Goal: Information Seeking & Learning: Find specific fact

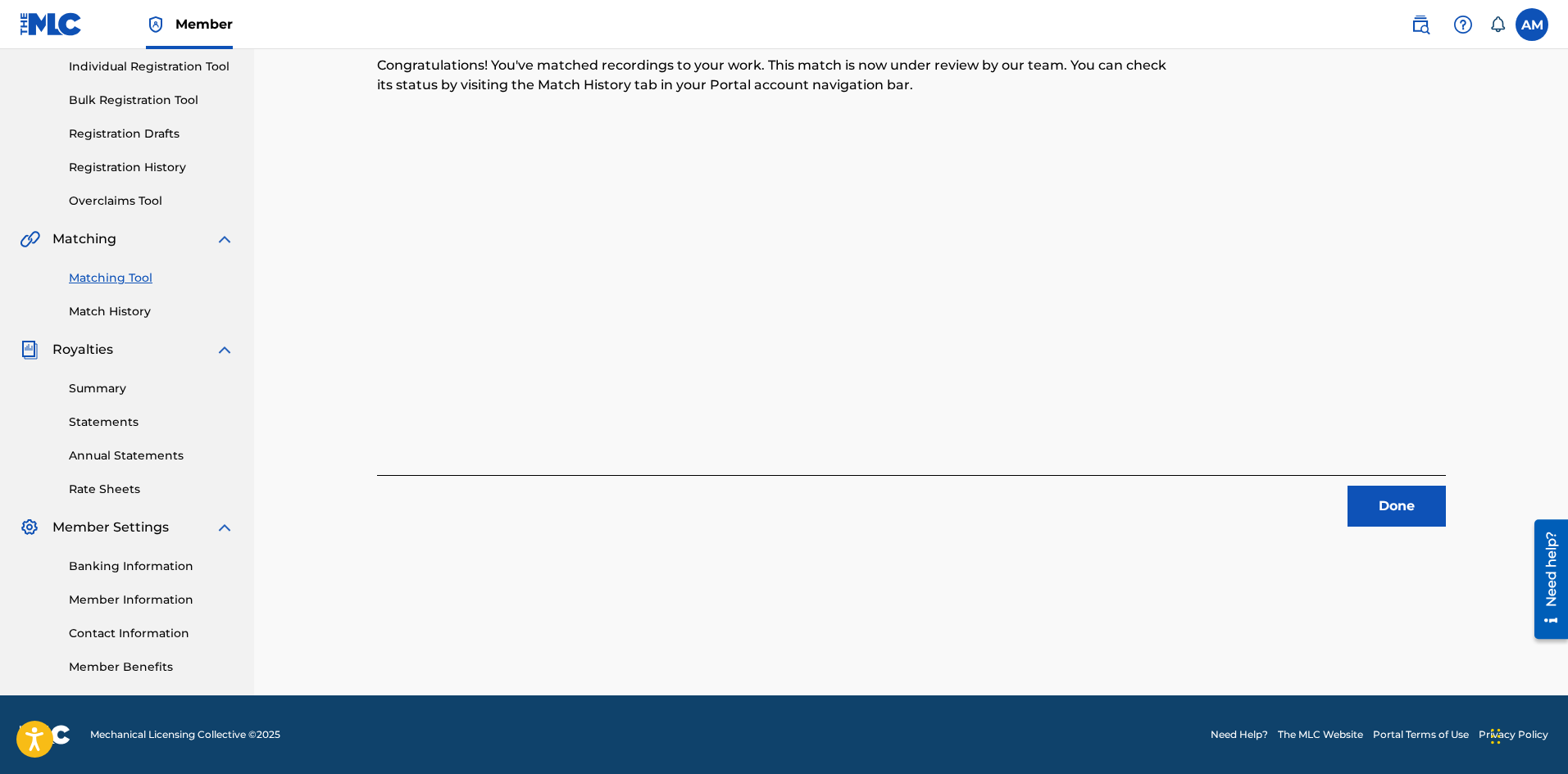
click at [1410, 512] on button "Done" at bounding box center [1397, 505] width 99 height 41
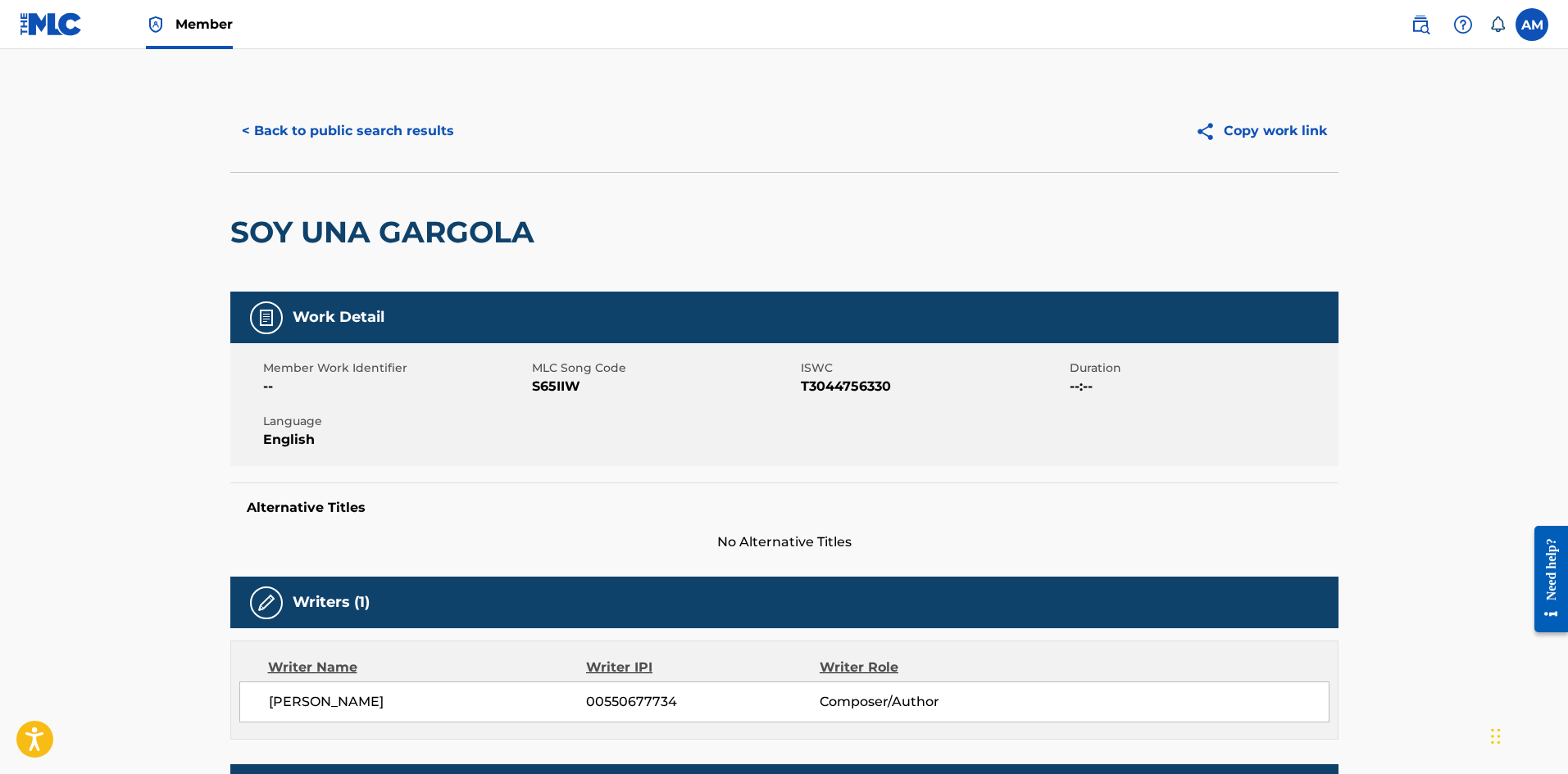
click at [318, 125] on button "< Back to public search results" at bounding box center [347, 130] width 235 height 41
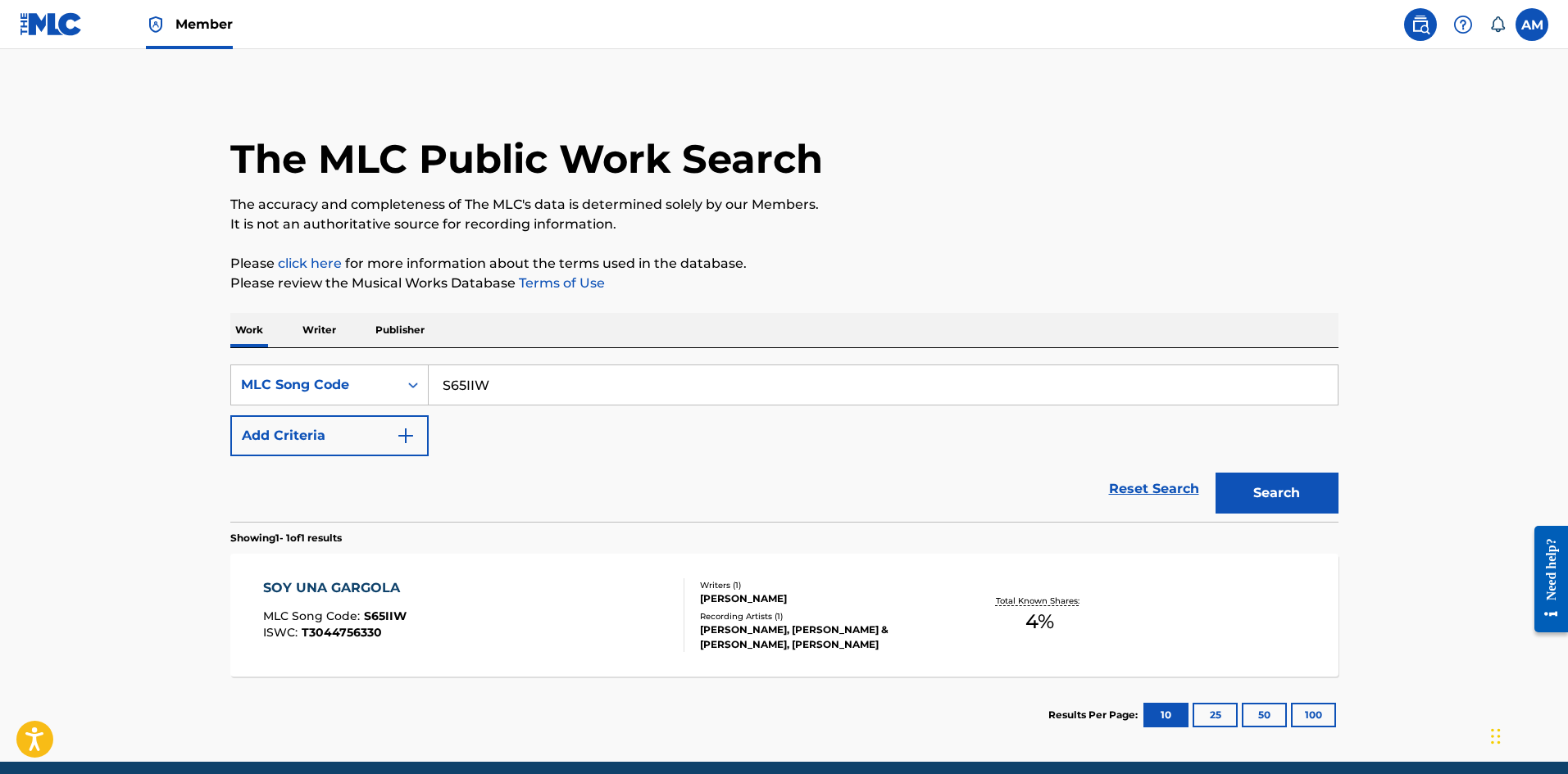
drag, startPoint x: 539, startPoint y: 383, endPoint x: 121, endPoint y: 387, distance: 418.0
click at [121, 387] on main "The MLC Public Work Search The accuracy and completeness of The MLC's data is d…" at bounding box center [784, 405] width 1568 height 713
paste input "PA1R7X"
drag, startPoint x: 1278, startPoint y: 488, endPoint x: 1263, endPoint y: 493, distance: 15.8
click at [1278, 488] on button "Search" at bounding box center [1277, 492] width 123 height 41
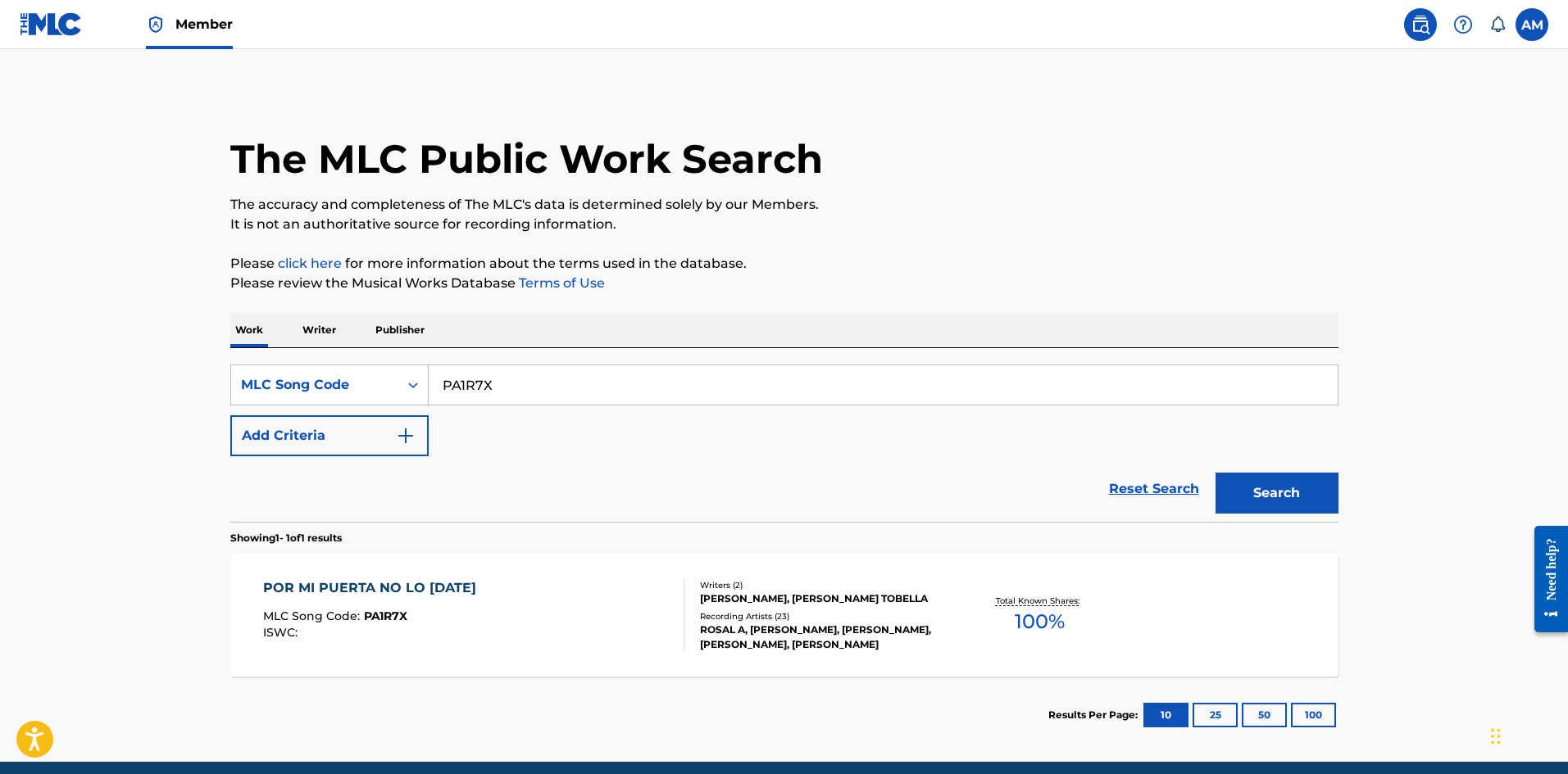
click at [1342, 313] on div "The MLC Public Work Search The accuracy and completeness of The MLC's data is d…" at bounding box center [784, 422] width 1147 height 663
drag, startPoint x: 526, startPoint y: 390, endPoint x: 53, endPoint y: 357, distance: 474.1
click at [53, 357] on main "The MLC Public Work Search The accuracy and completeness of The MLC's data is d…" at bounding box center [784, 405] width 1568 height 713
paste input "N76CHZ"
type input "N76CHZ"
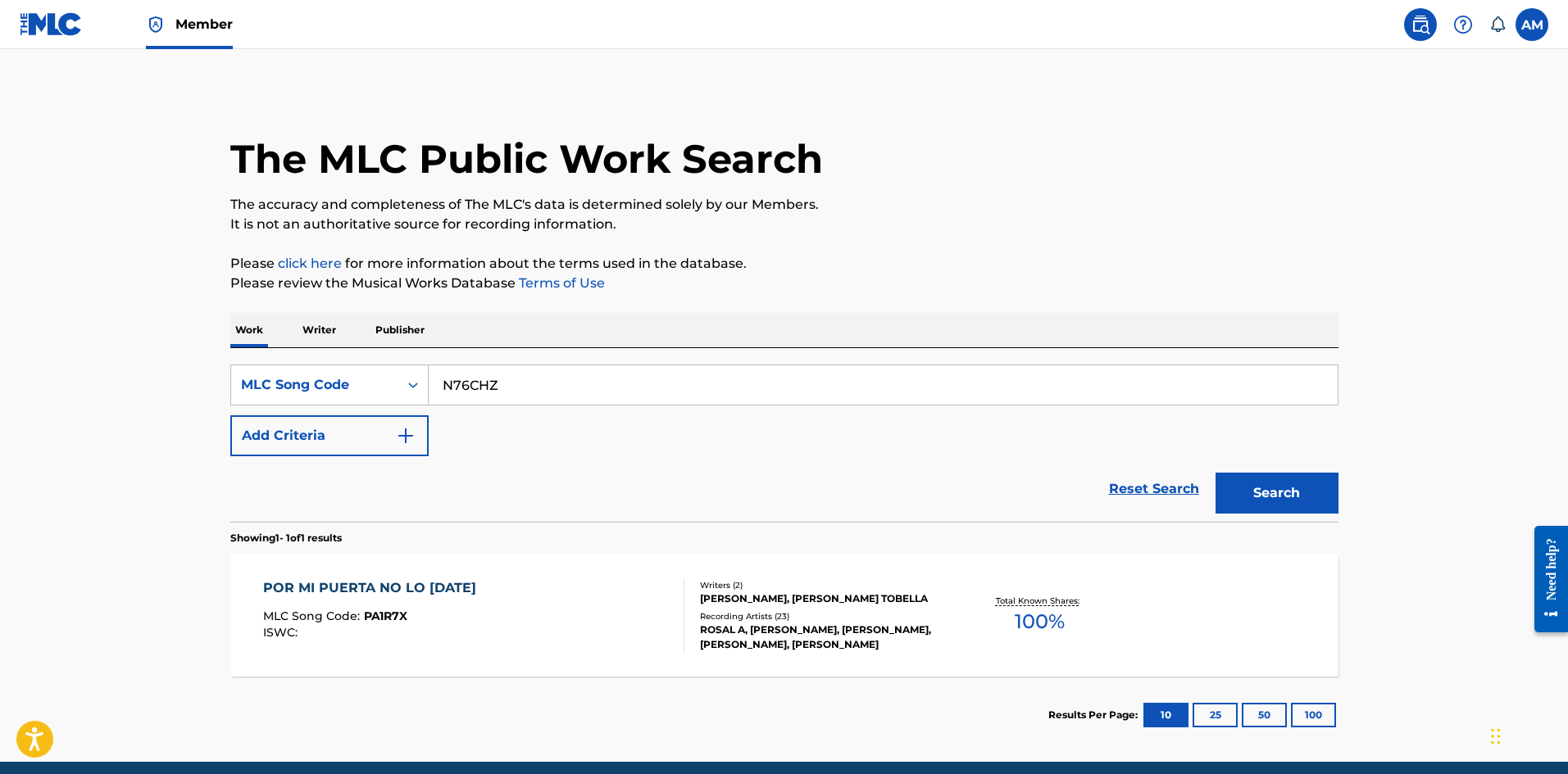
click at [1268, 490] on button "Search" at bounding box center [1277, 492] width 123 height 41
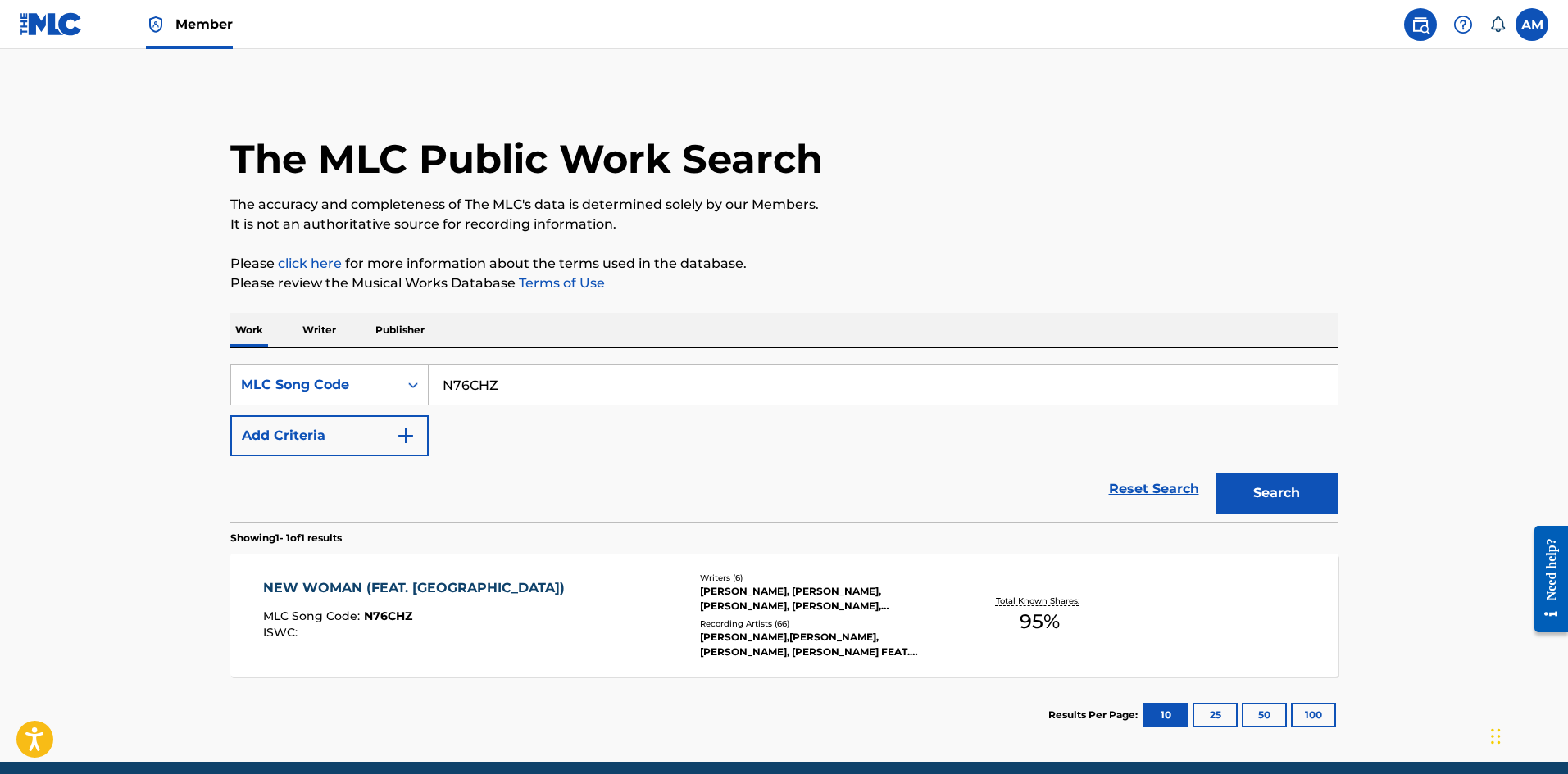
click at [302, 587] on div "NEW WOMAN (FEAT. [GEOGRAPHIC_DATA])" at bounding box center [417, 587] width 309 height 20
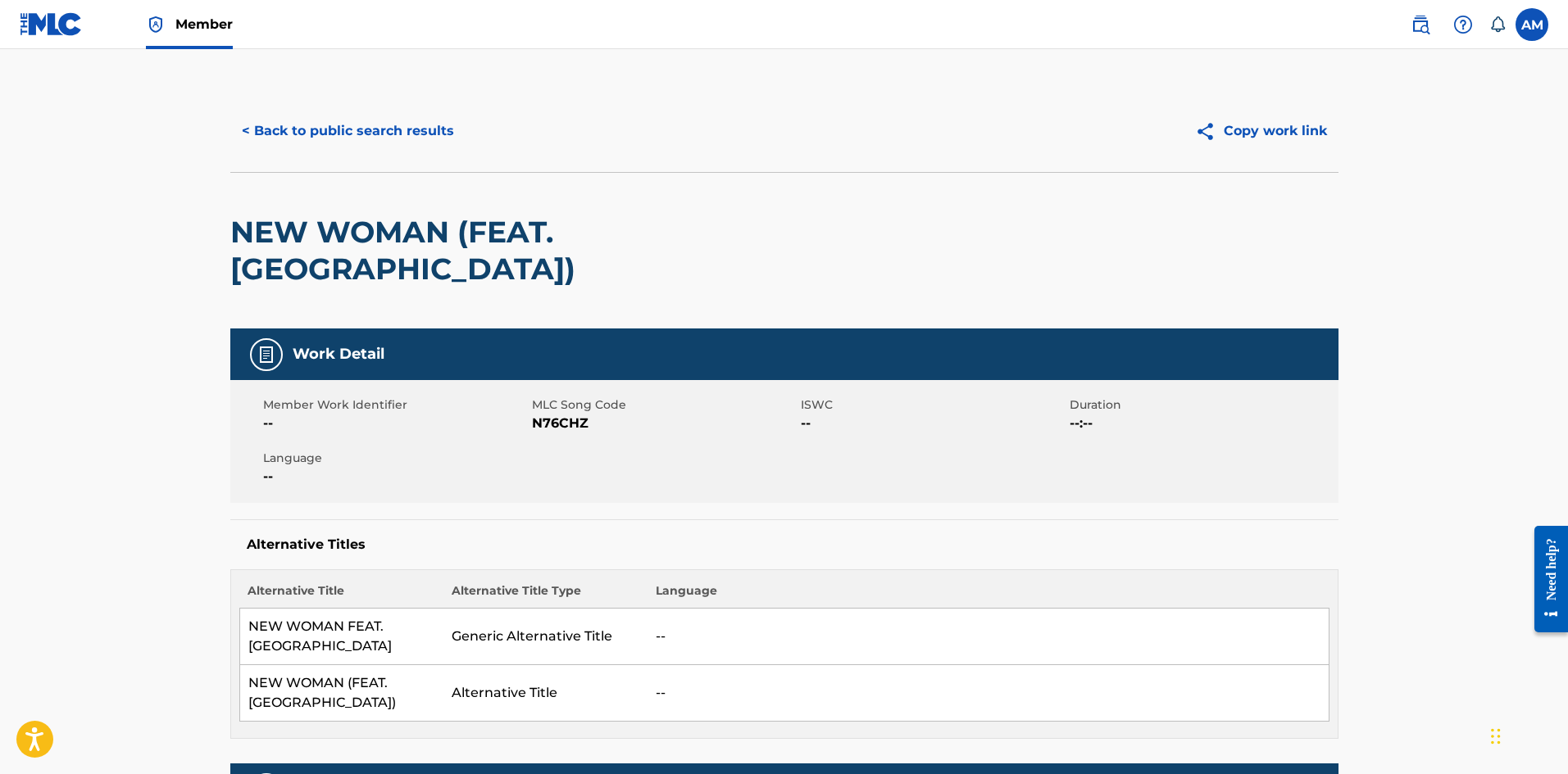
scroll to position [266, 0]
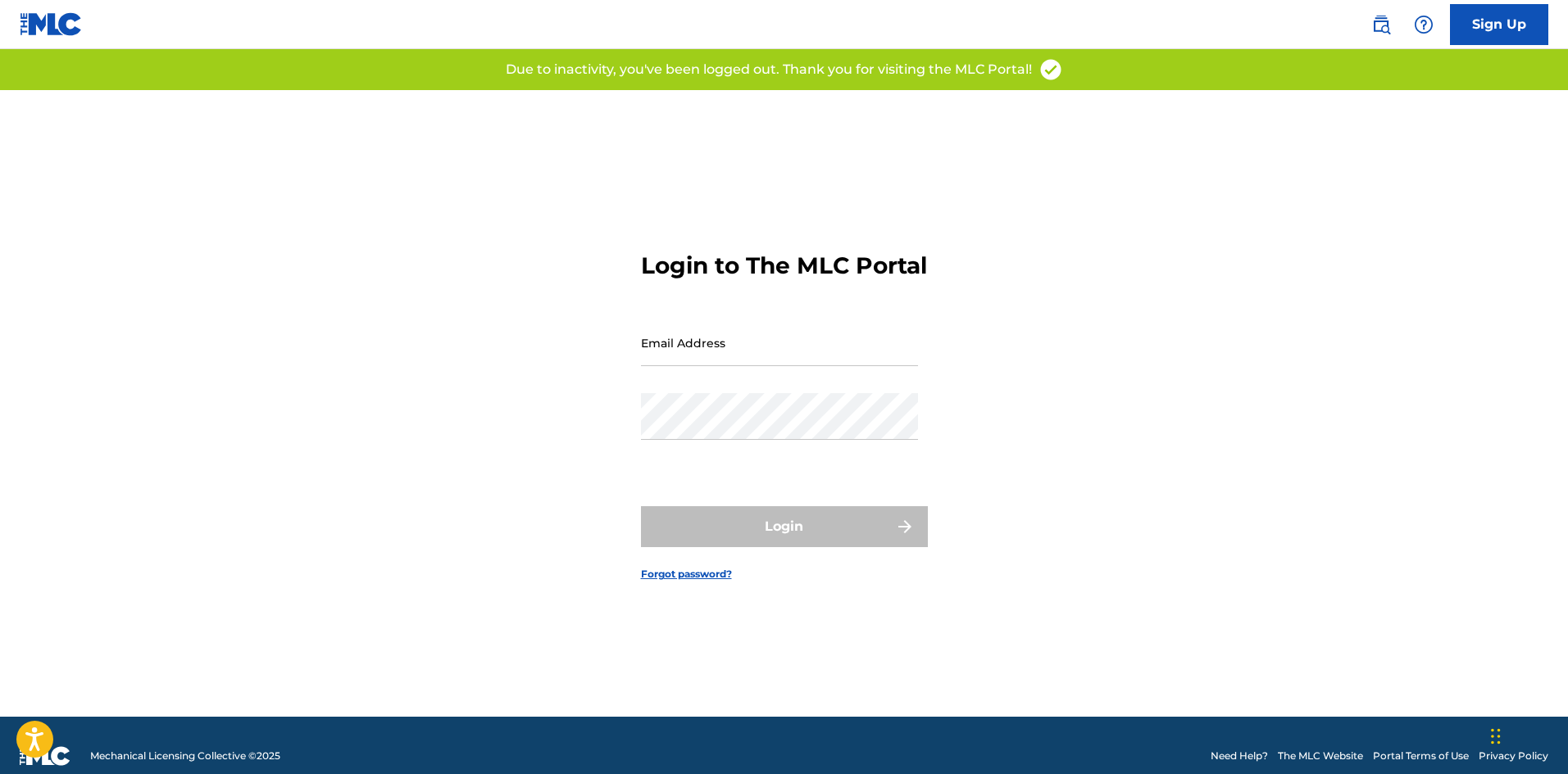
click at [1367, 23] on link at bounding box center [1381, 24] width 33 height 33
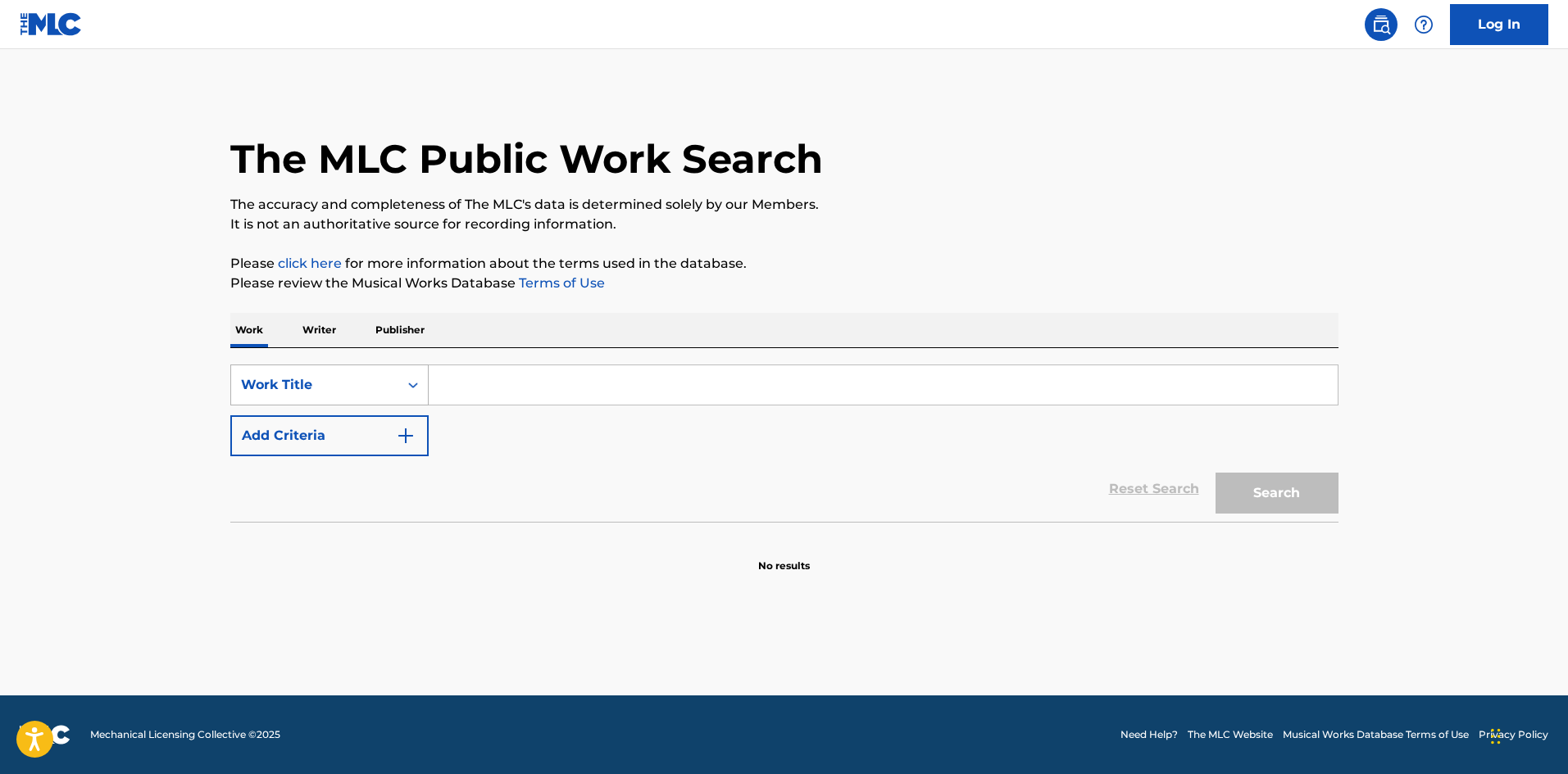
click at [335, 385] on div "Work Title" at bounding box center [315, 384] width 148 height 20
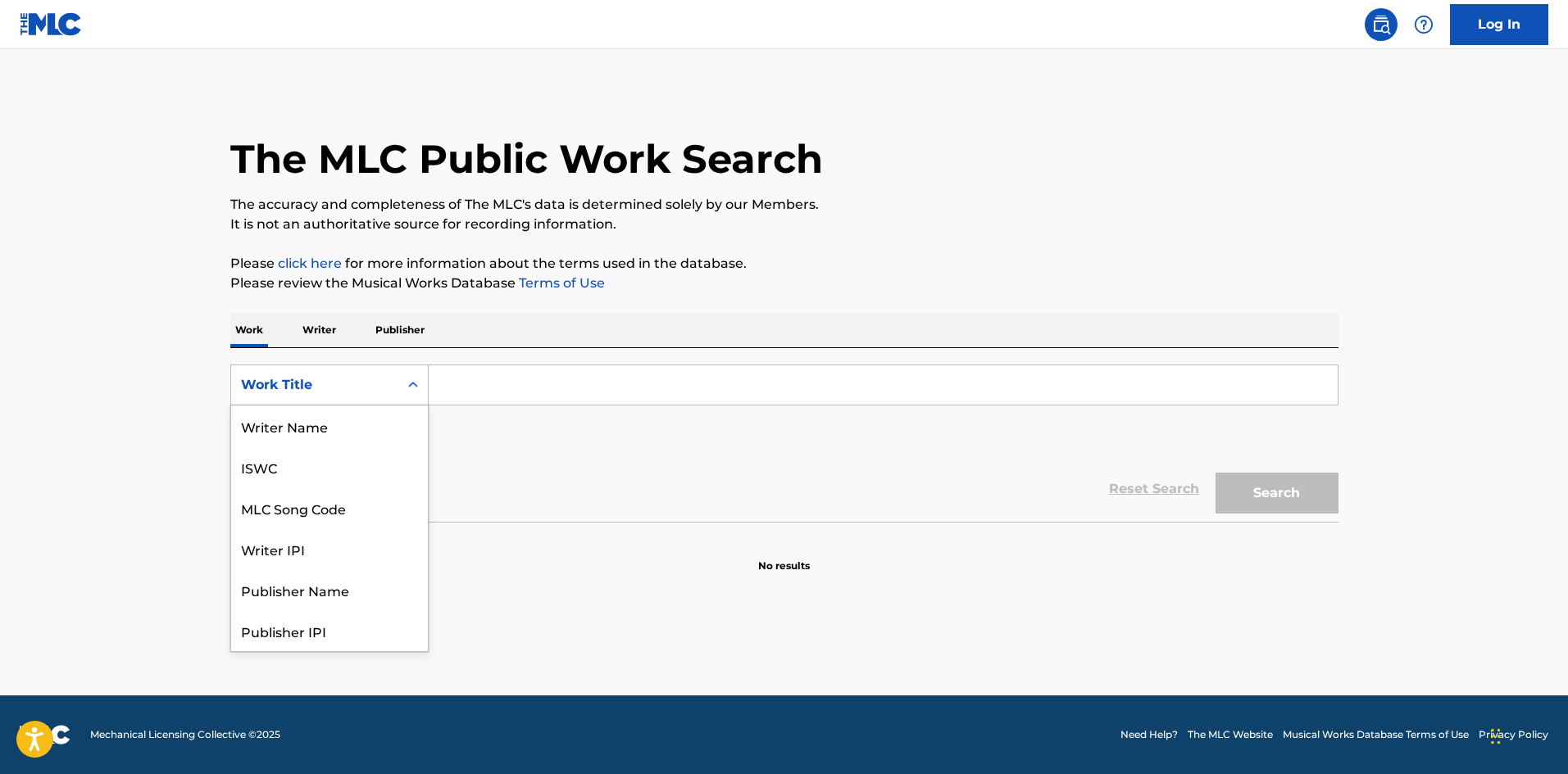
scroll to position [82, 0]
click at [331, 419] on div "MLC Song Code" at bounding box center [329, 425] width 197 height 41
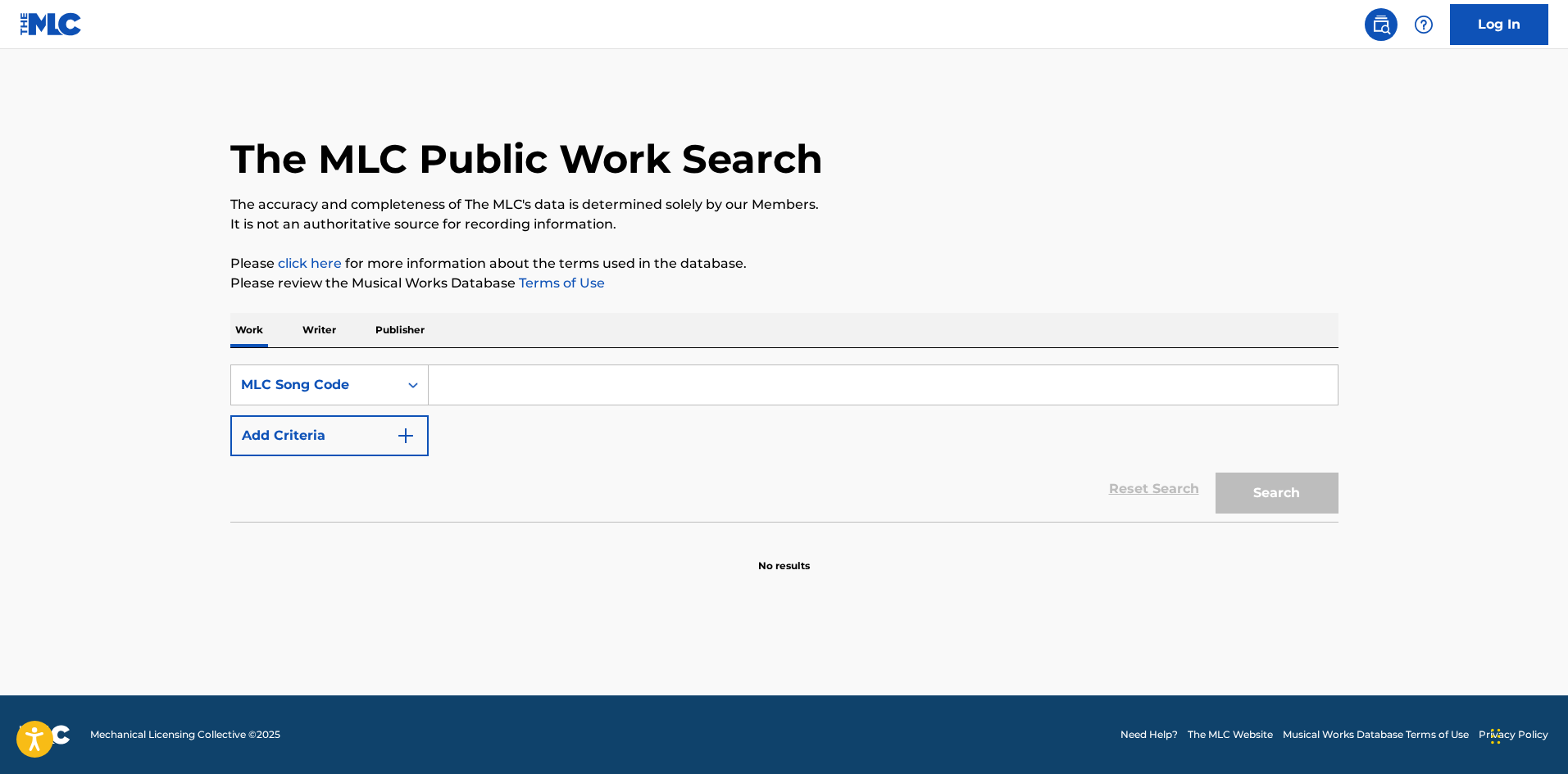
click at [470, 377] on input "Search Form" at bounding box center [883, 385] width 909 height 40
click at [488, 381] on input "Search Form" at bounding box center [883, 385] width 909 height 40
paste input "N76CHZ"
type input "N76CHZ"
click at [1266, 487] on button "Search" at bounding box center [1277, 492] width 123 height 41
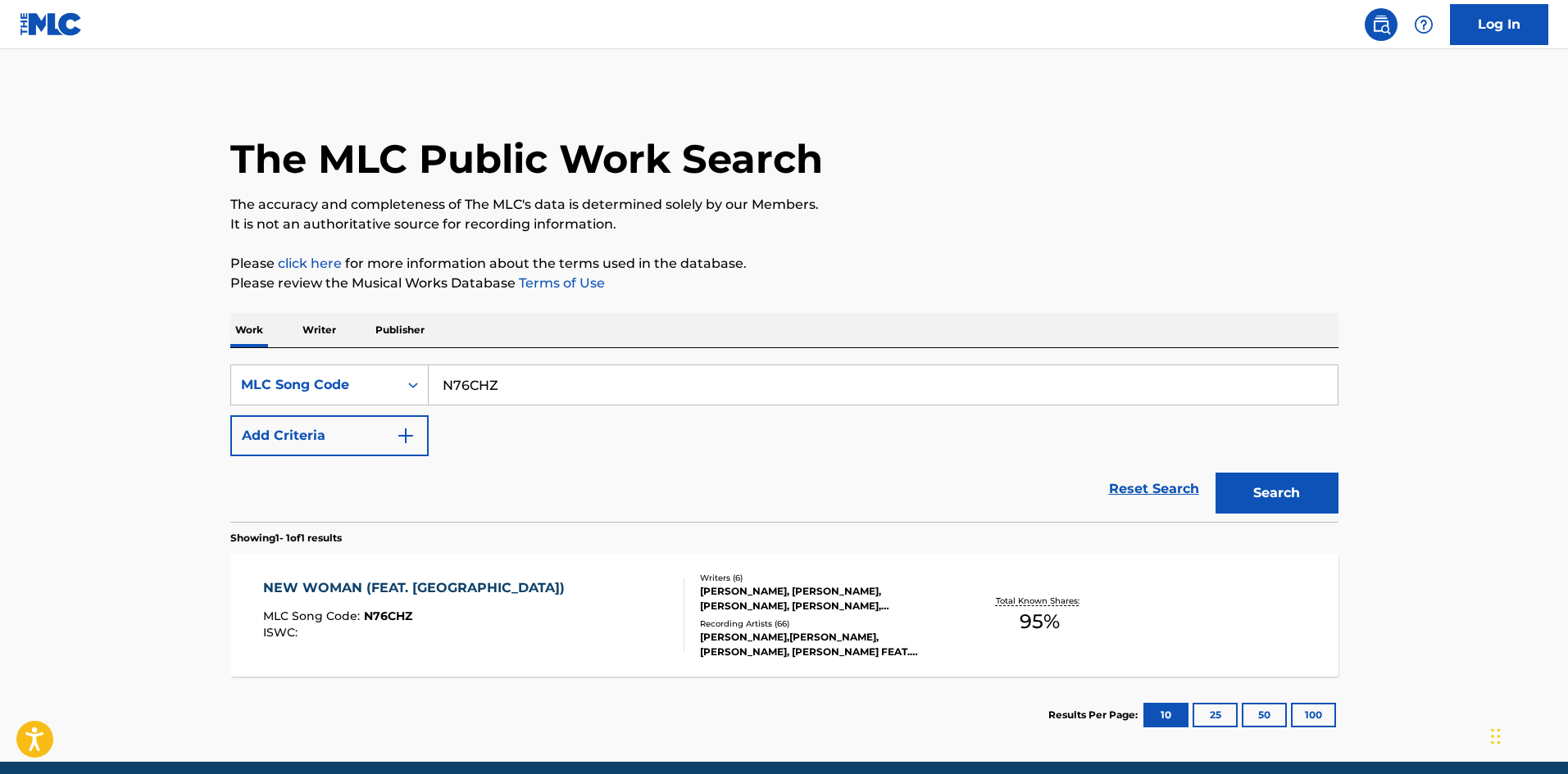
click at [351, 596] on div "NEW WOMAN (FEAT. ROSALIA) MLC Song Code : N76CHZ ISWC :" at bounding box center [417, 614] width 309 height 73
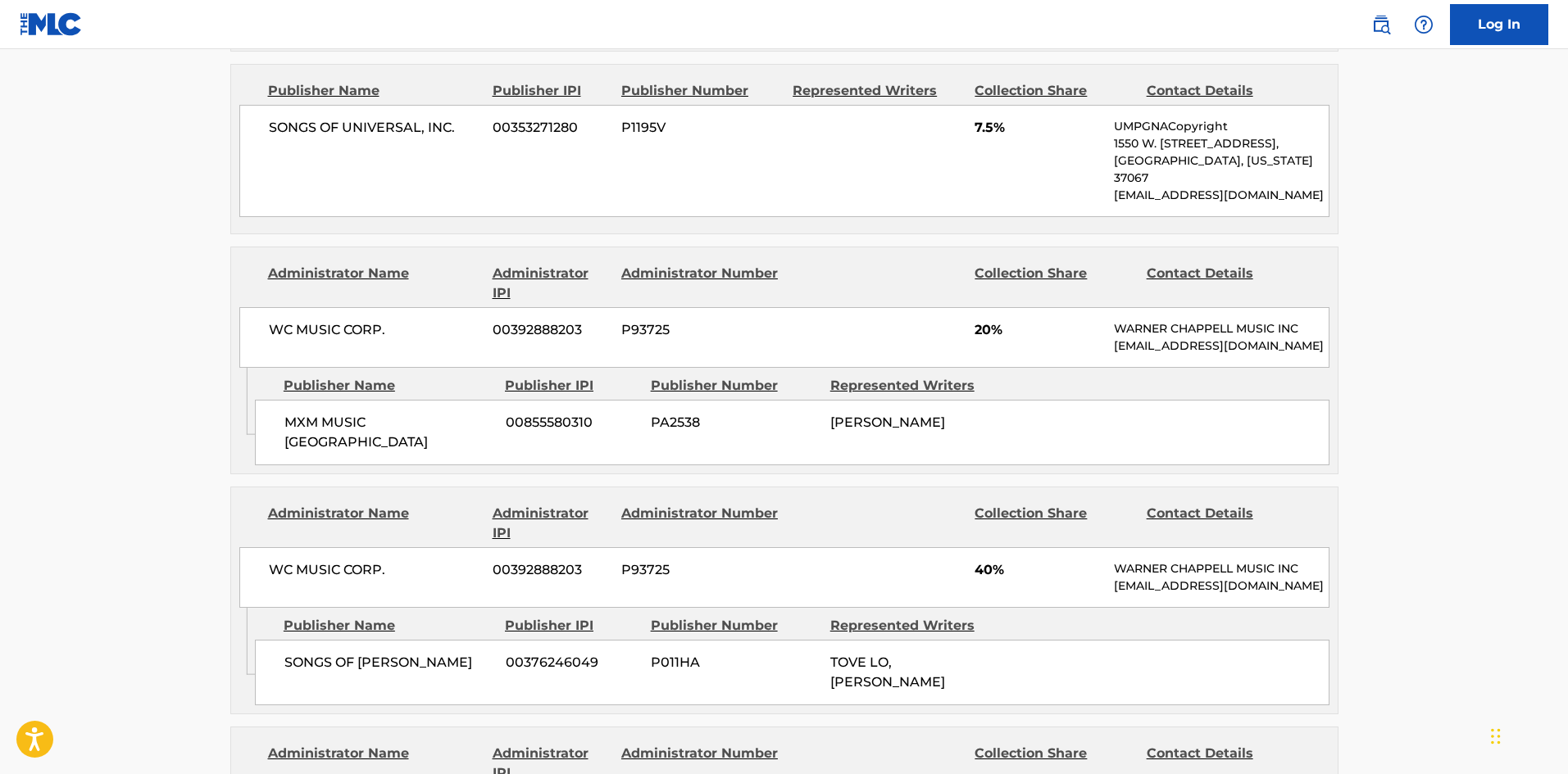
scroll to position [1393, 0]
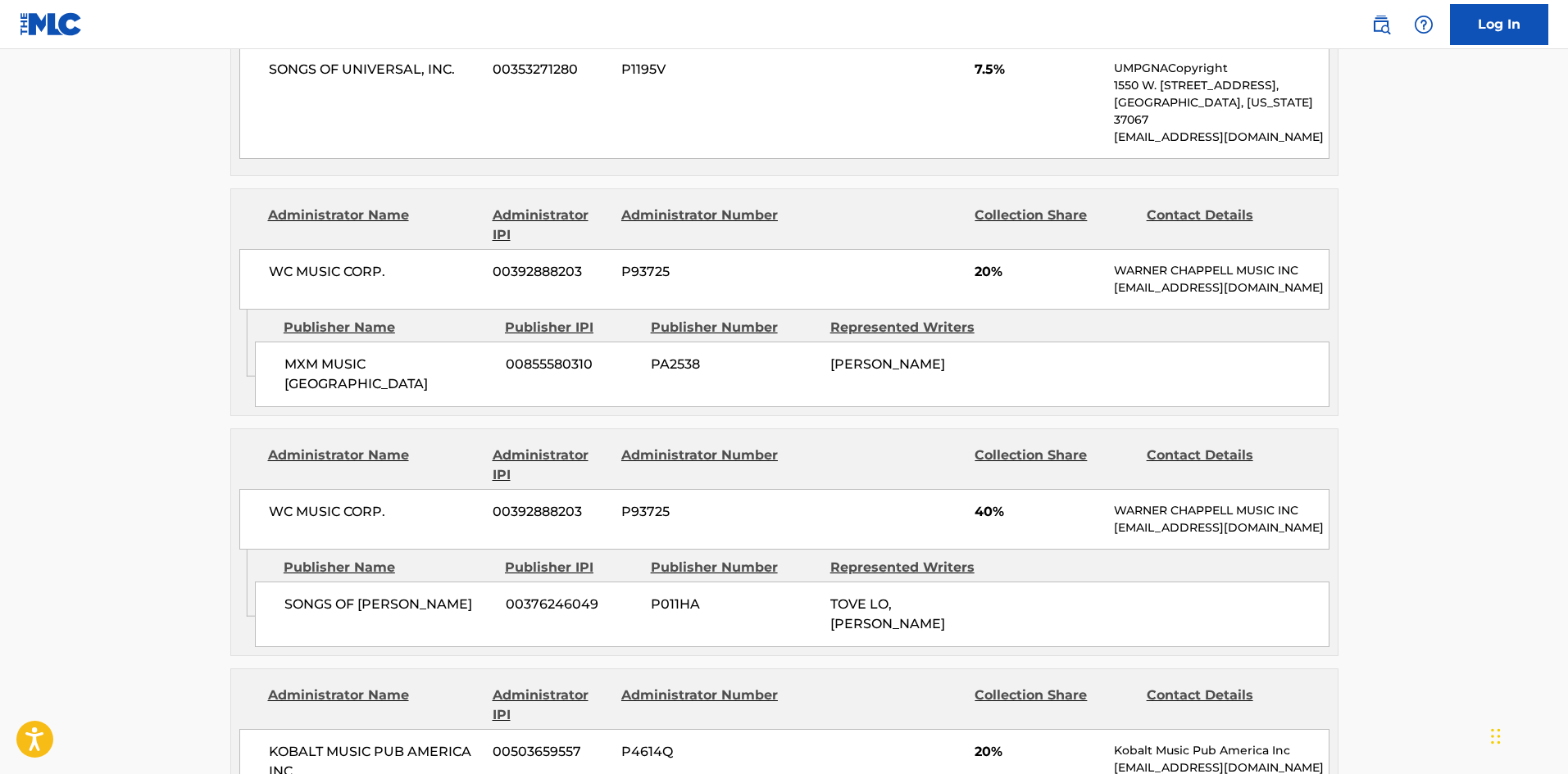
click at [1346, 492] on div "< Back to public search results Copy work link NEW WOMAN (FEAT. ROSALIA) Work D…" at bounding box center [784, 96] width 1147 height 2797
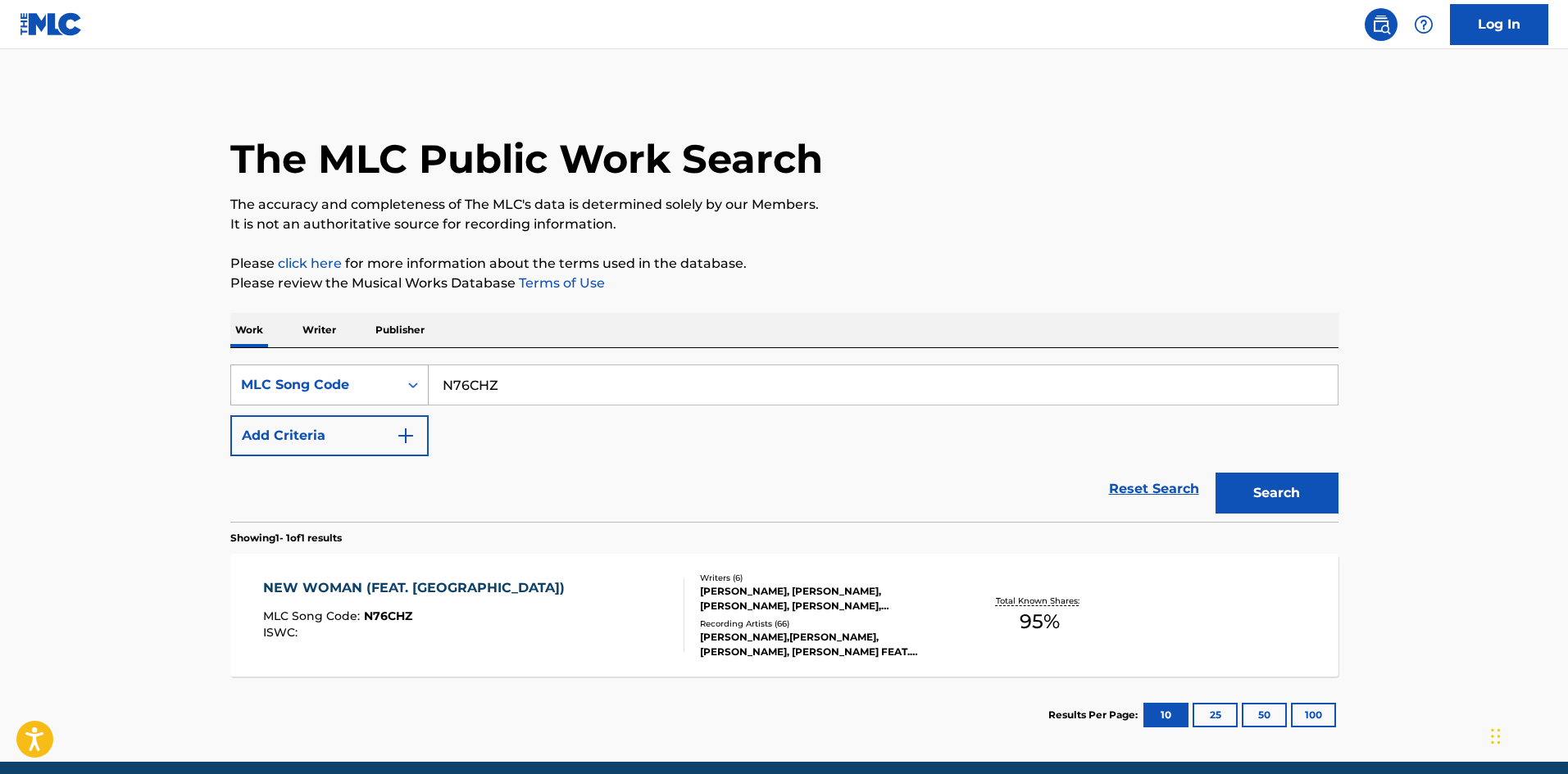
drag, startPoint x: 522, startPoint y: 395, endPoint x: 356, endPoint y: 371, distance: 167.7
click at [130, 384] on main "The MLC Public Work Search The accuracy and completeness of The MLC's data is d…" at bounding box center [784, 405] width 1568 height 713
paste input "LE4D92"
click at [1288, 493] on button "Search" at bounding box center [1277, 492] width 123 height 41
paste input "PA1R7X"
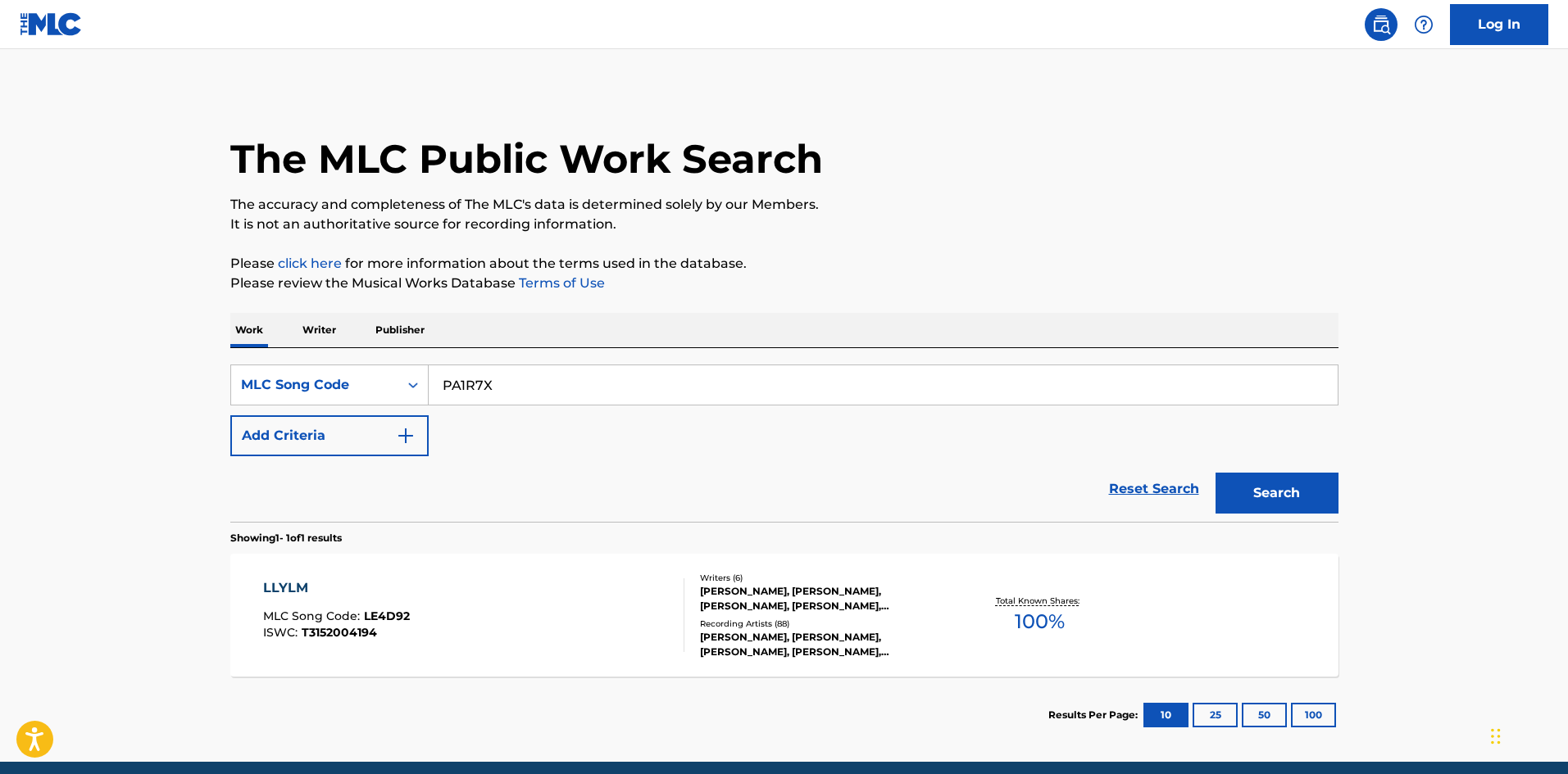
drag, startPoint x: 635, startPoint y: 389, endPoint x: 401, endPoint y: 416, distance: 235.6
click at [406, 423] on div "SearchWithCriteriafdf02fb2-7d2d-4765-93c4-4f1457c1c351 MLC Song Code PA1R7X Add…" at bounding box center [784, 410] width 1108 height 92
drag, startPoint x: 1284, startPoint y: 487, endPoint x: 1284, endPoint y: 499, distance: 12.0
click at [1284, 488] on button "Search" at bounding box center [1277, 492] width 123 height 41
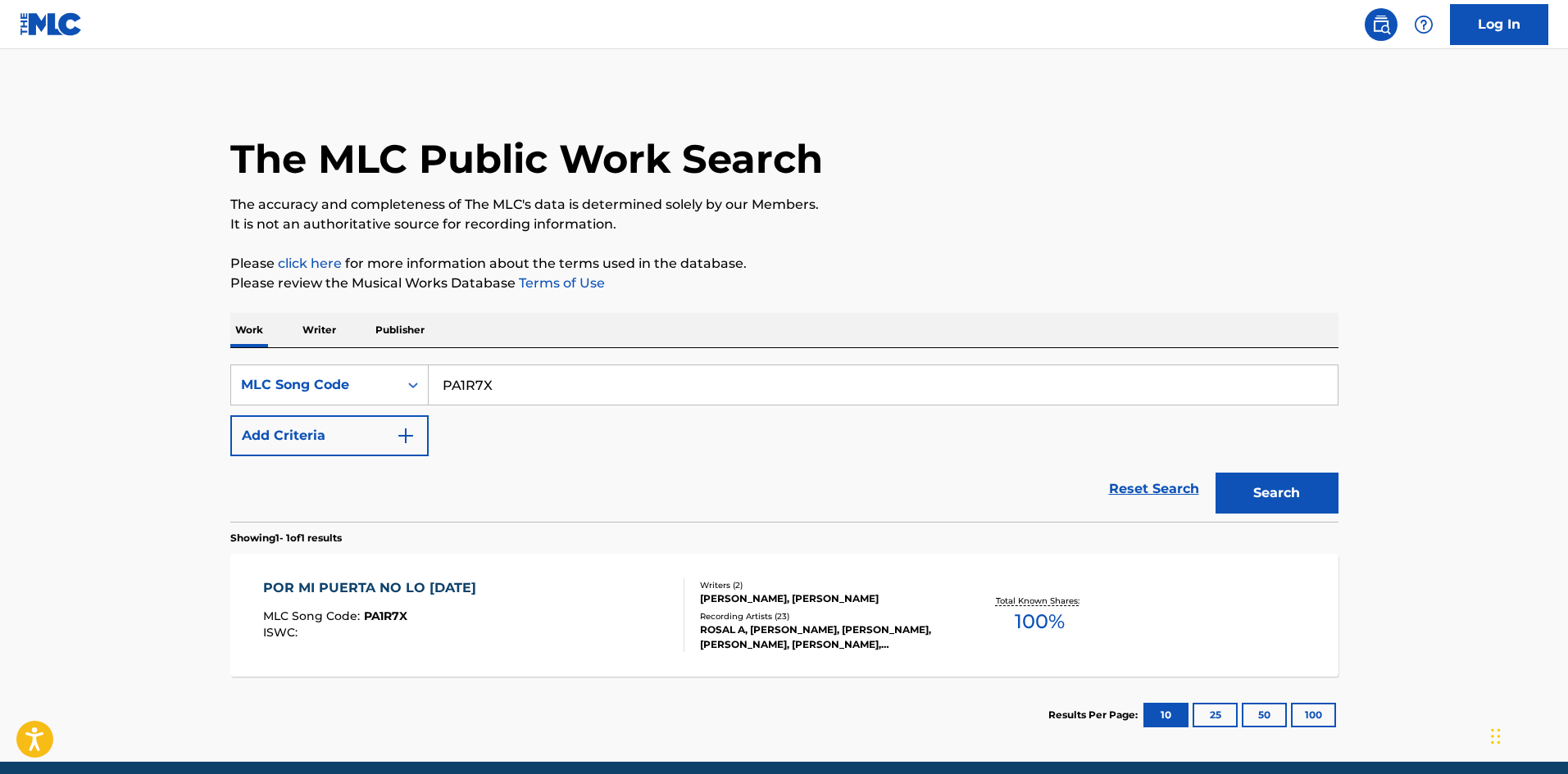
paste input "VB65JZ"
click at [1300, 503] on button "Search" at bounding box center [1277, 492] width 123 height 41
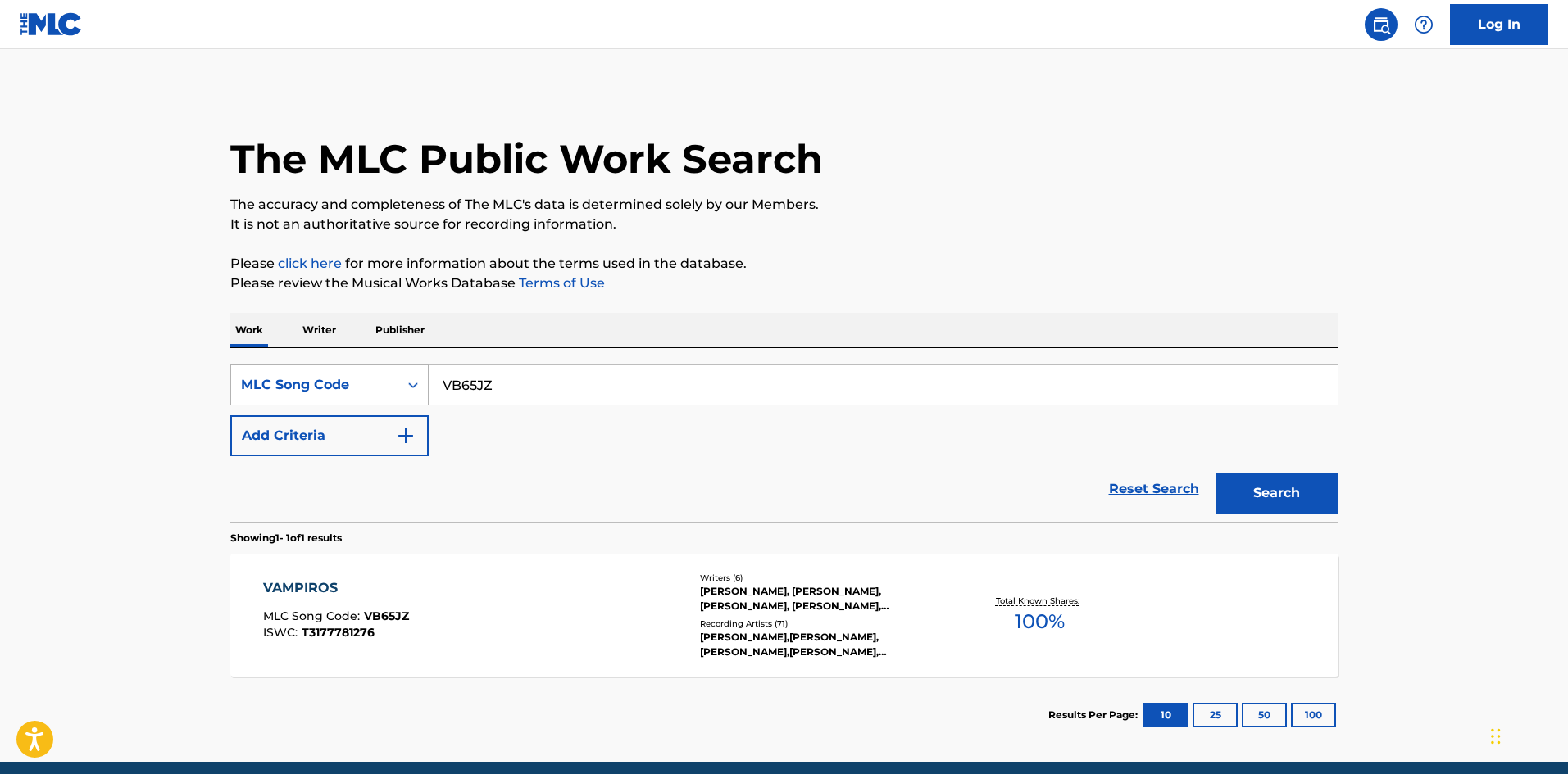
drag, startPoint x: 525, startPoint y: 388, endPoint x: 300, endPoint y: 383, distance: 225.1
click at [300, 383] on div "SearchWithCriteriafdf02fb2-7d2d-4765-93c4-4f1457c1c351 MLC Song Code VB65JZ" at bounding box center [784, 384] width 1108 height 41
paste input "EA7LI1"
type input "EA7LI1"
click at [1311, 494] on button "Search" at bounding box center [1277, 492] width 123 height 41
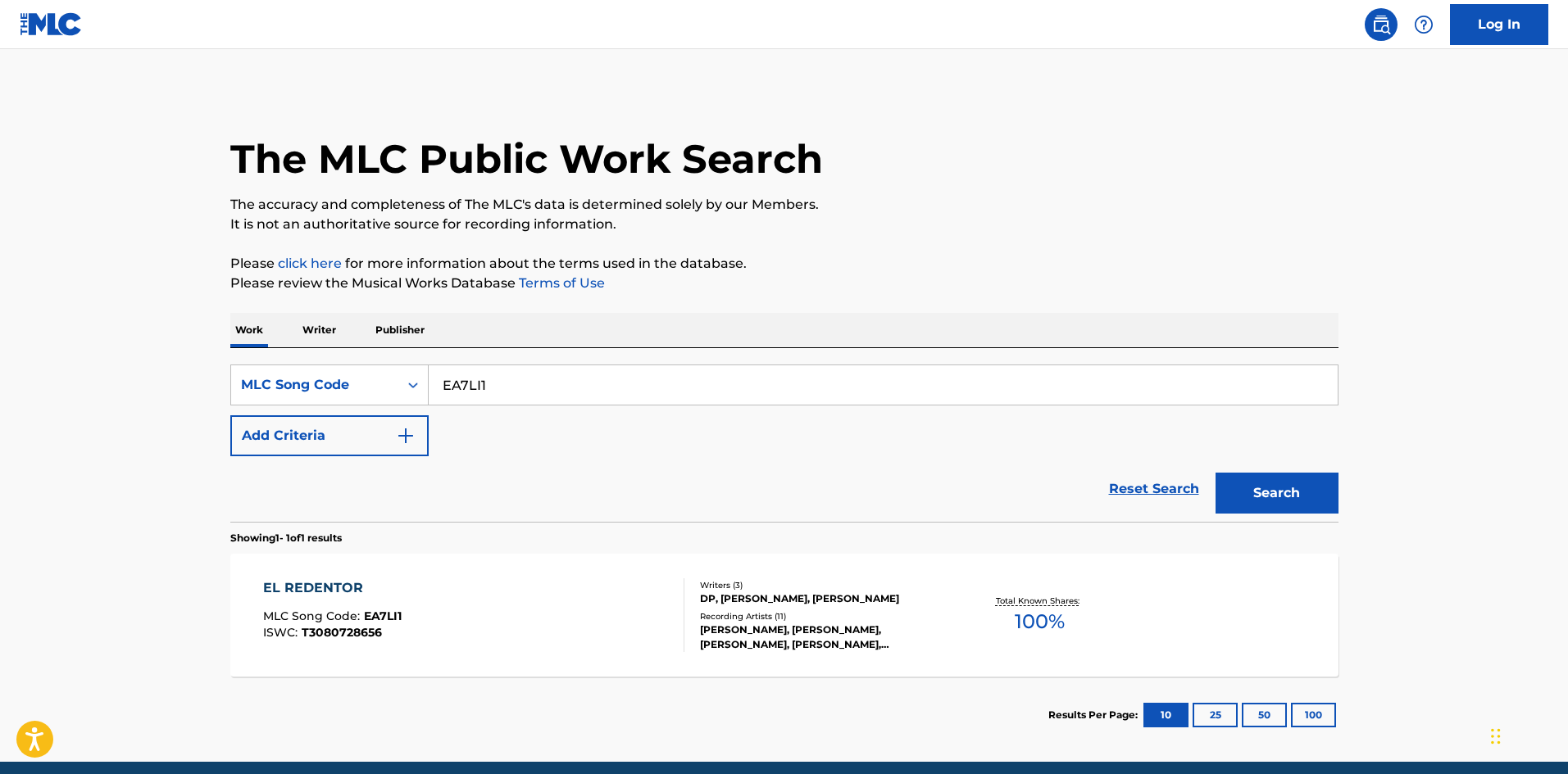
click at [863, 622] on div "Recording Artists ( 11 )" at bounding box center [824, 616] width 247 height 12
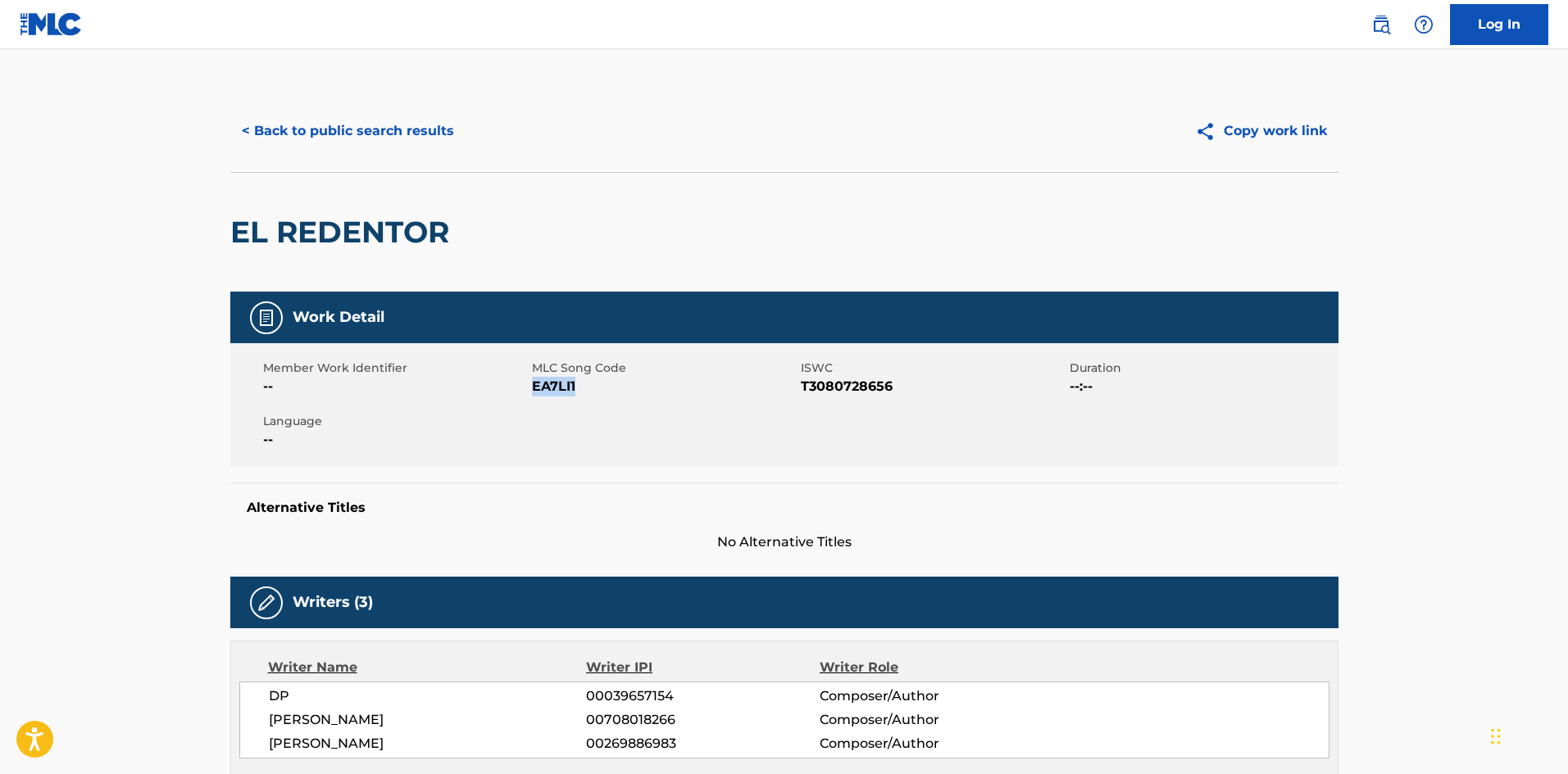
drag, startPoint x: 577, startPoint y: 390, endPoint x: 533, endPoint y: 388, distance: 44.0
click at [533, 388] on span "EA7LI1" at bounding box center [664, 386] width 265 height 20
copy span "EA7LI1"
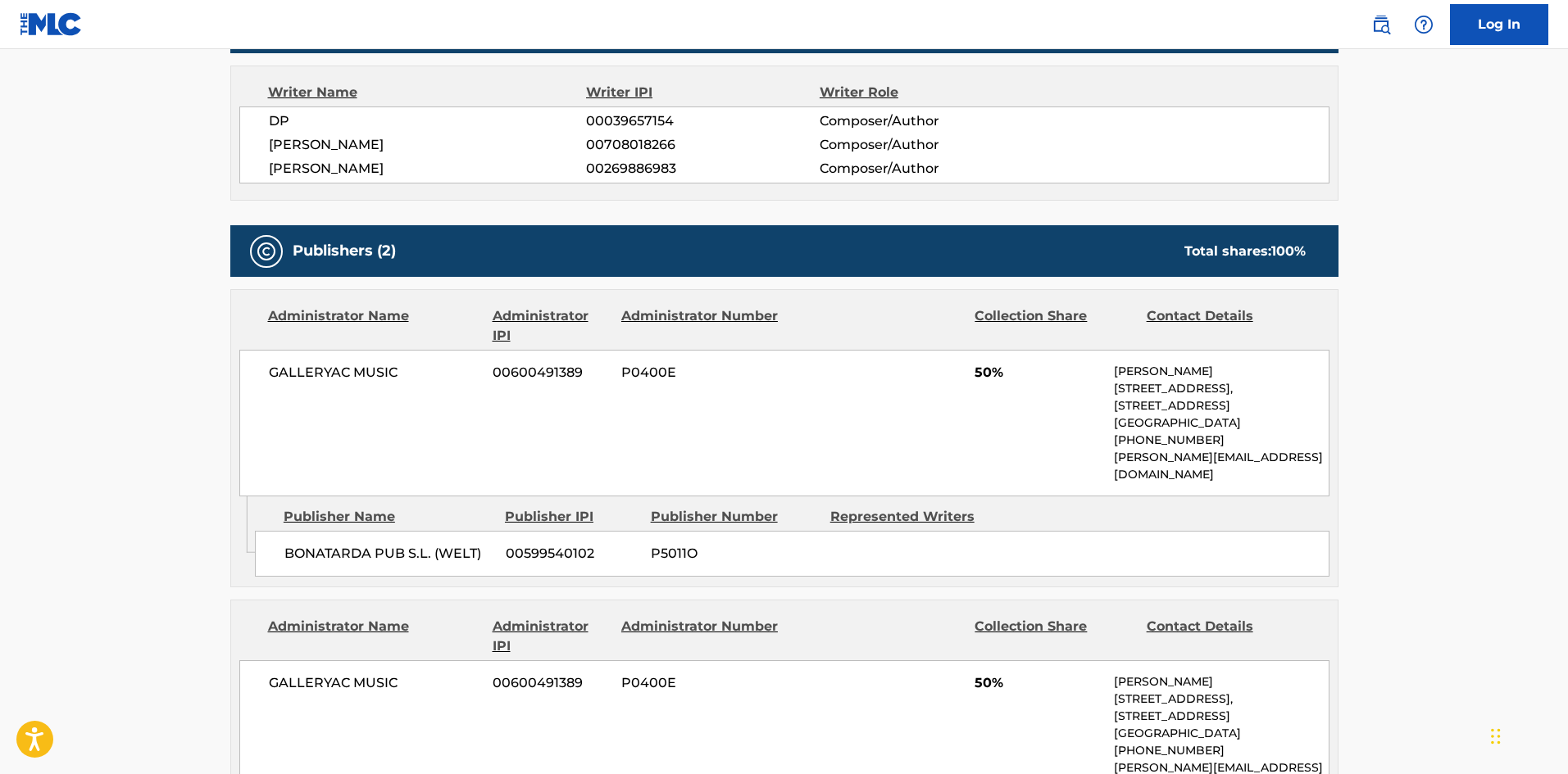
scroll to position [737, 0]
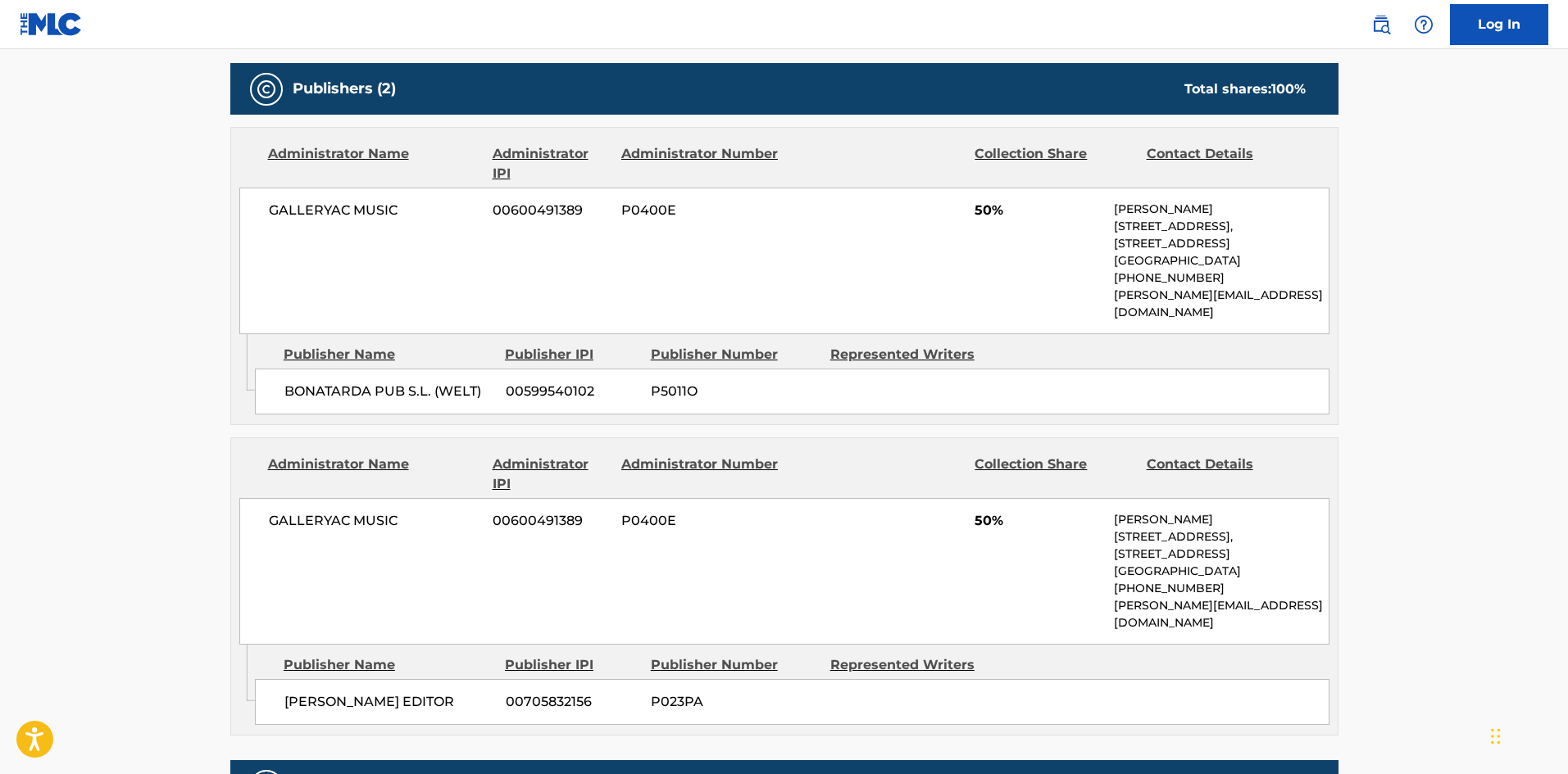
click at [171, 411] on main "< Back to public search results Copy work link EL REDENTOR Work Detail Member W…" at bounding box center [784, 342] width 1568 height 2059
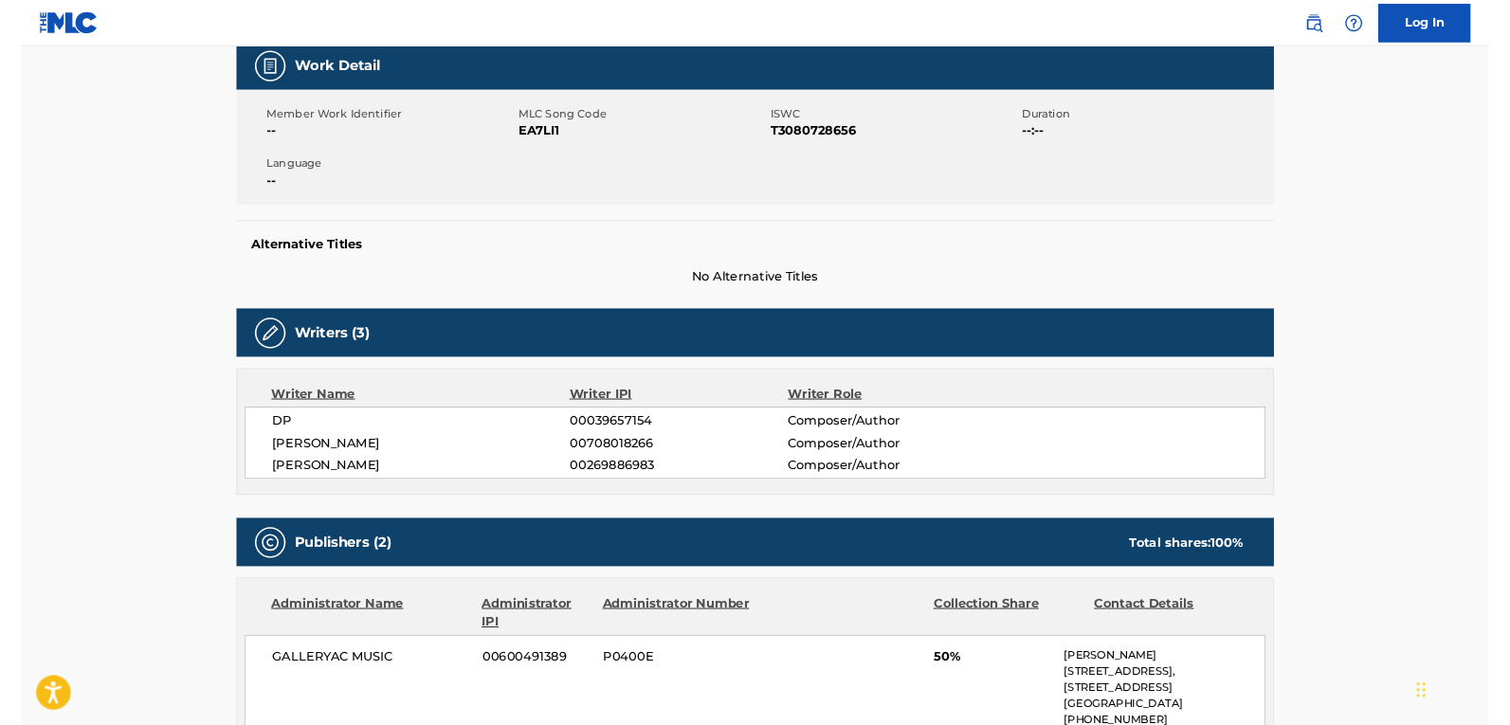
scroll to position [0, 0]
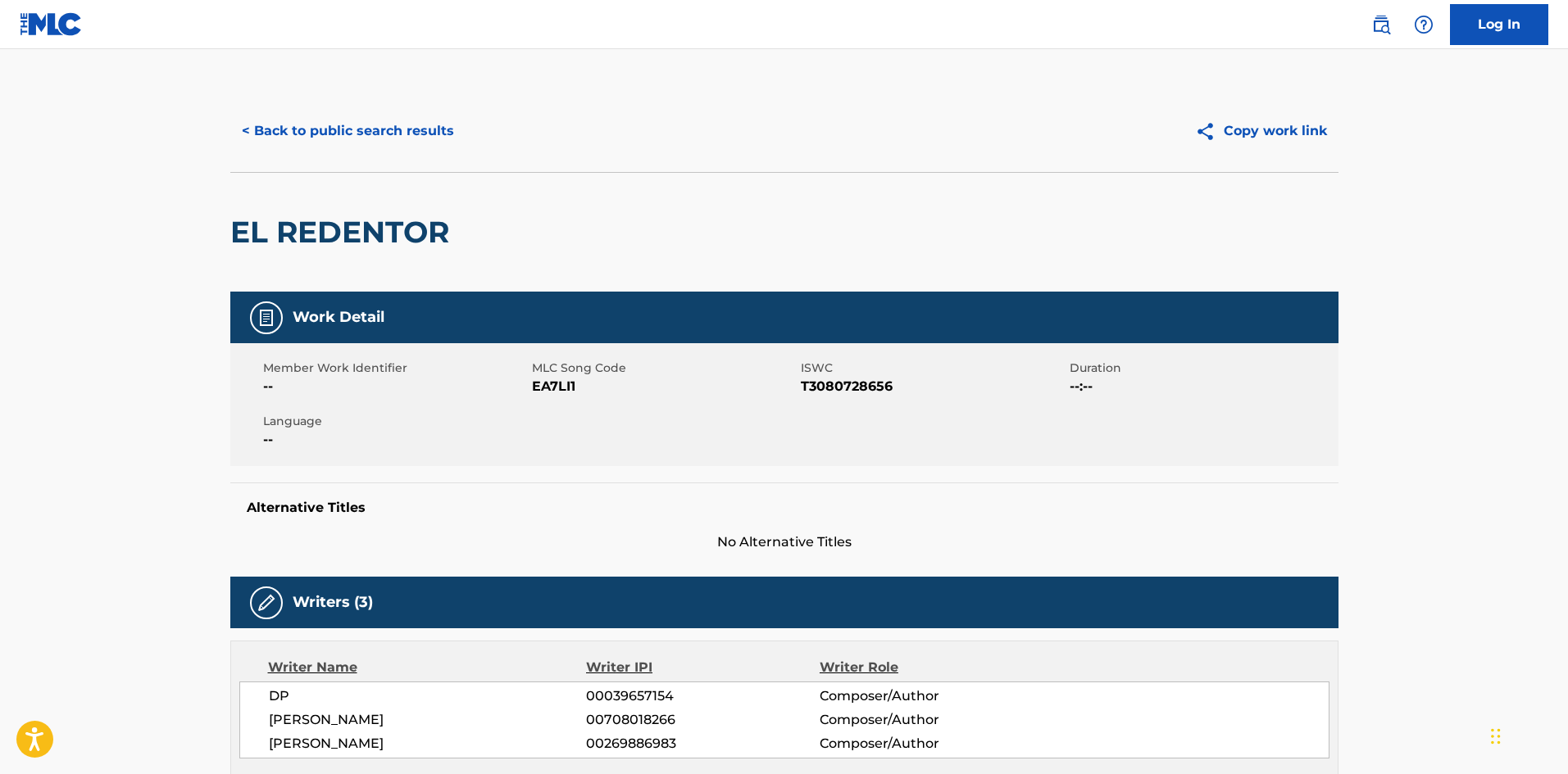
click at [307, 147] on button "< Back to public search results" at bounding box center [347, 130] width 235 height 41
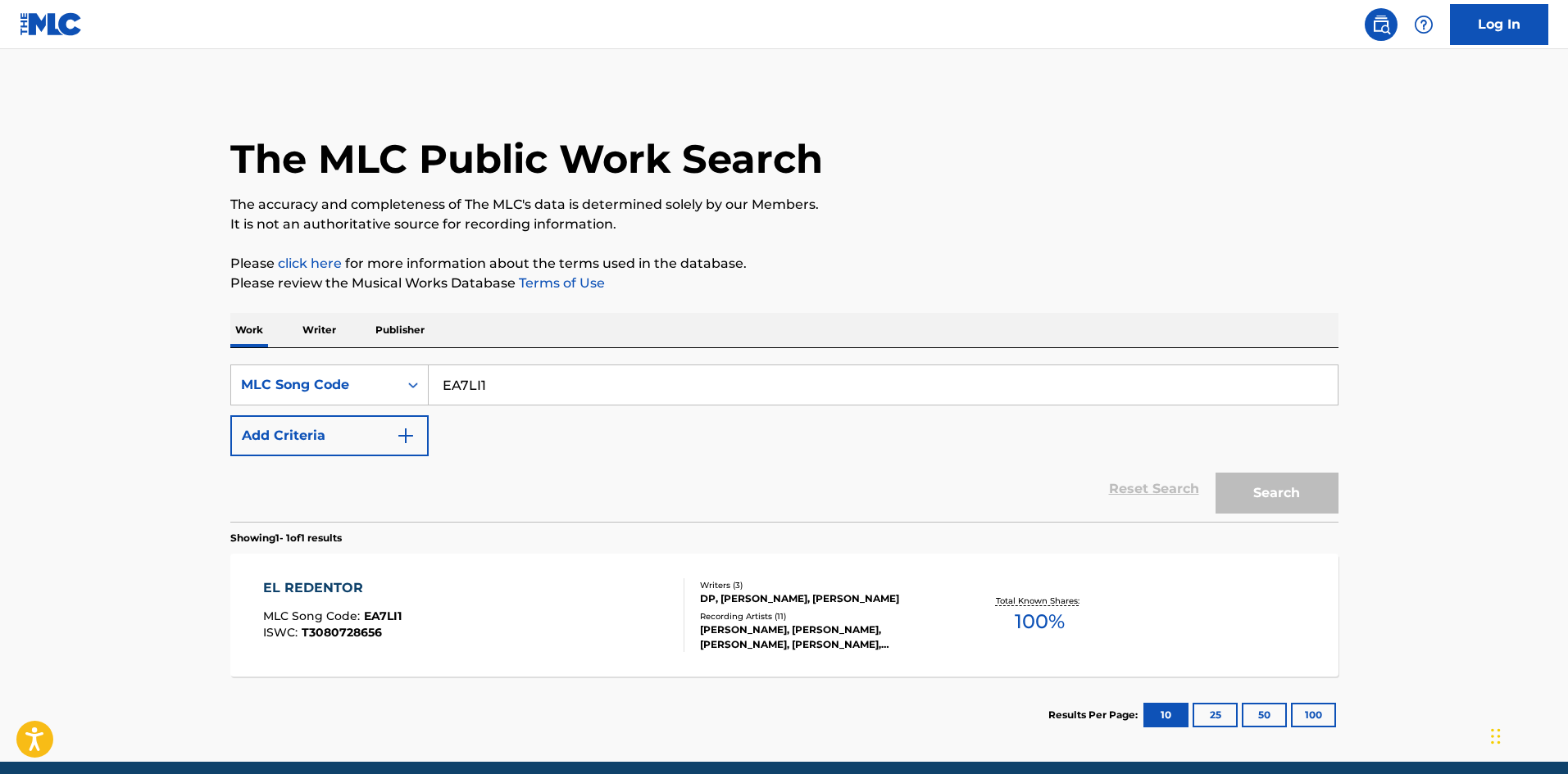
click at [309, 141] on h1 "The MLC Public Work Search" at bounding box center [526, 158] width 593 height 49
drag, startPoint x: 561, startPoint y: 376, endPoint x: 137, endPoint y: 382, distance: 424.0
click at [137, 382] on main "The MLC Public Work Search The accuracy and completeness of The MLC's data is d…" at bounding box center [784, 405] width 1568 height 713
paste input "BC9Y7Y"
type input "BC9Y7Y"
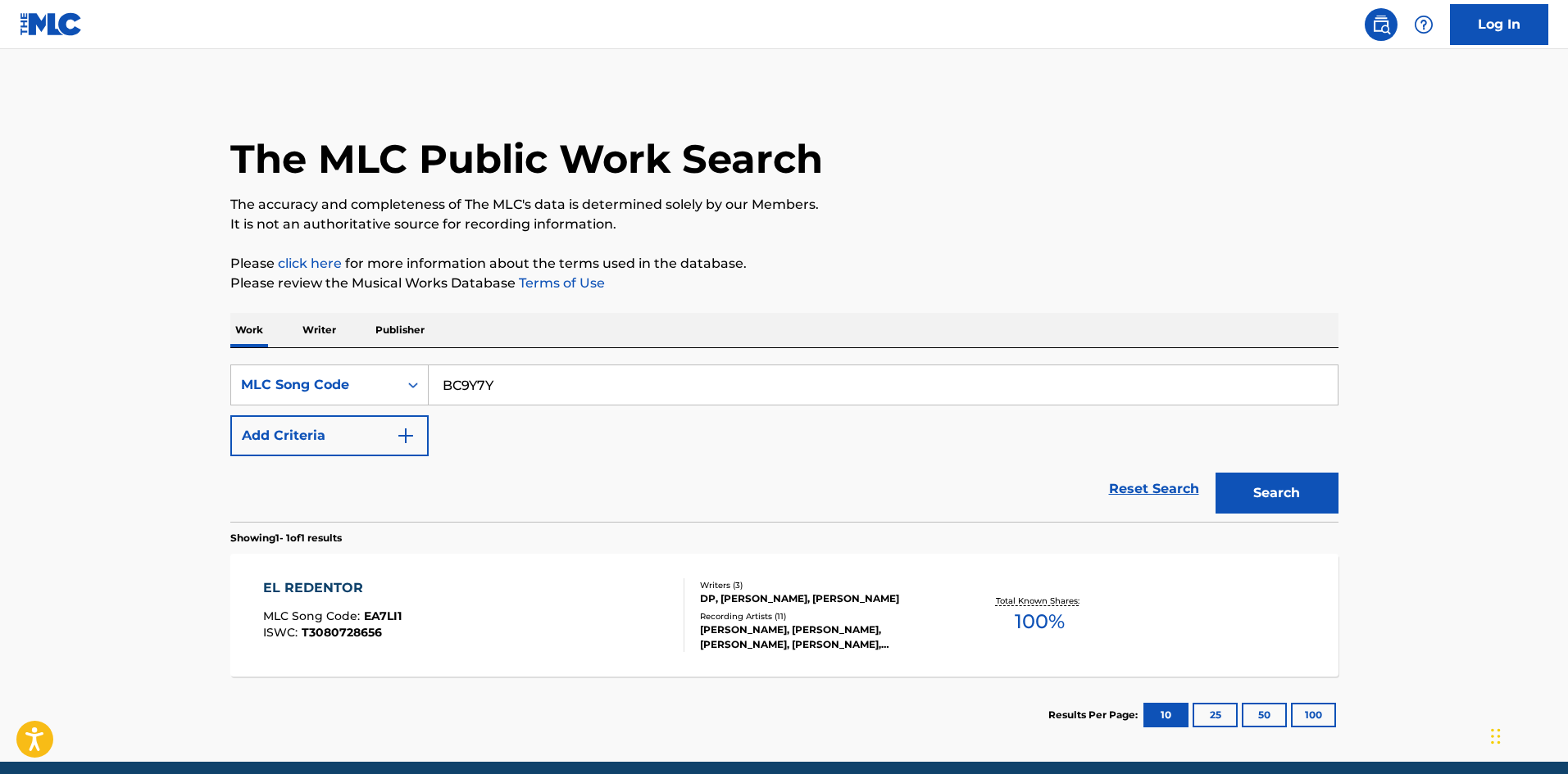
click at [1295, 507] on button "Search" at bounding box center [1277, 492] width 123 height 41
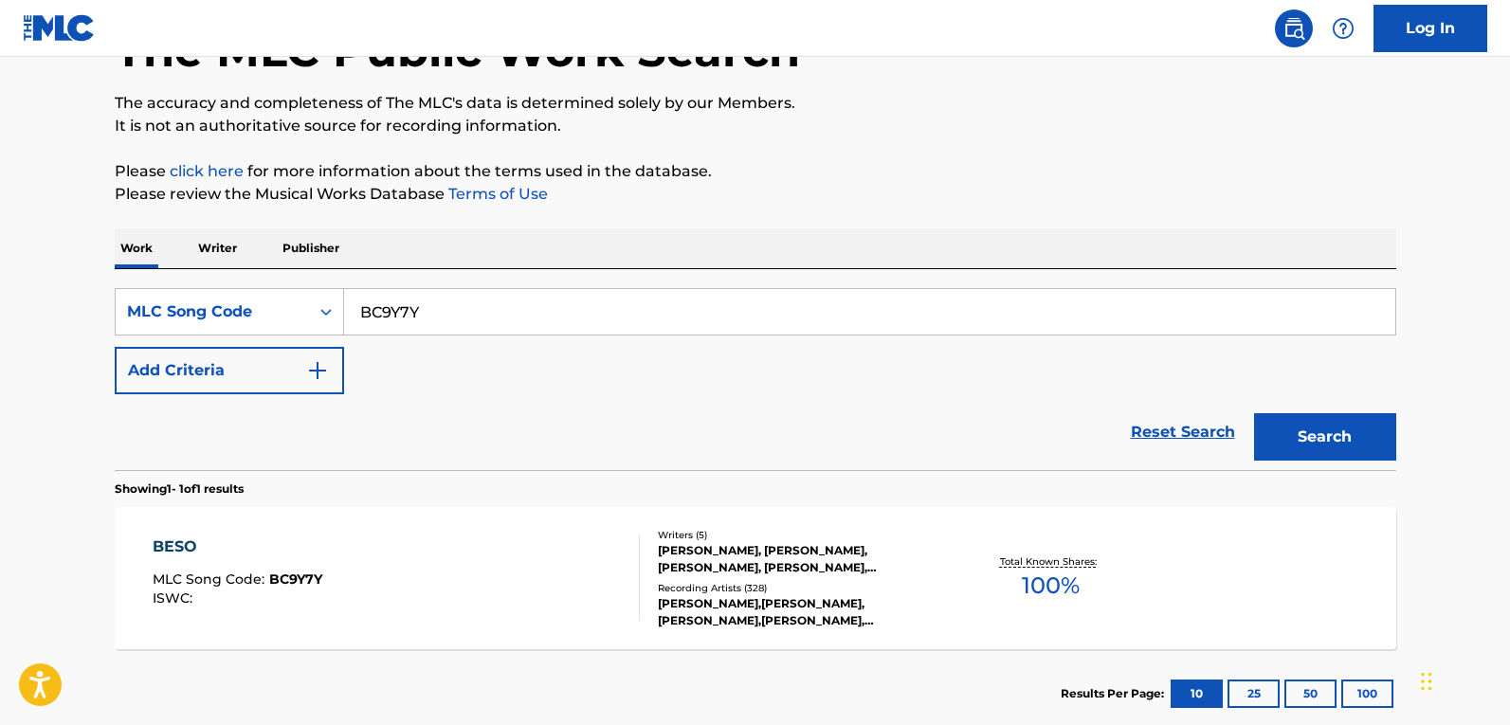
scroll to position [247, 0]
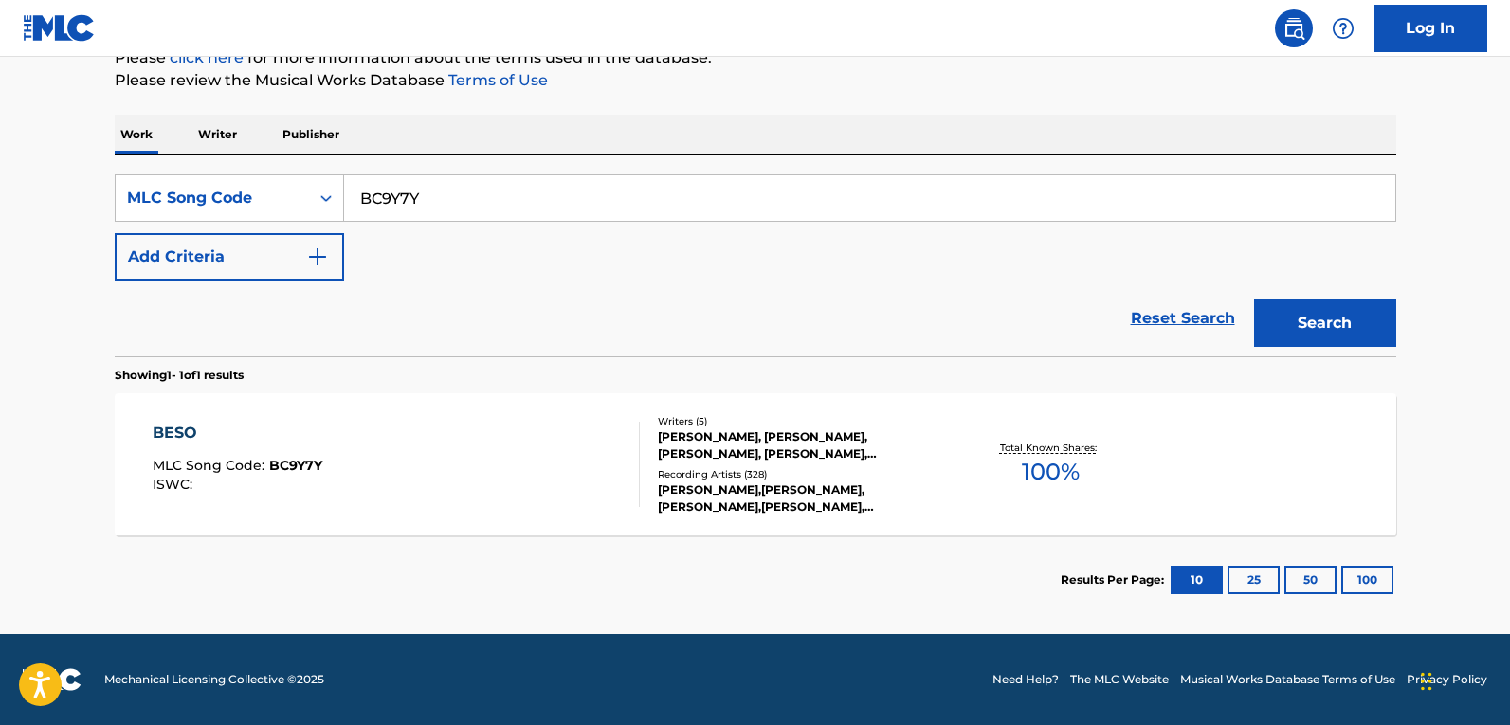
click at [624, 478] on div at bounding box center [631, 464] width 15 height 85
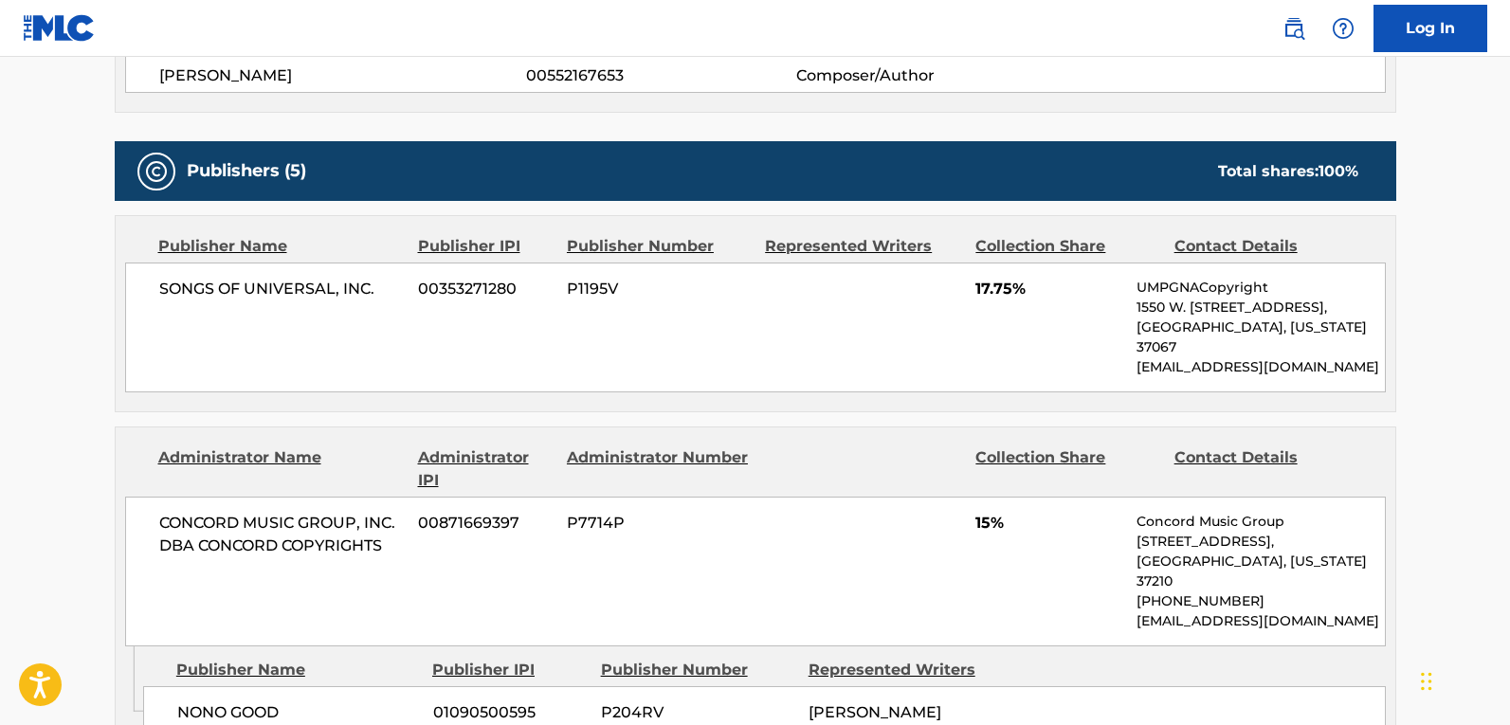
scroll to position [569, 0]
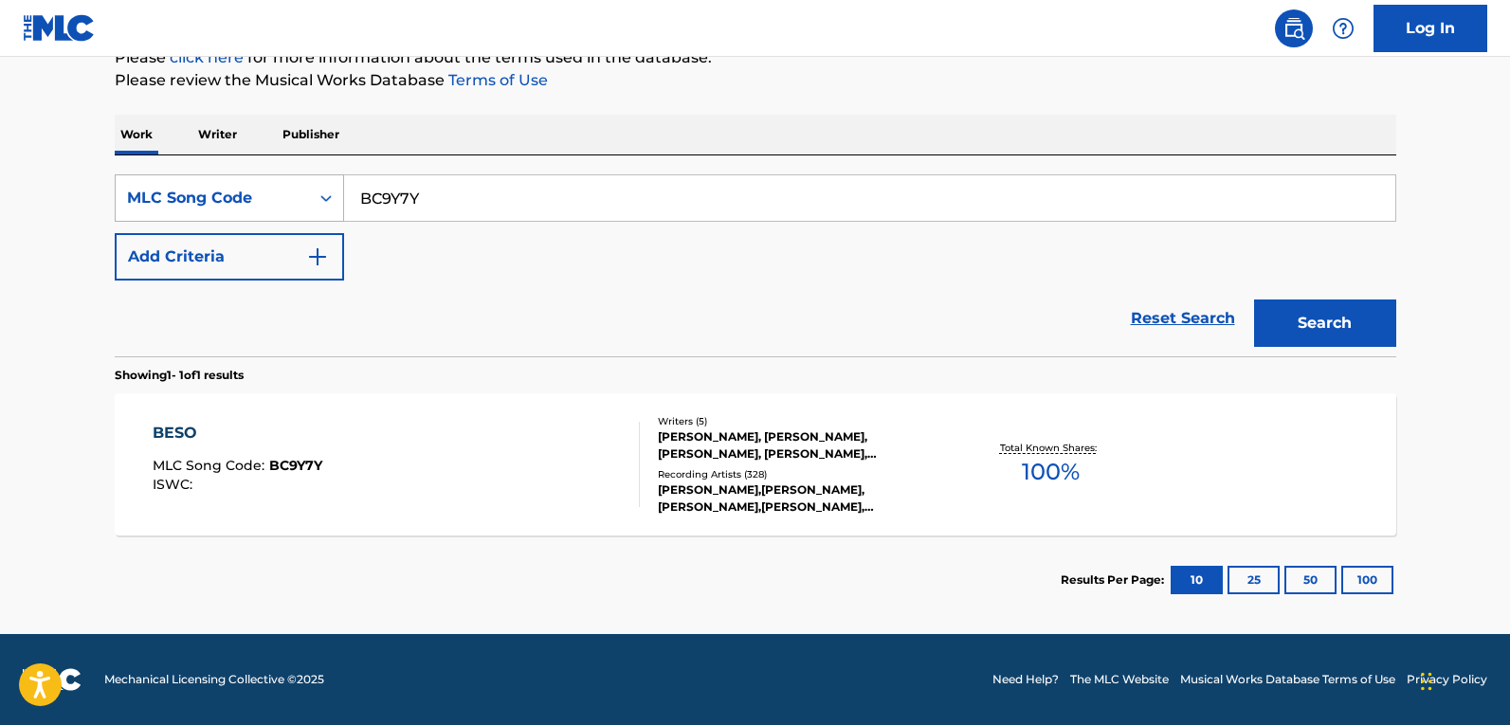
scroll to position [247, 0]
drag, startPoint x: 465, startPoint y: 203, endPoint x: 126, endPoint y: 212, distance: 338.6
click at [126, 212] on div "SearchWithCriteriafdf02fb2-7d2d-4765-93c4-4f1457c1c351 MLC Song Code BC9Y7Y" at bounding box center [756, 197] width 1282 height 47
paste input "CA0ZXN"
type input "CA0ZXN"
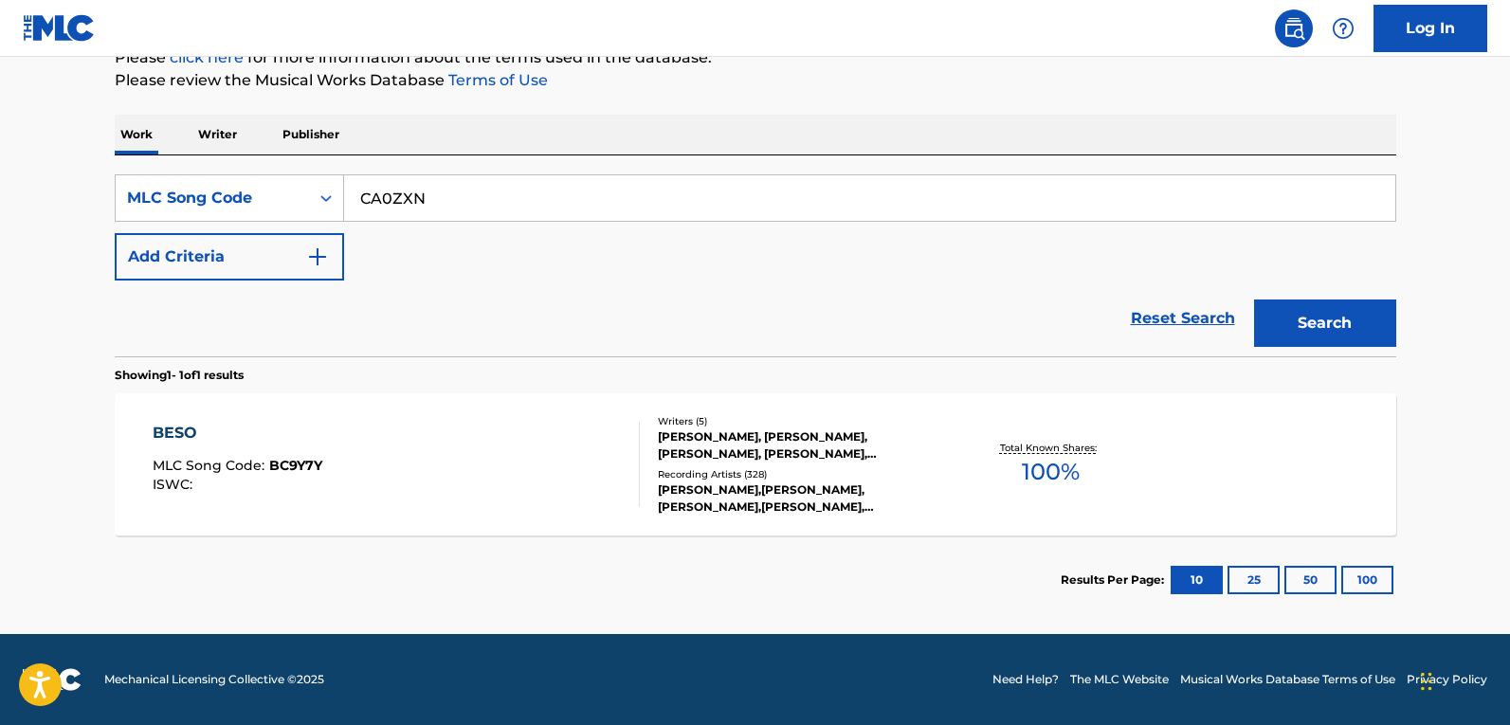
click at [1336, 315] on button "Search" at bounding box center [1325, 323] width 142 height 47
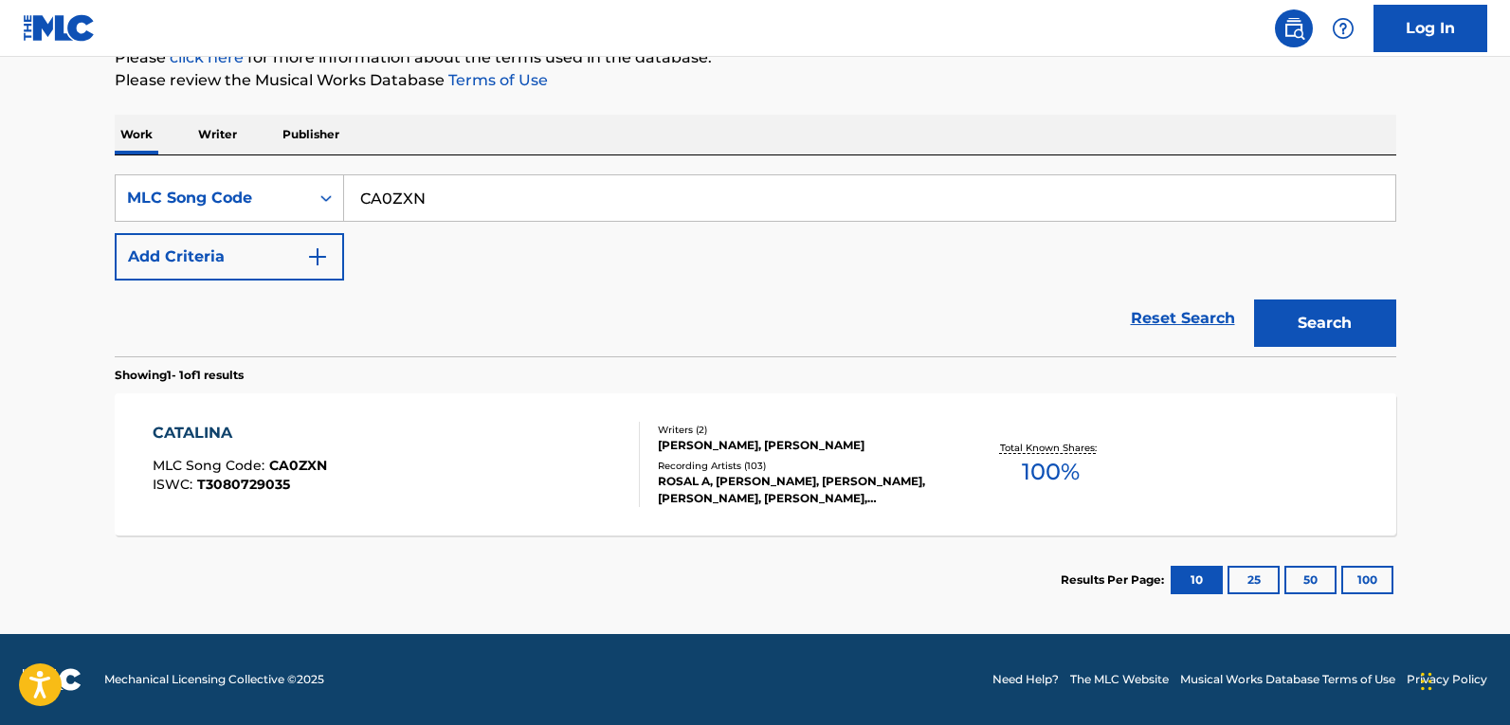
click at [514, 449] on div "CATALINA MLC Song Code : CA0ZXN ISWC : T3080729035" at bounding box center [396, 464] width 487 height 85
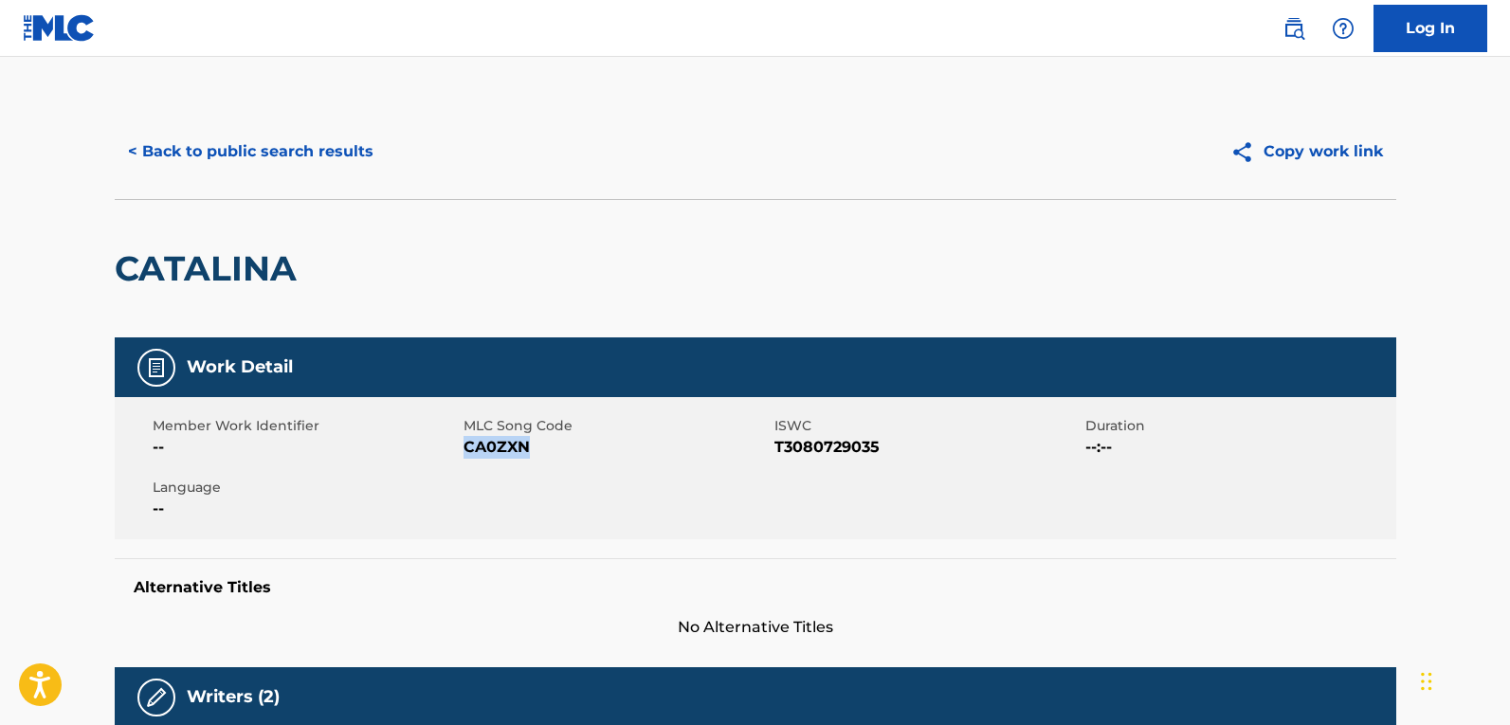
drag, startPoint x: 529, startPoint y: 449, endPoint x: 467, endPoint y: 454, distance: 61.8
click at [467, 454] on span "CA0ZXN" at bounding box center [617, 447] width 306 height 23
copy span "CA0ZXN"
click at [284, 155] on button "< Back to public search results" at bounding box center [251, 151] width 272 height 47
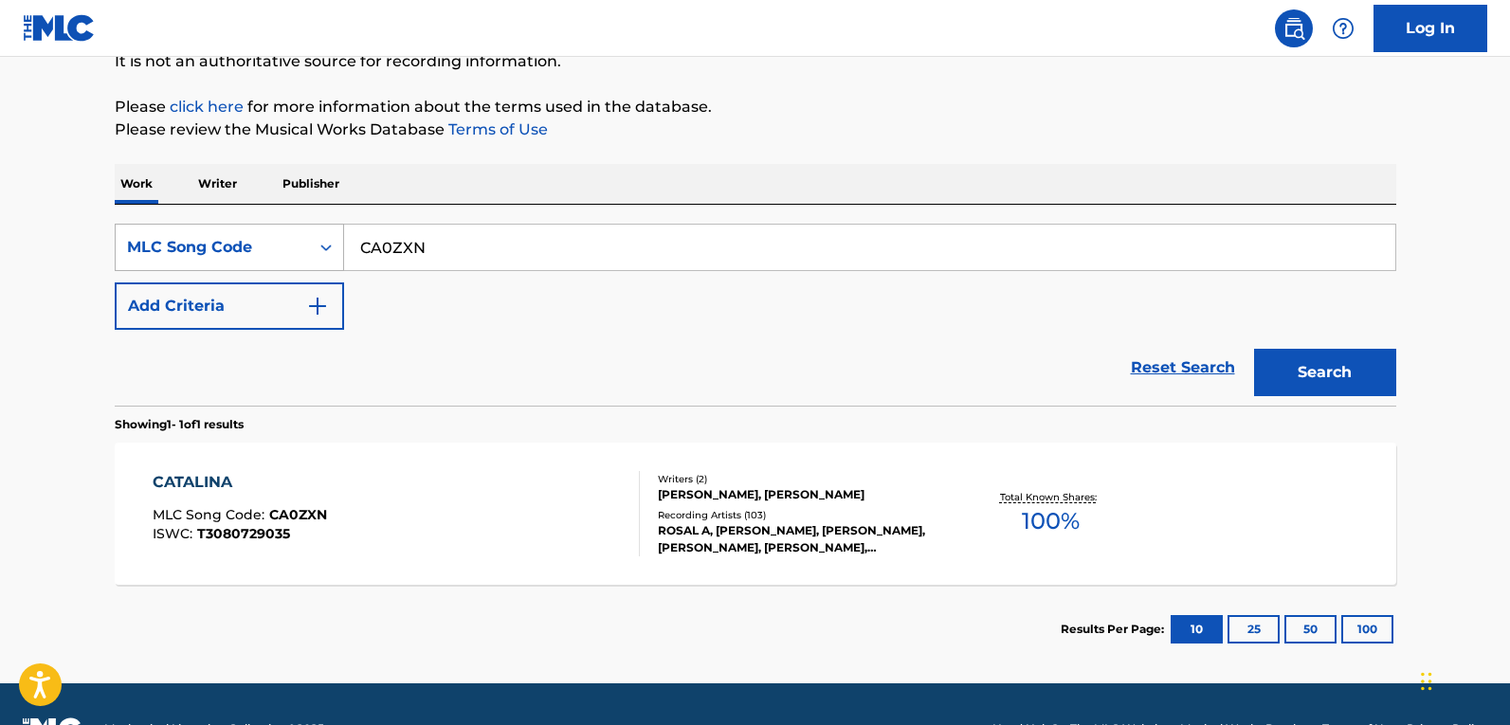
drag, startPoint x: 472, startPoint y: 256, endPoint x: 225, endPoint y: 259, distance: 247.5
click at [225, 259] on div "SearchWithCriteriafdf02fb2-7d2d-4765-93c4-4f1457c1c351 MLC Song Code CA0ZXN" at bounding box center [756, 247] width 1282 height 47
paste input "LE4D92"
type input "LE4D92"
click at [1354, 363] on button "Search" at bounding box center [1325, 372] width 142 height 47
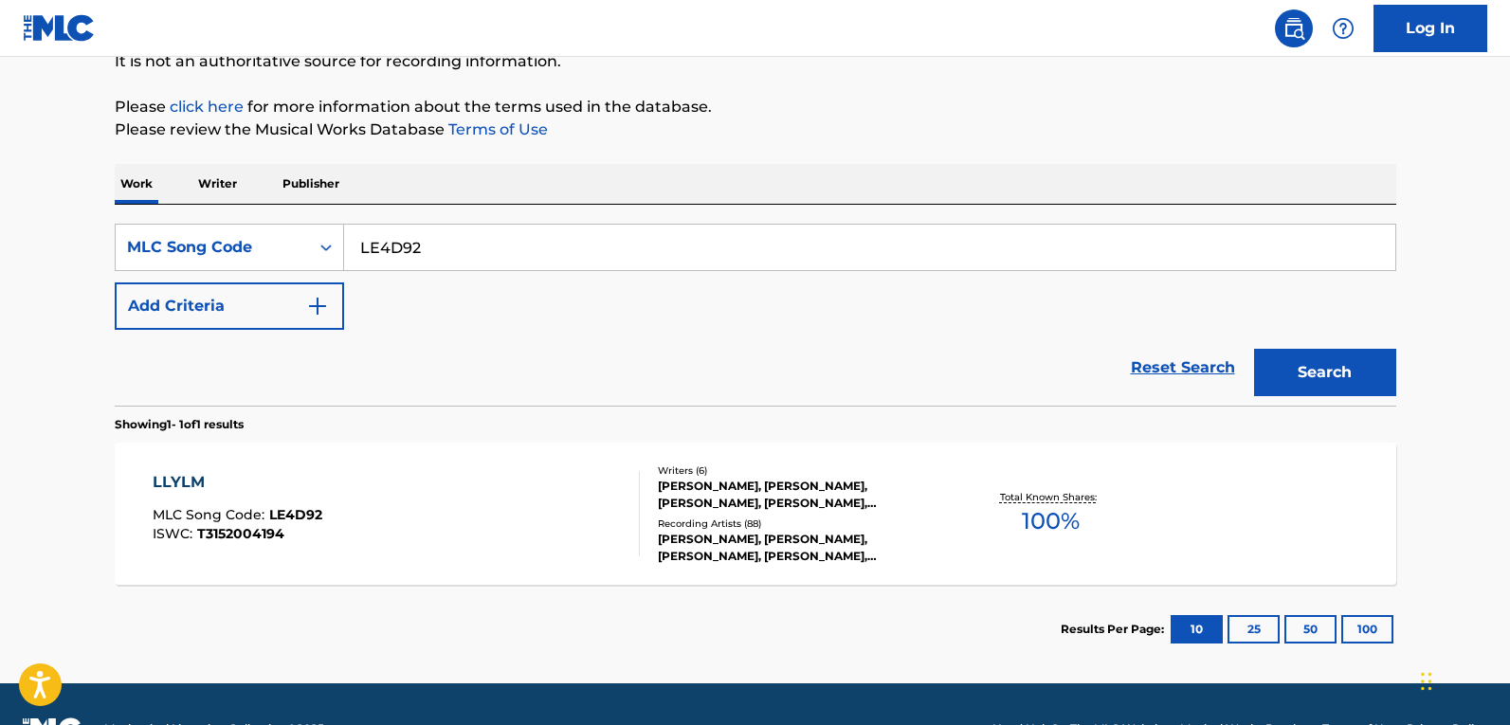
click at [833, 488] on div "DAVID ANDRES RODRIGUEZ, ROSALIA VILA TOBELLA, DYLAN WIGGINS, NOAH D. GOLDSTEIN,…" at bounding box center [801, 495] width 286 height 34
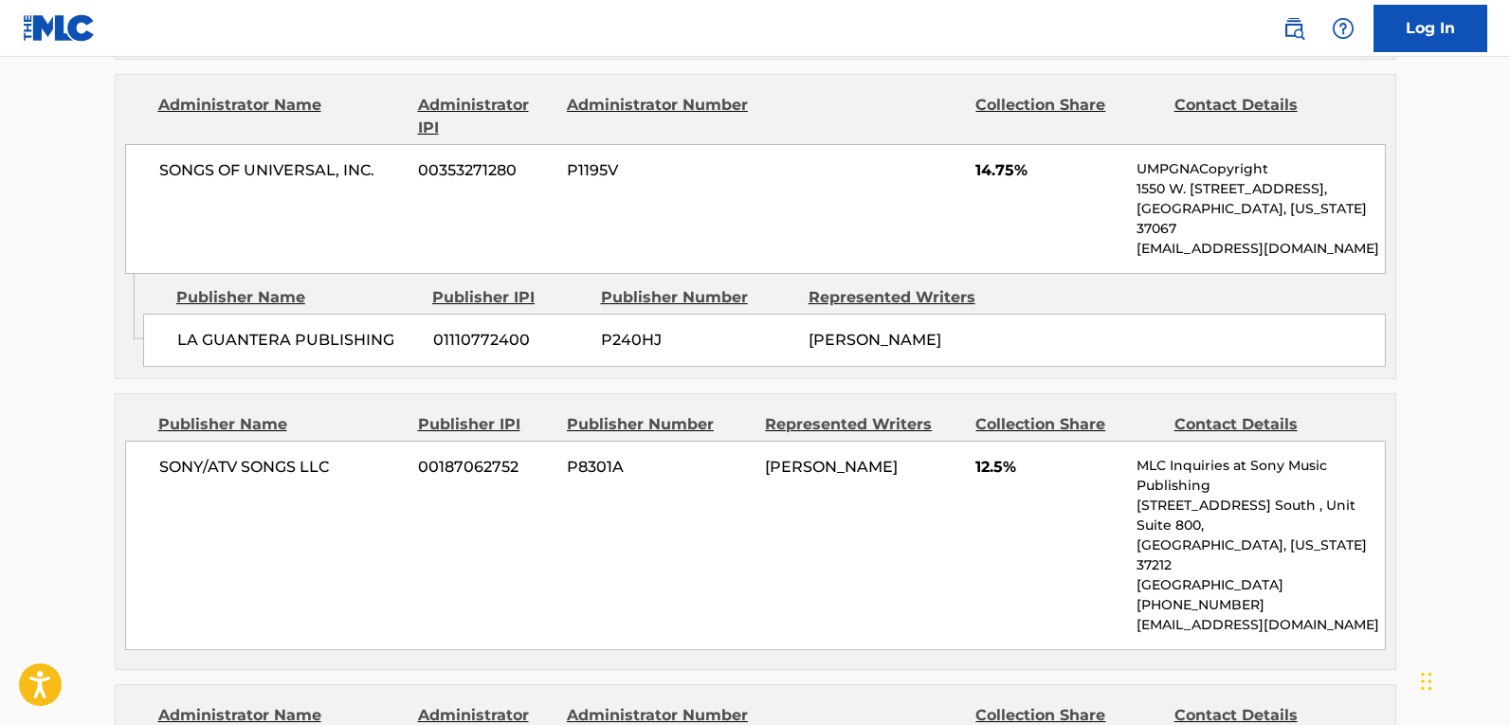
scroll to position [948, 0]
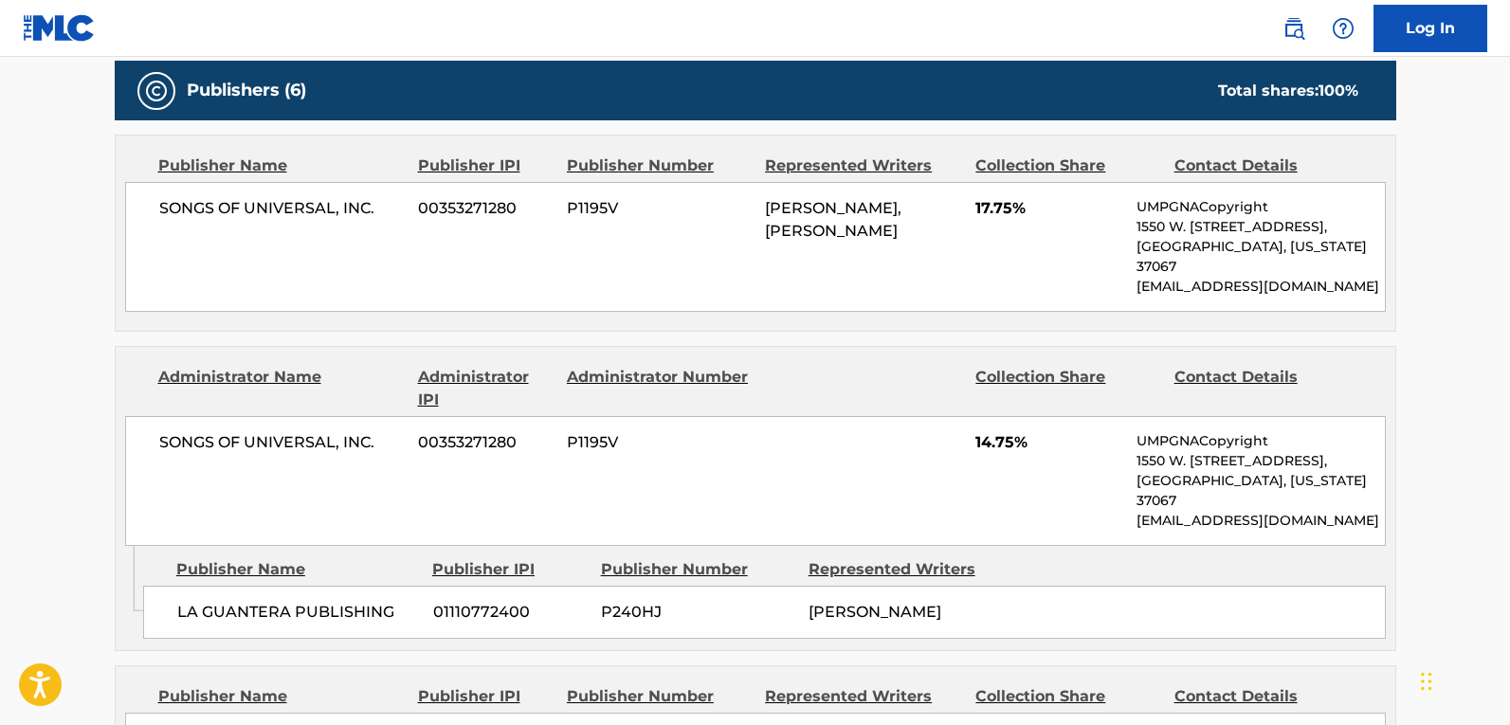
scroll to position [247, 0]
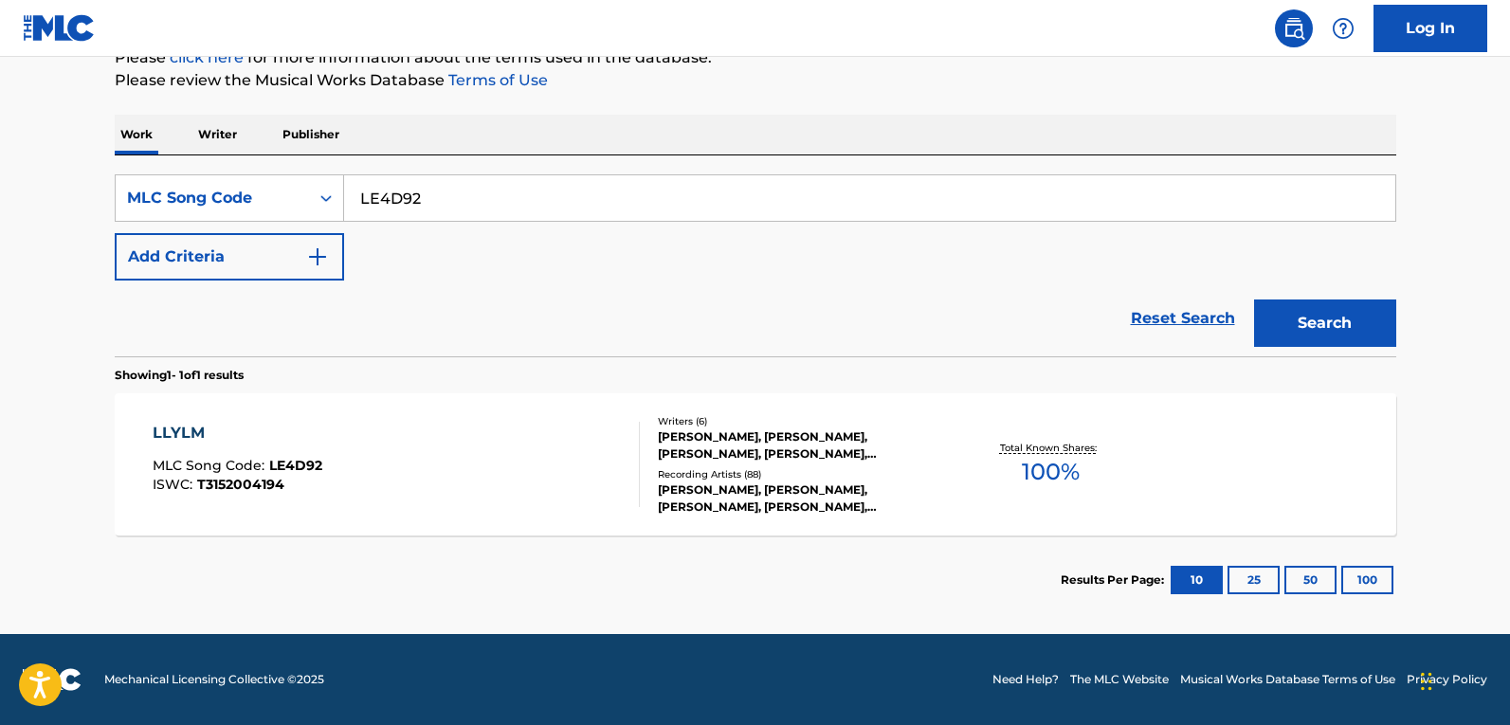
drag, startPoint x: 453, startPoint y: 205, endPoint x: 31, endPoint y: 209, distance: 421.9
click at [25, 212] on main "The MLC Public Work Search The accuracy and completeness of The MLC's data is d…" at bounding box center [755, 221] width 1510 height 825
paste input "N76CHZ"
type input "N76CHZ"
click at [1329, 334] on button "Search" at bounding box center [1325, 323] width 142 height 47
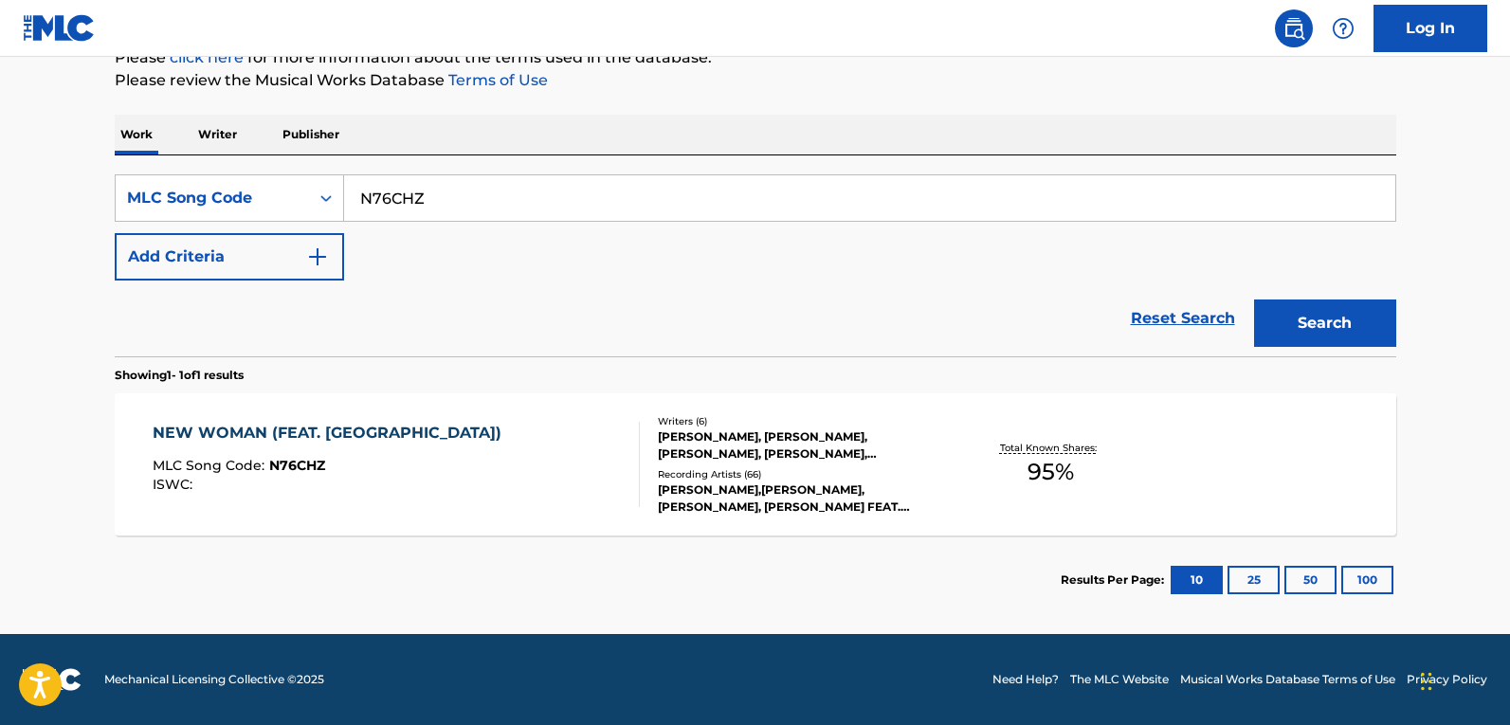
click at [688, 470] on div "Recording Artists ( 66 )" at bounding box center [801, 474] width 286 height 14
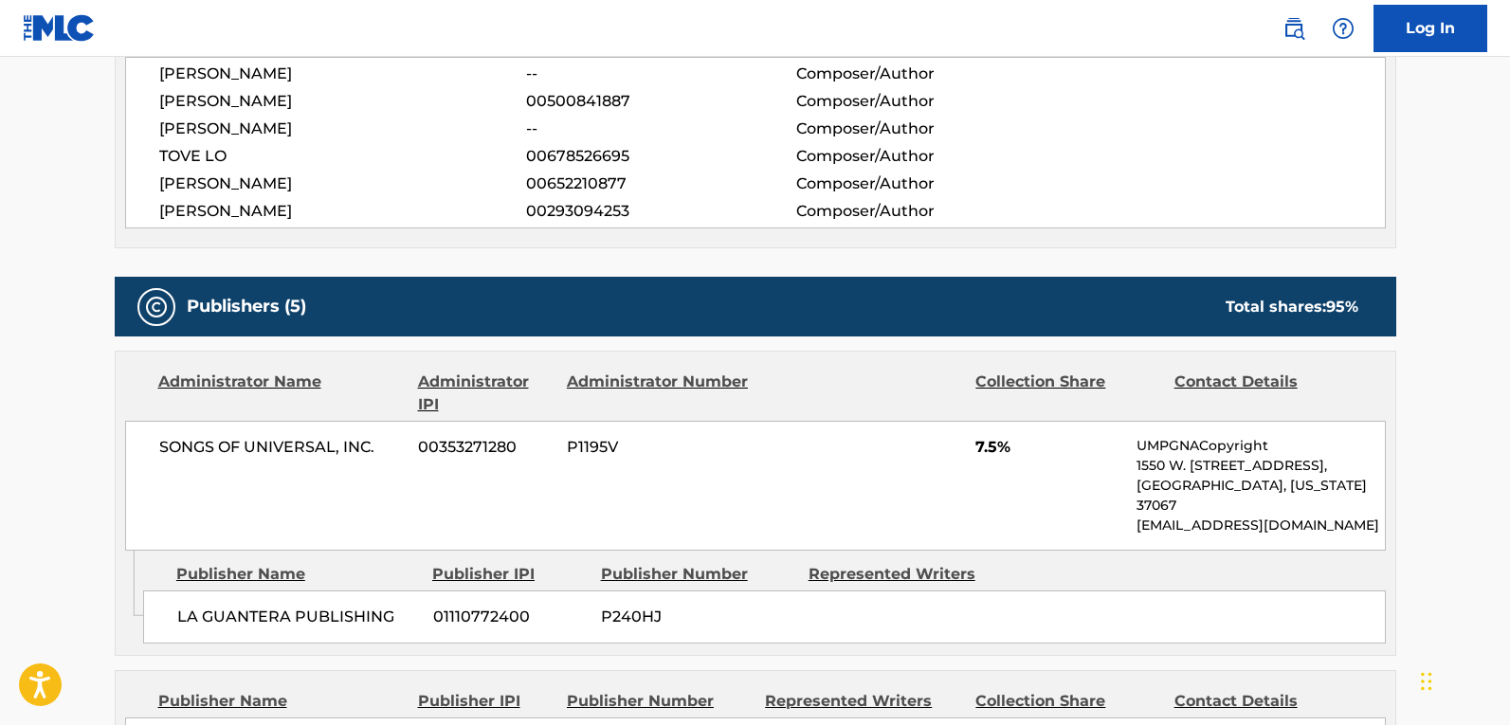
scroll to position [1043, 0]
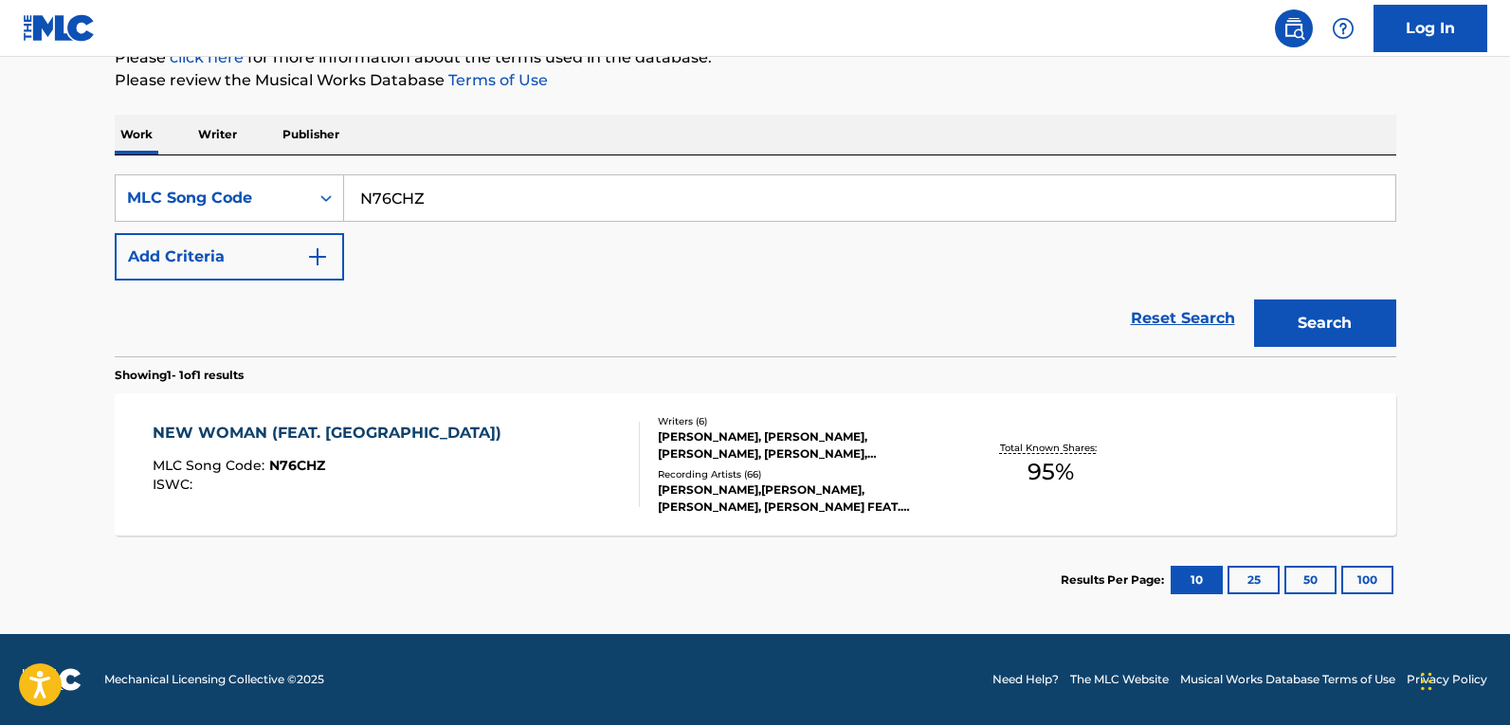
scroll to position [247, 0]
drag, startPoint x: 470, startPoint y: 199, endPoint x: 132, endPoint y: 201, distance: 338.5
click at [0, 215] on main "The MLC Public Work Search The accuracy and completeness of The MLC's data is d…" at bounding box center [755, 221] width 1510 height 825
paste input "PA1R7X"
type input "PA1R7X"
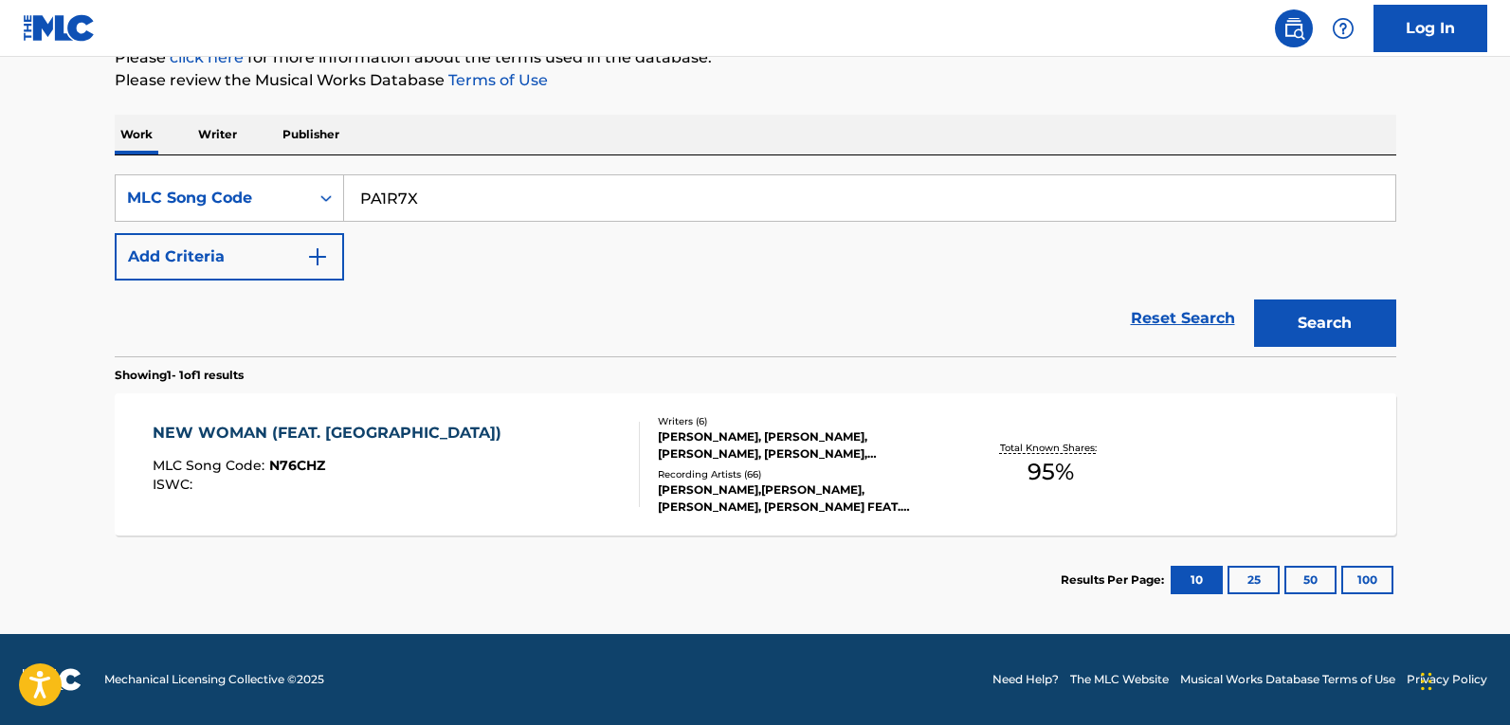
click at [1369, 321] on button "Search" at bounding box center [1325, 323] width 142 height 47
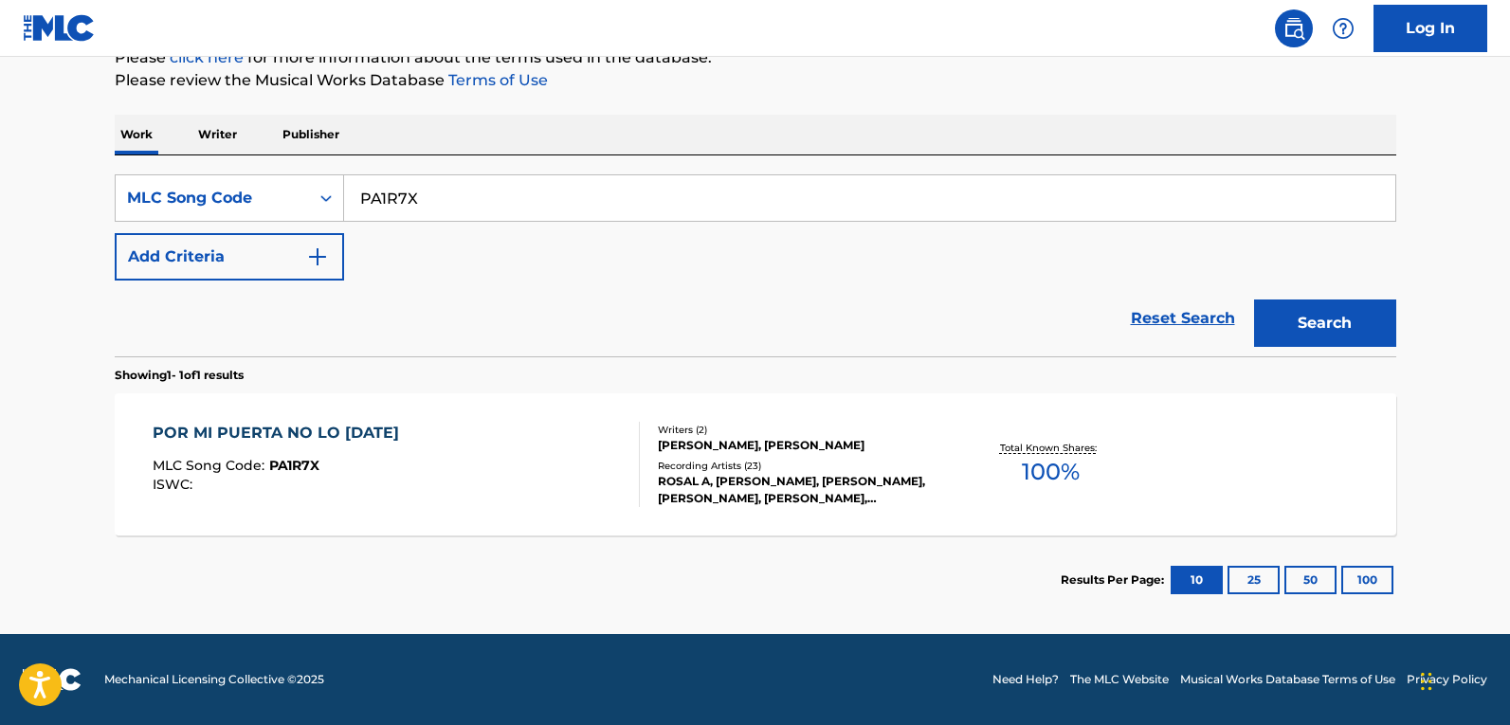
click at [677, 450] on div "[PERSON_NAME], [PERSON_NAME] TOBELLA" at bounding box center [801, 445] width 286 height 17
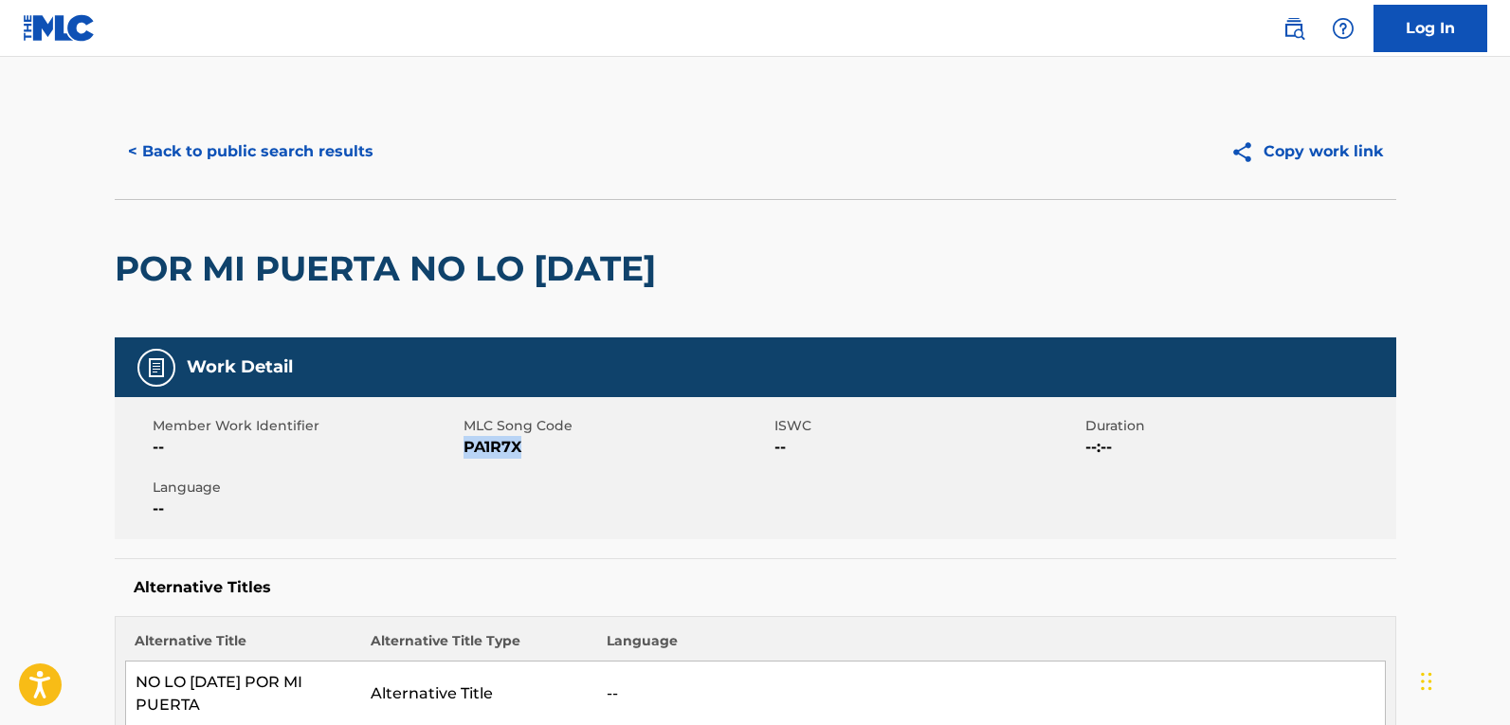
drag, startPoint x: 534, startPoint y: 444, endPoint x: 466, endPoint y: 448, distance: 67.5
click at [466, 448] on span "PA1R7X" at bounding box center [617, 447] width 306 height 23
copy span "PA1R7X"
click at [320, 155] on button "< Back to public search results" at bounding box center [251, 151] width 272 height 47
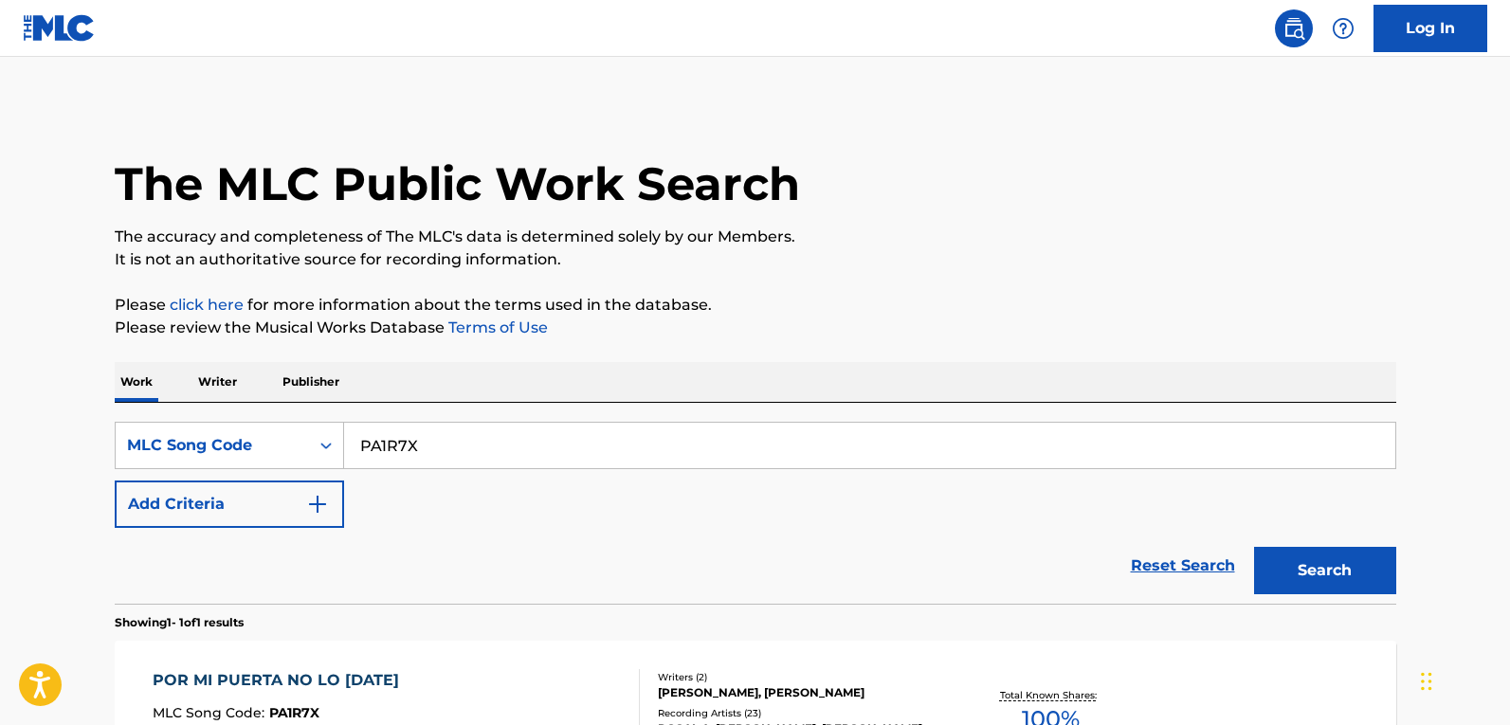
scroll to position [198, 0]
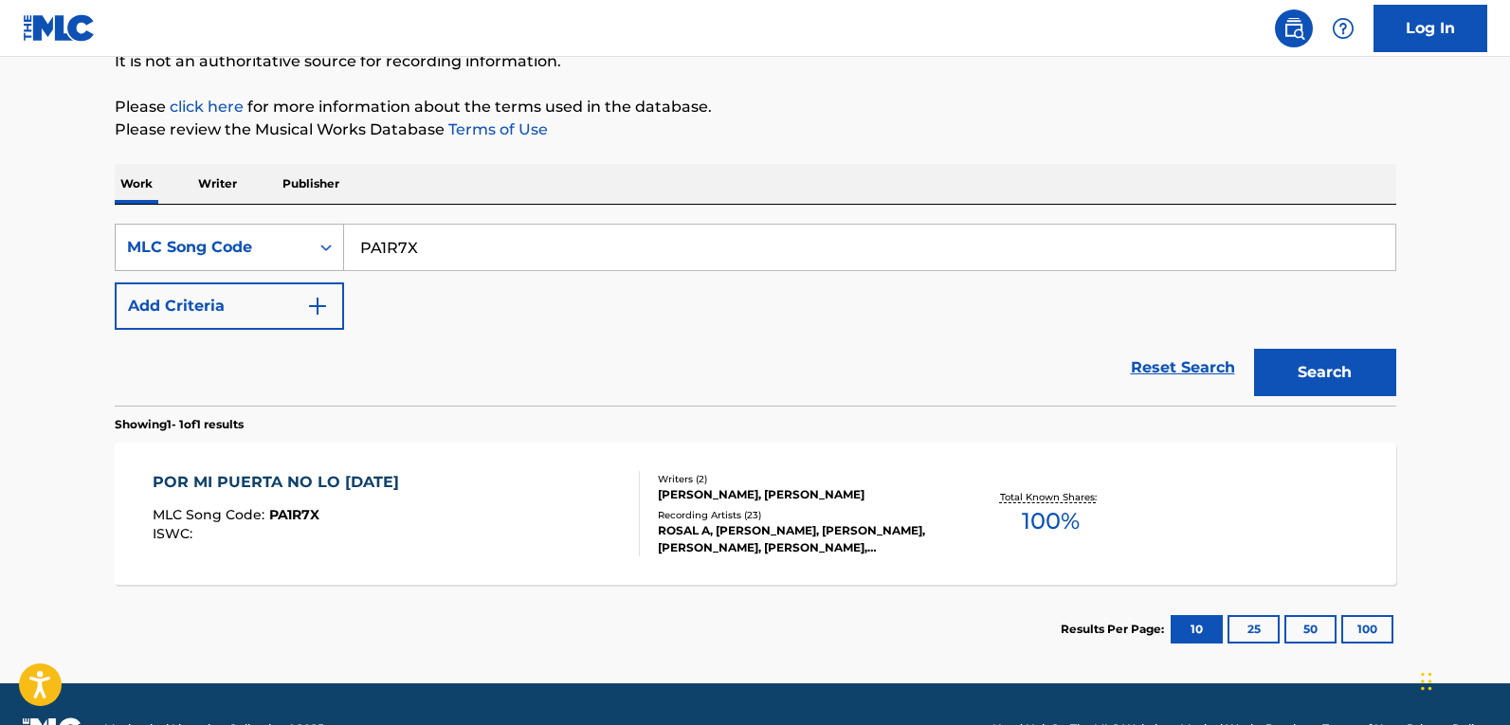
drag, startPoint x: 454, startPoint y: 241, endPoint x: 182, endPoint y: 258, distance: 272.7
click at [182, 258] on div "SearchWithCriteriafdf02fb2-7d2d-4765-93c4-4f1457c1c351 MLC Song Code PA1R7X" at bounding box center [756, 247] width 1282 height 47
click at [1337, 377] on button "Search" at bounding box center [1325, 372] width 142 height 47
click at [445, 521] on div "POR MI PUERTA NO LO PASEN MLC Song Code : PA1R7X ISWC :" at bounding box center [396, 513] width 487 height 85
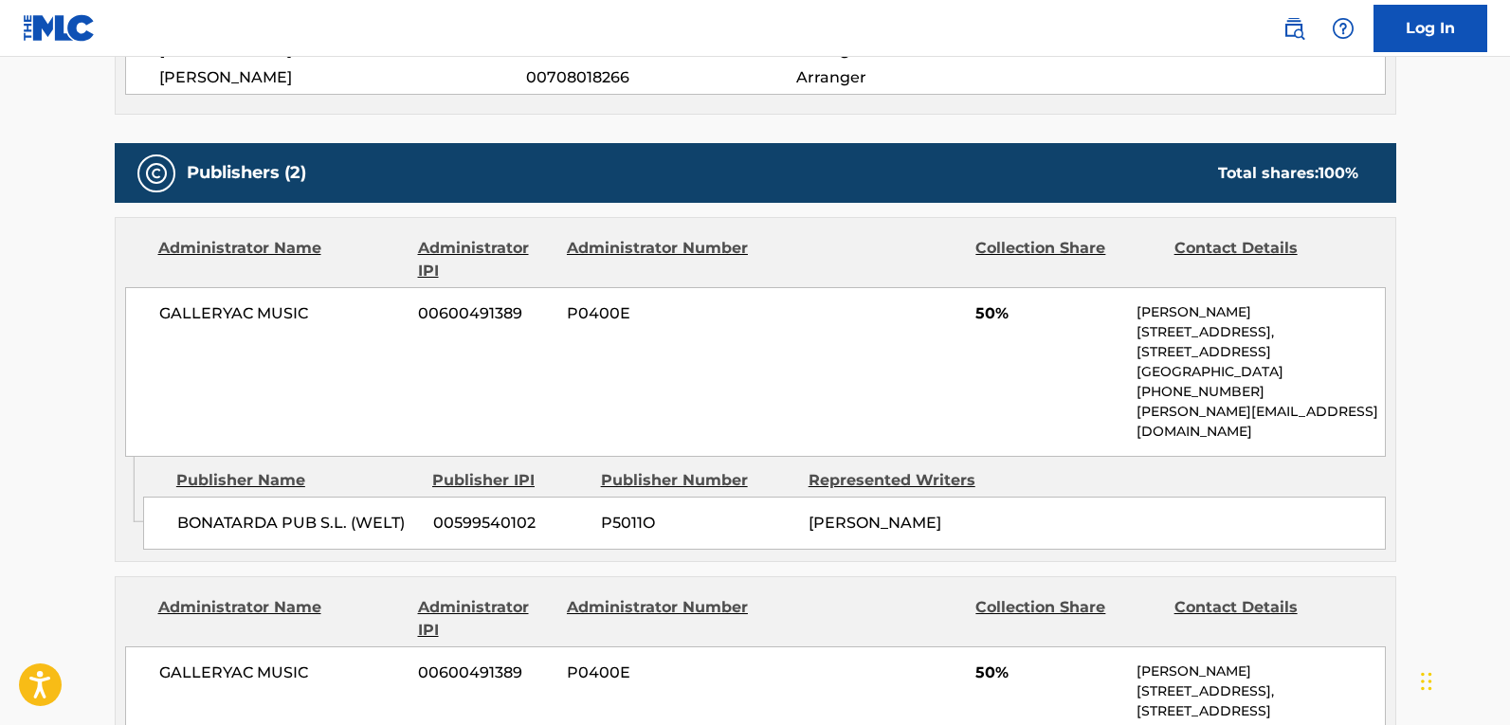
scroll to position [853, 0]
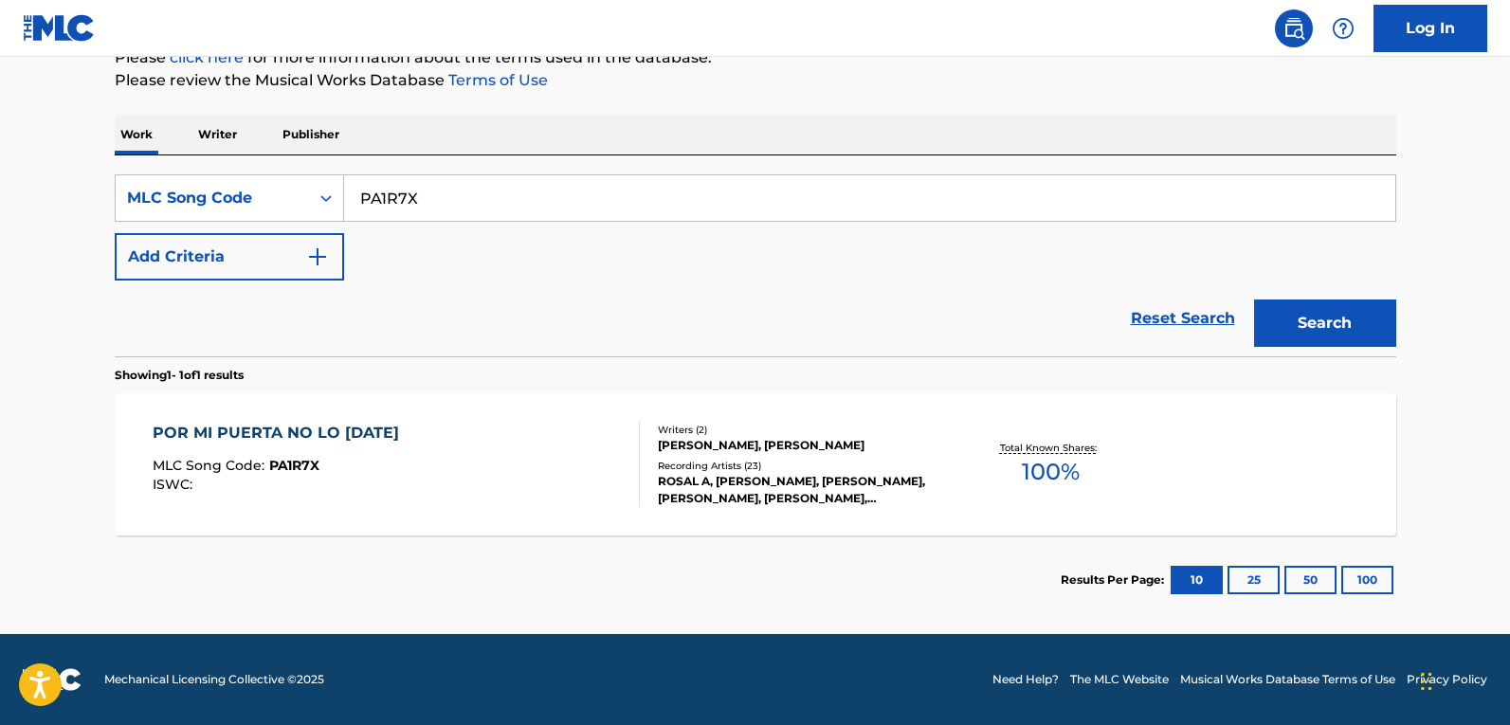
scroll to position [247, 0]
drag, startPoint x: 436, startPoint y: 189, endPoint x: 260, endPoint y: 194, distance: 176.4
click at [260, 194] on div "SearchWithCriteriafdf02fb2-7d2d-4765-93c4-4f1457c1c351 MLC Song Code PA1R7X" at bounding box center [756, 197] width 1282 height 47
paste input "LA831E"
type input "LA831E"
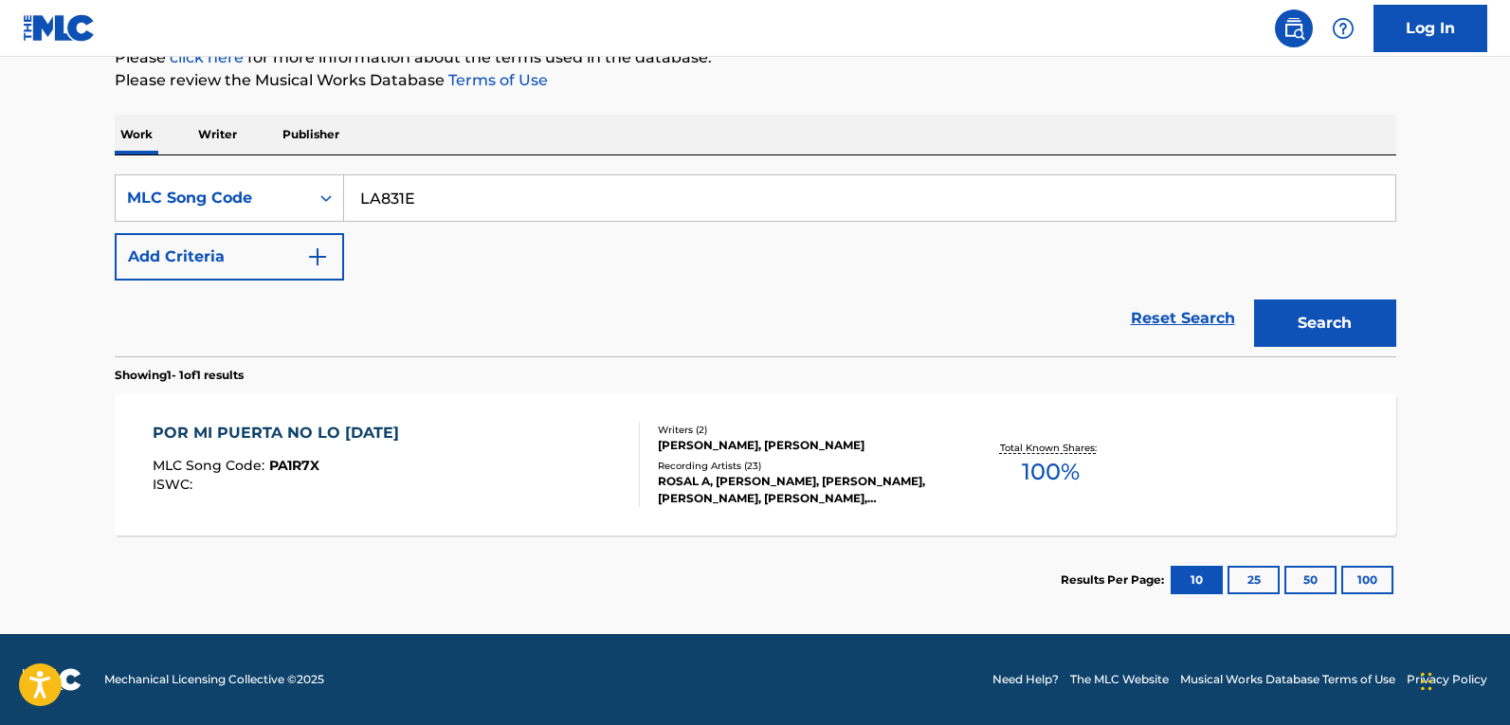
click at [1334, 328] on button "Search" at bounding box center [1325, 323] width 142 height 47
click at [395, 456] on div "LA HIJA DE JUAN SIMON MLC Song Code : LA831E ISWC : T3077369070" at bounding box center [396, 464] width 487 height 85
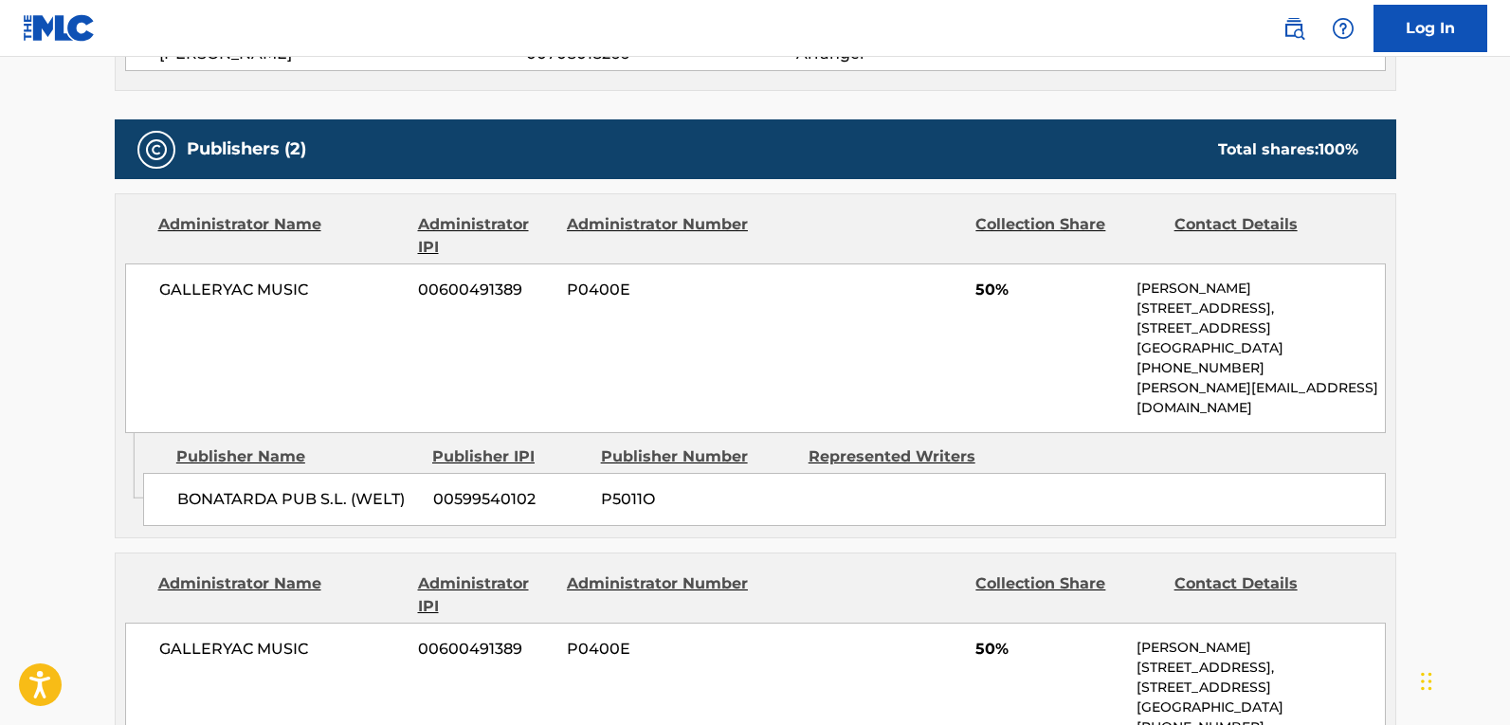
scroll to position [759, 0]
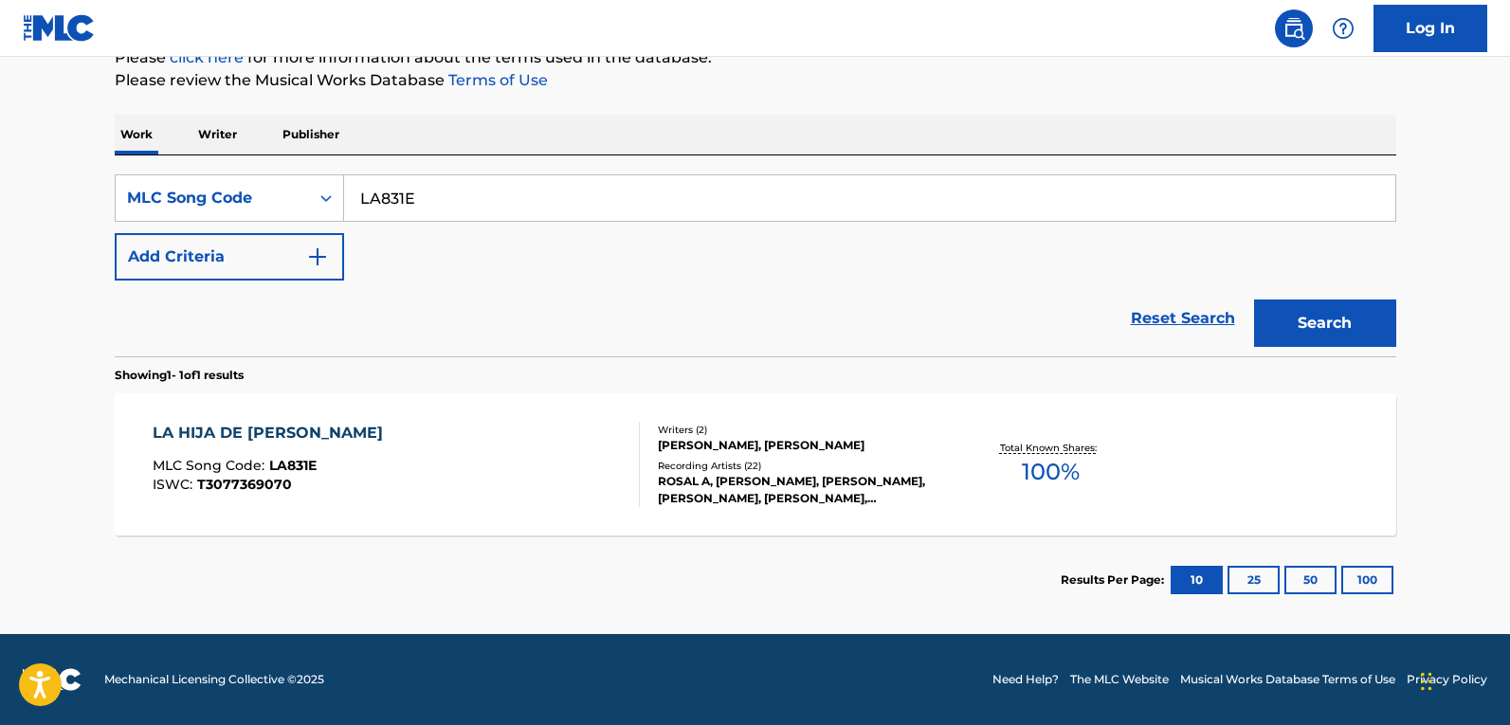
scroll to position [247, 0]
click at [275, 209] on div "MLC Song Code" at bounding box center [212, 198] width 171 height 23
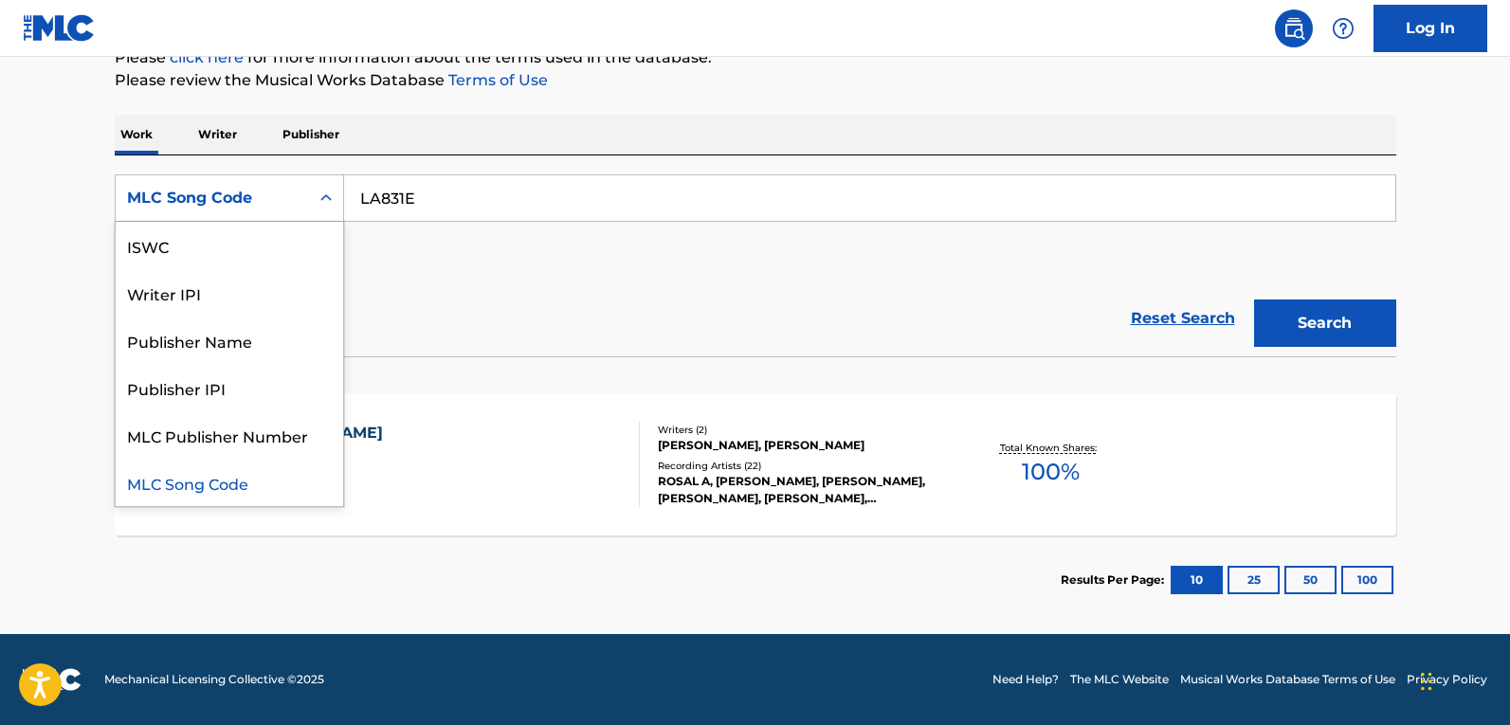
scroll to position [0, 0]
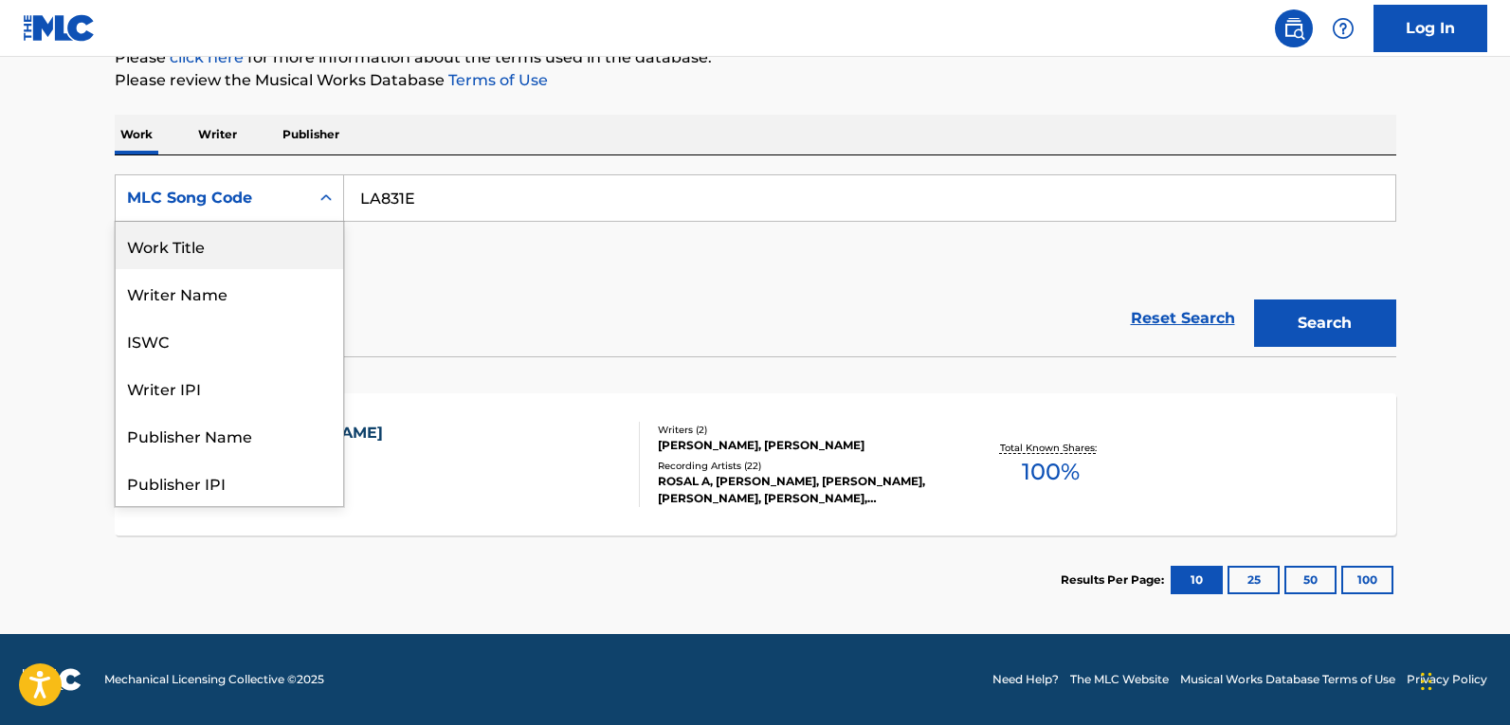
click at [264, 256] on div "Work Title" at bounding box center [230, 245] width 228 height 47
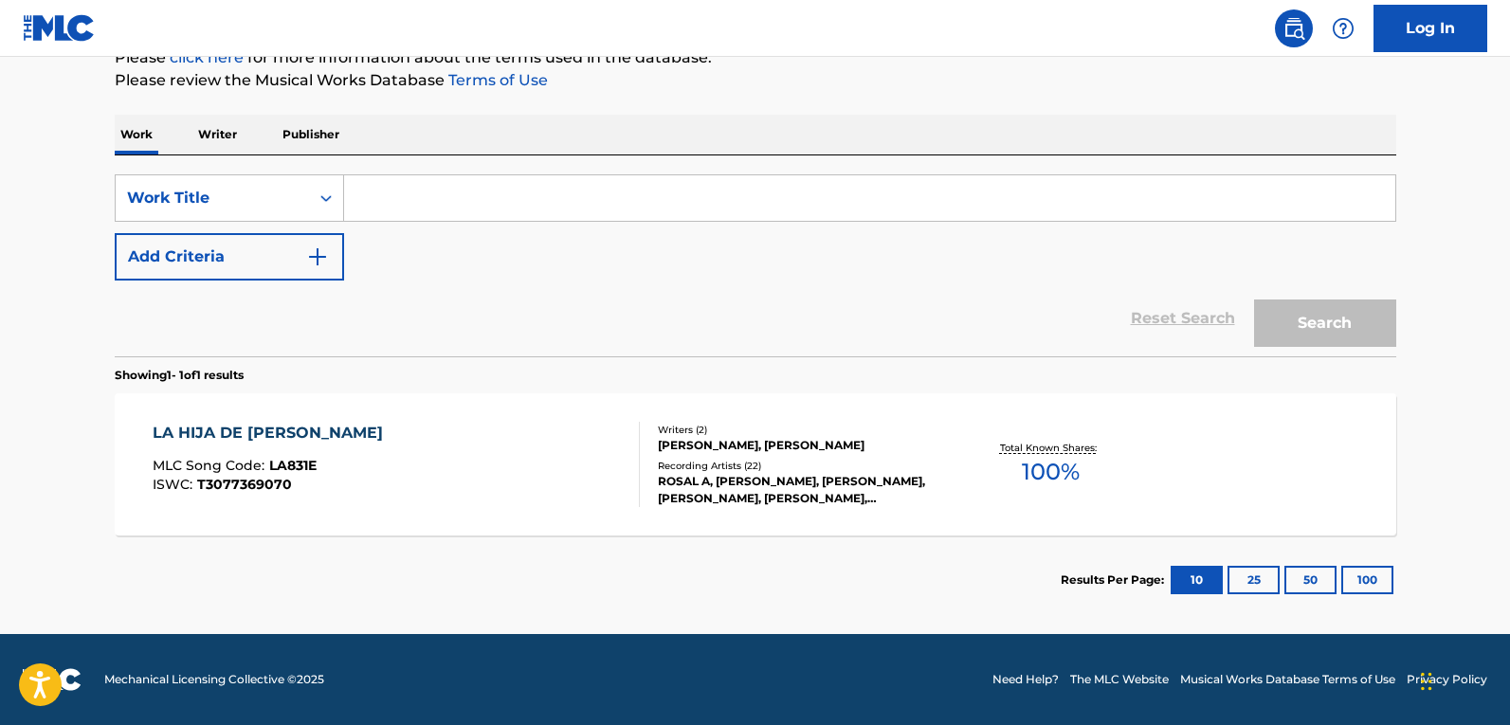
click at [417, 204] on input "Search Form" at bounding box center [870, 198] width 1052 height 46
paste input "CARCELERA"
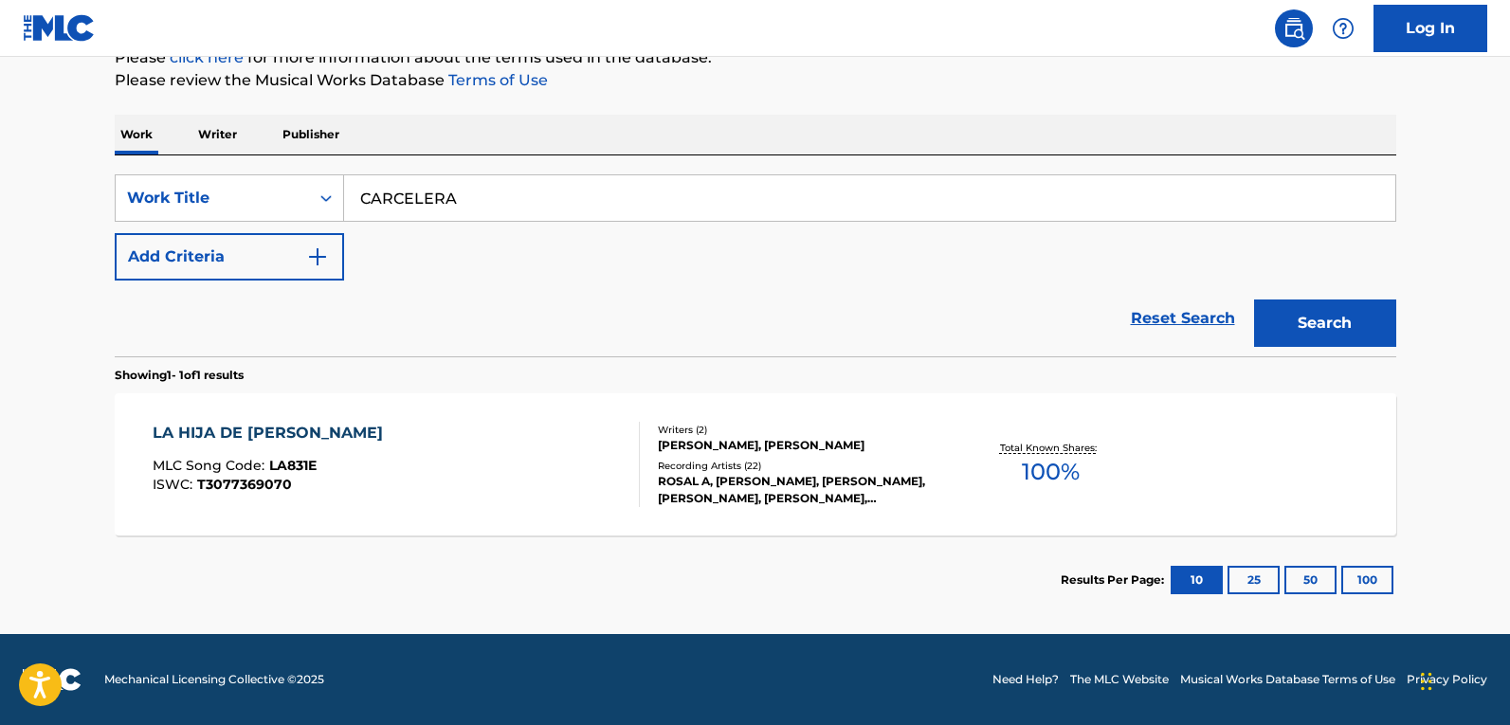
type input "CARCELERA"
click at [298, 250] on button "Add Criteria" at bounding box center [229, 256] width 229 height 47
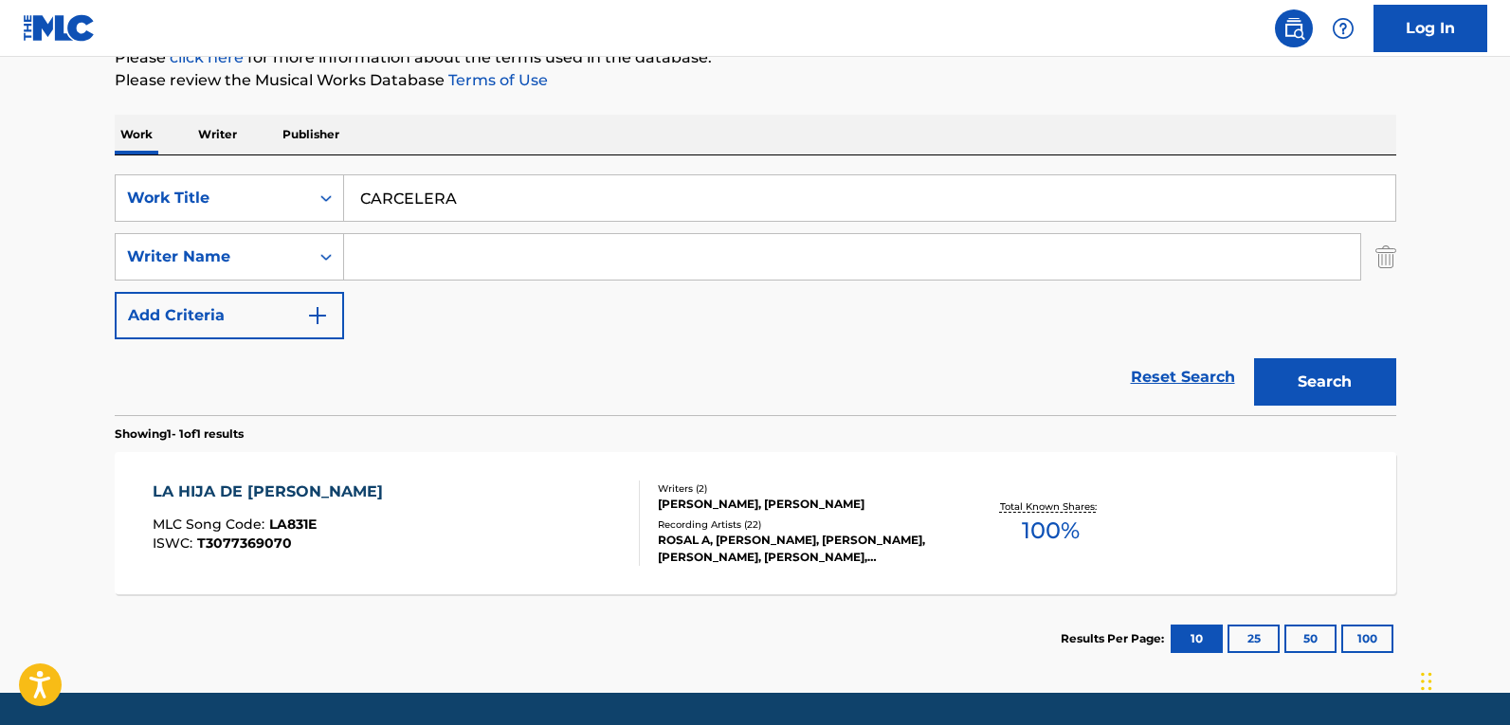
click at [408, 255] on input "Search Form" at bounding box center [852, 257] width 1016 height 46
paste input "Vila Tobella"
type input "Vila Tobella"
drag, startPoint x: 1303, startPoint y: 383, endPoint x: 1265, endPoint y: 404, distance: 43.3
click at [1303, 384] on button "Search" at bounding box center [1325, 381] width 142 height 47
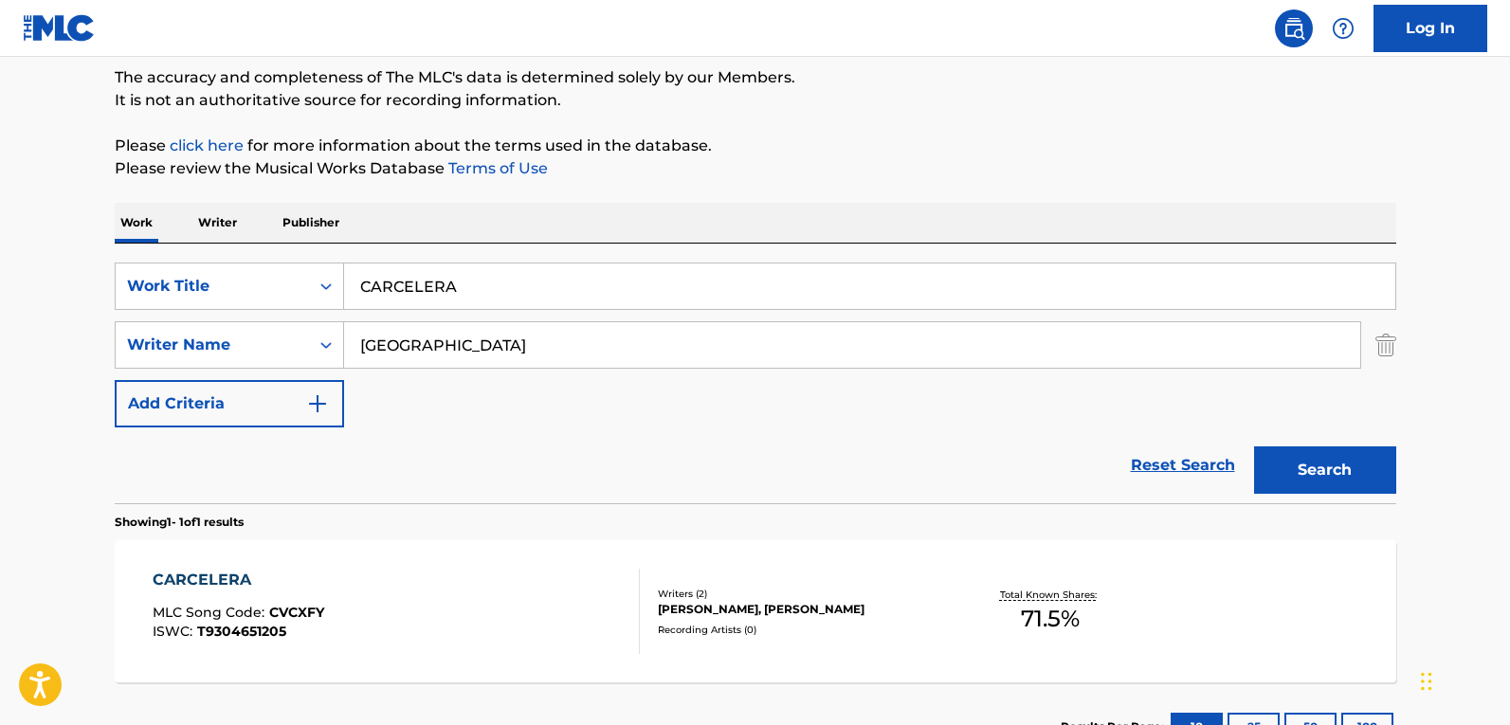
scroll to position [247, 0]
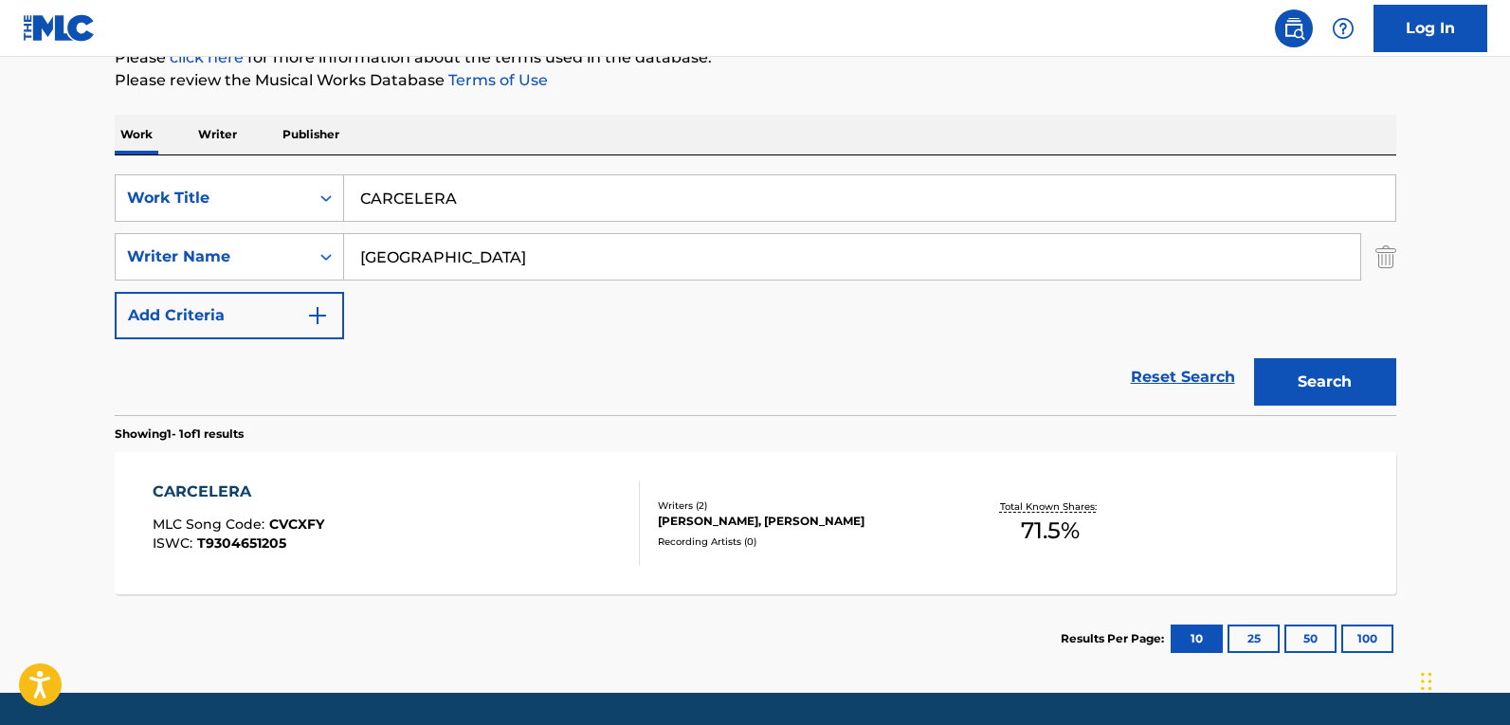
click at [799, 486] on div "CARCELERA MLC Song Code : CVCXFY ISWC : T9304651205 Writers ( 2 ) ROSALIA VILA …" at bounding box center [756, 523] width 1282 height 142
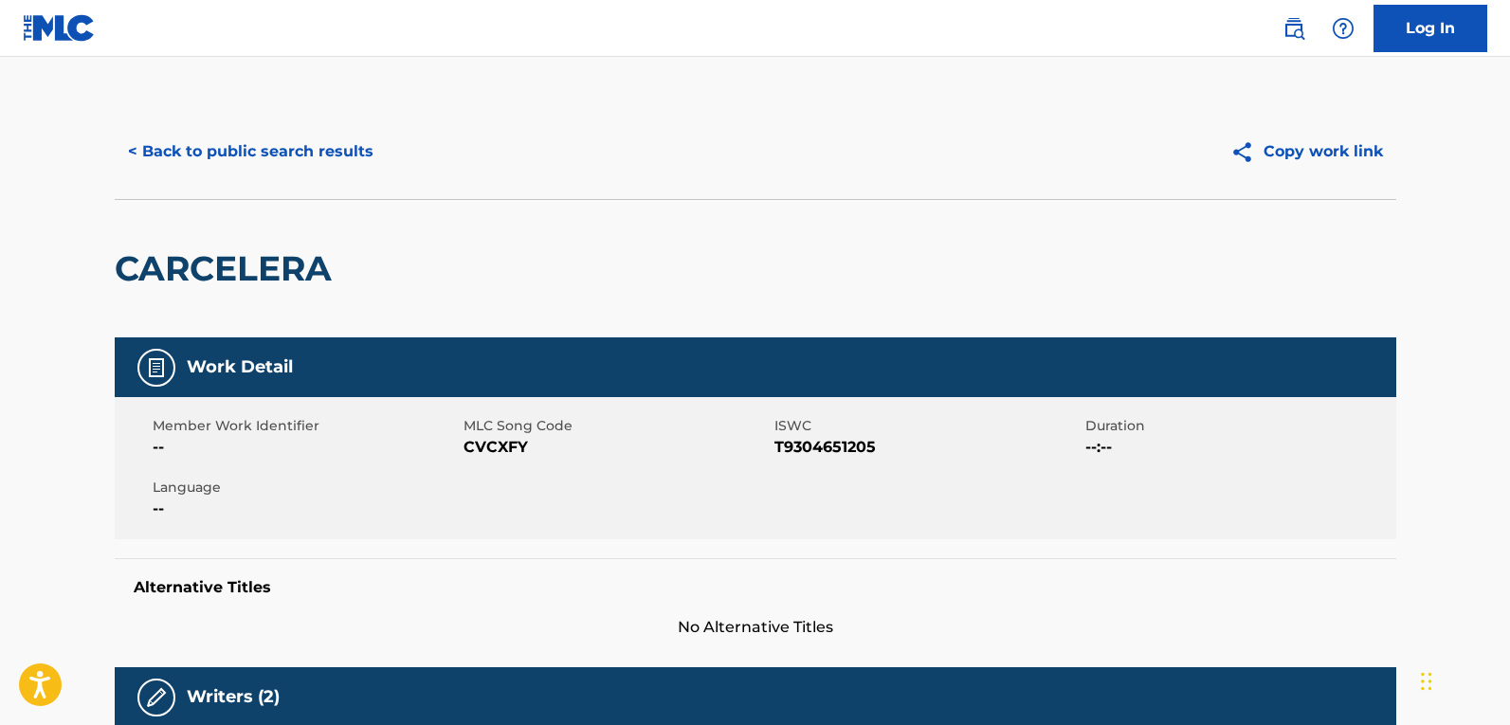
click at [282, 155] on button "< Back to public search results" at bounding box center [251, 151] width 272 height 47
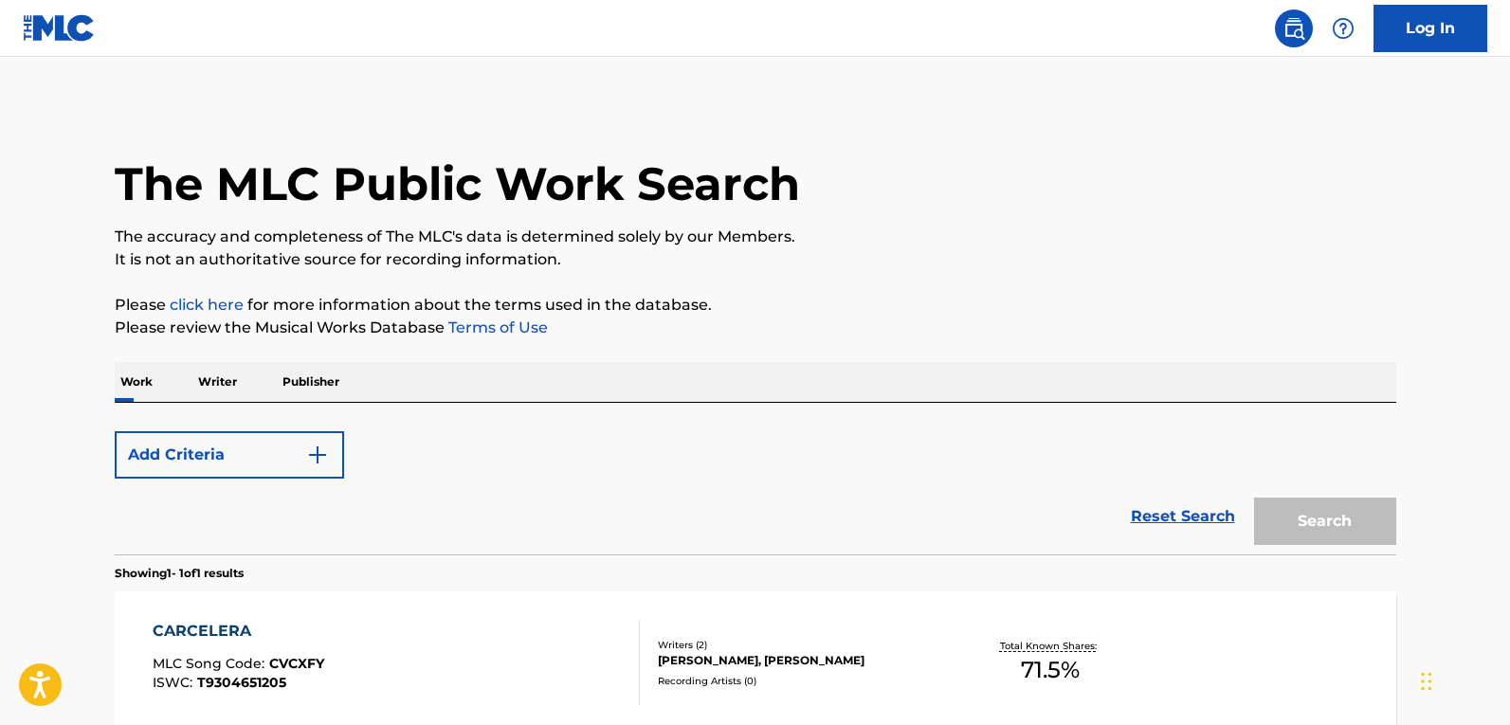
scroll to position [198, 0]
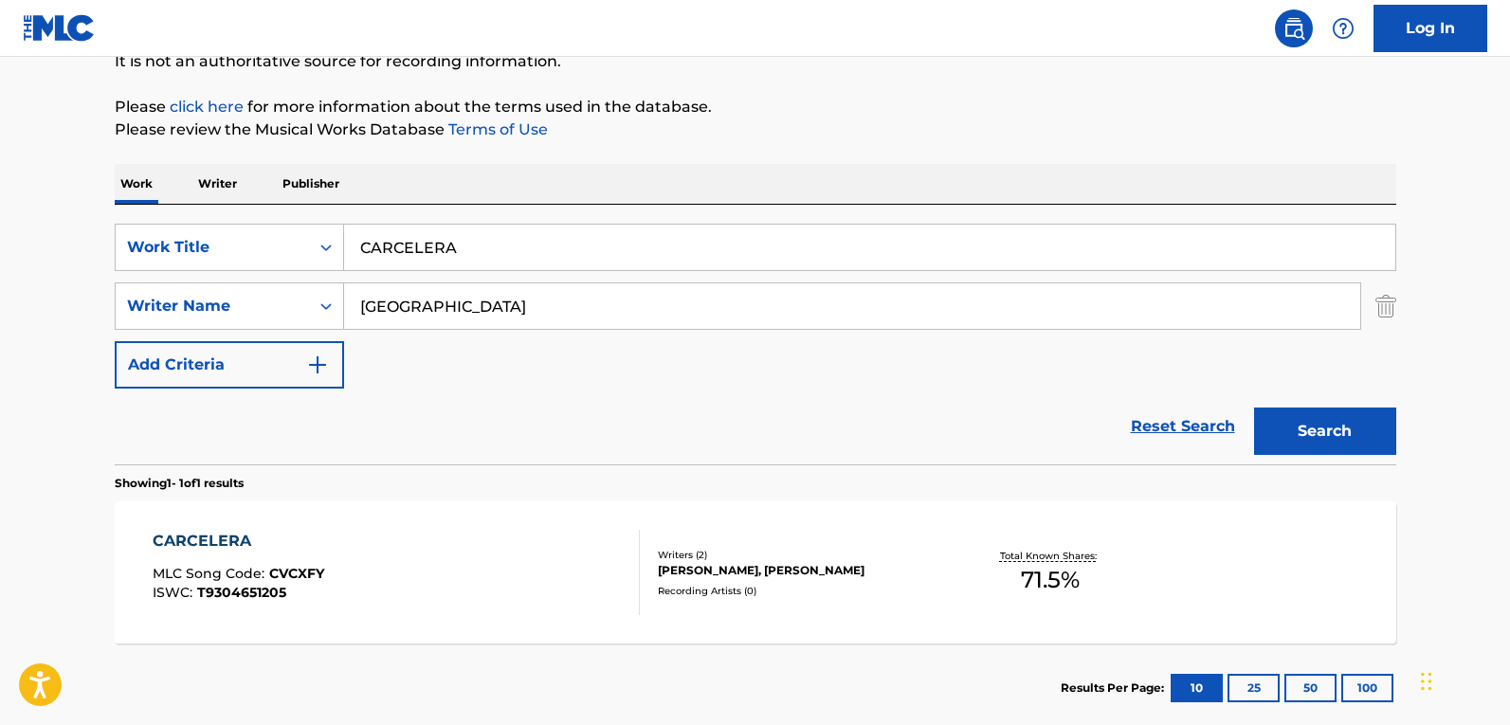
drag, startPoint x: 467, startPoint y: 238, endPoint x: 11, endPoint y: 272, distance: 457.3
click at [11, 272] on main "The MLC Public Work Search The accuracy and completeness of The MLC's data is d…" at bounding box center [755, 301] width 1510 height 884
paste input "TALIN"
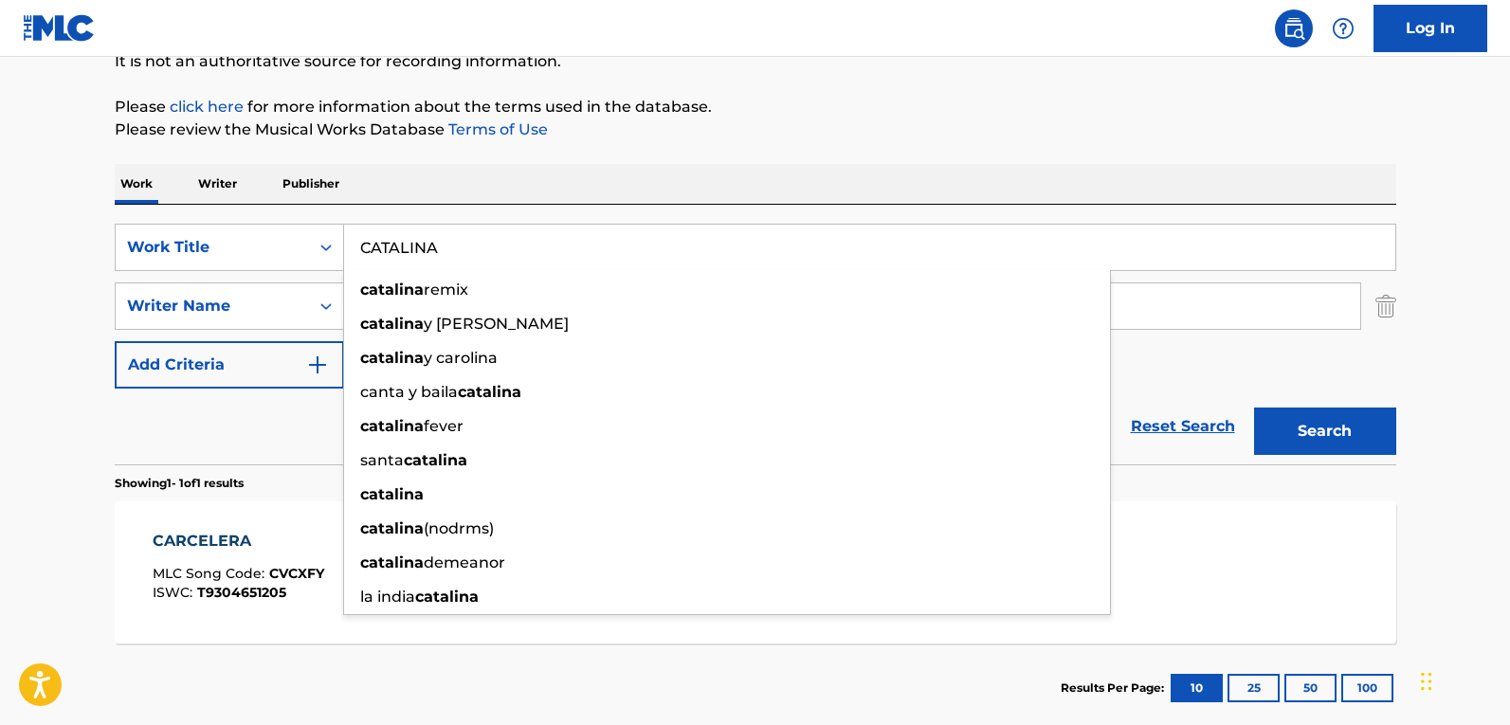
type input "CATALINA"
click at [1344, 431] on button "Search" at bounding box center [1325, 431] width 142 height 47
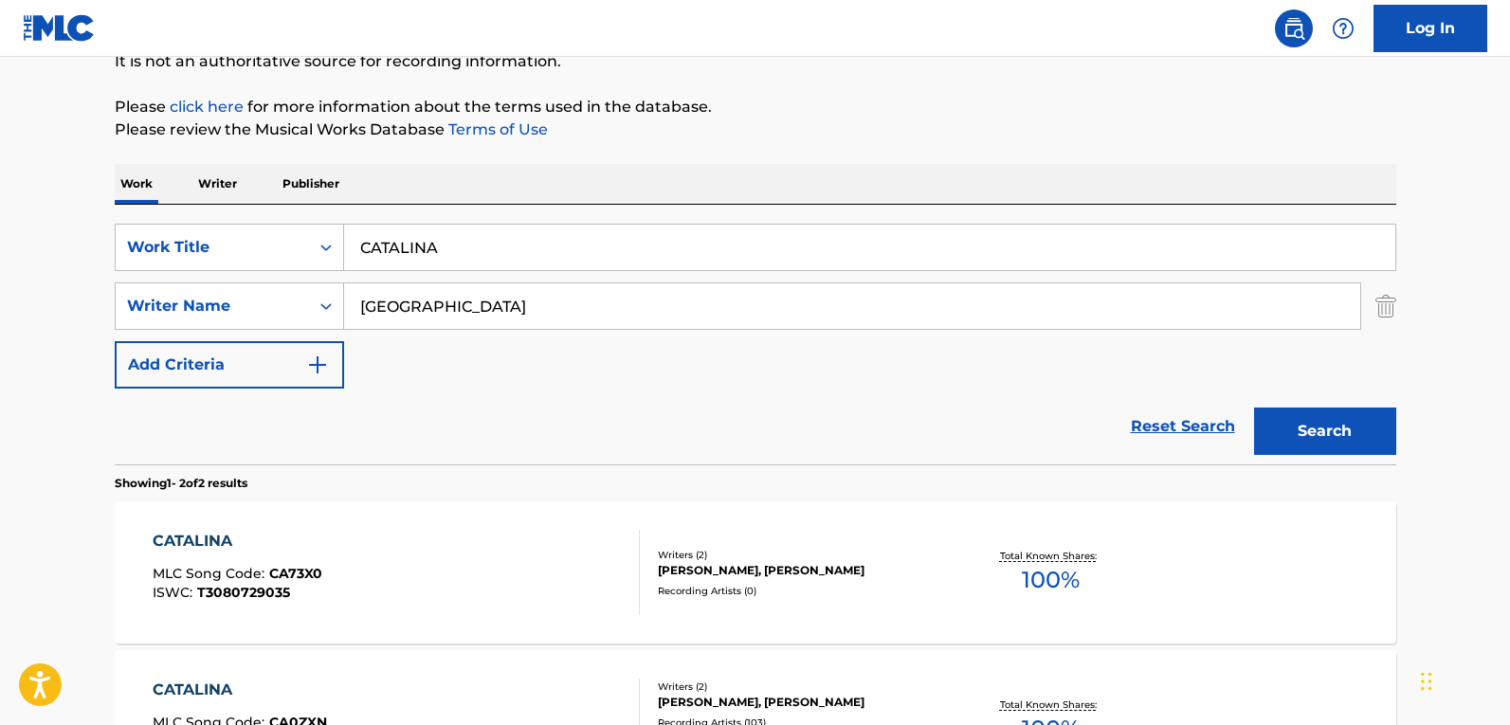
click at [469, 532] on div "CATALINA MLC Song Code : CA73X0 ISWC : T3080729035" at bounding box center [396, 572] width 487 height 85
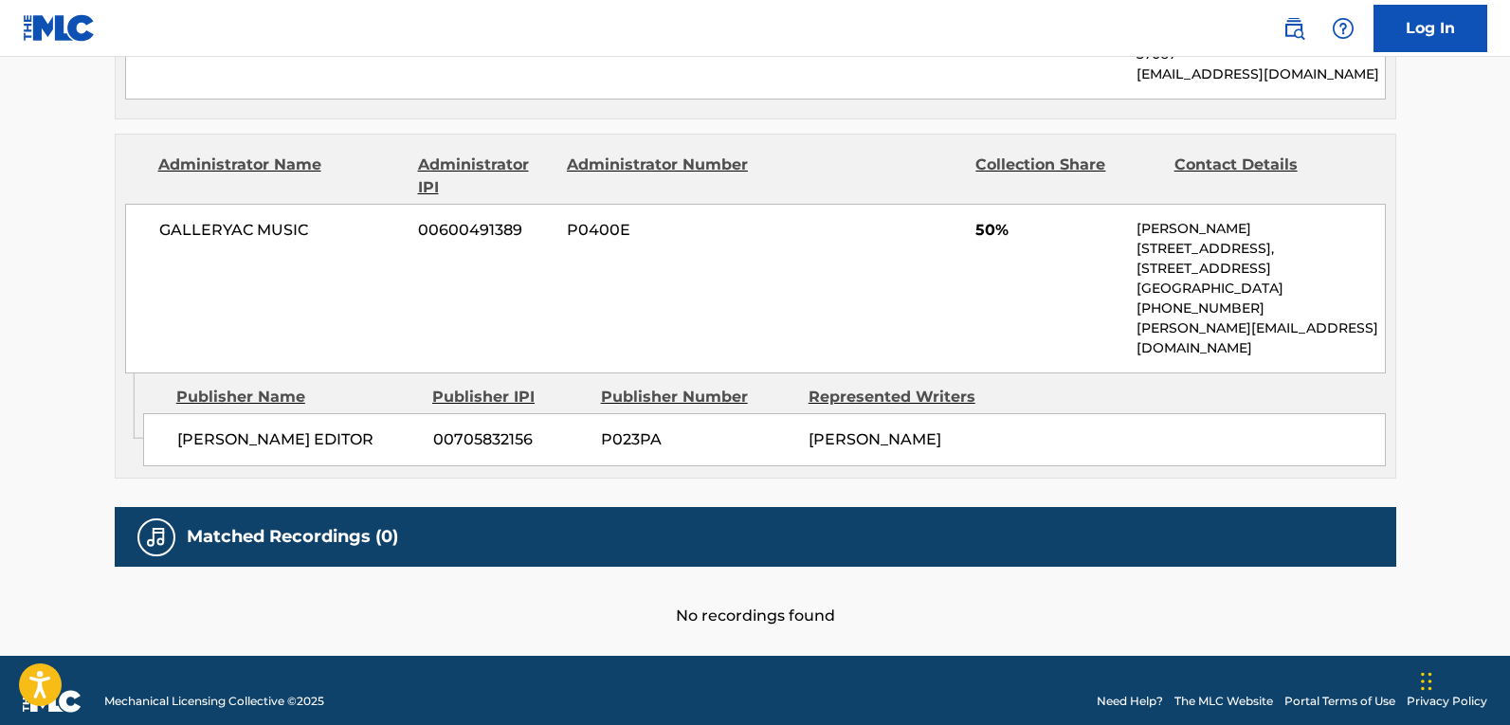
scroll to position [576, 0]
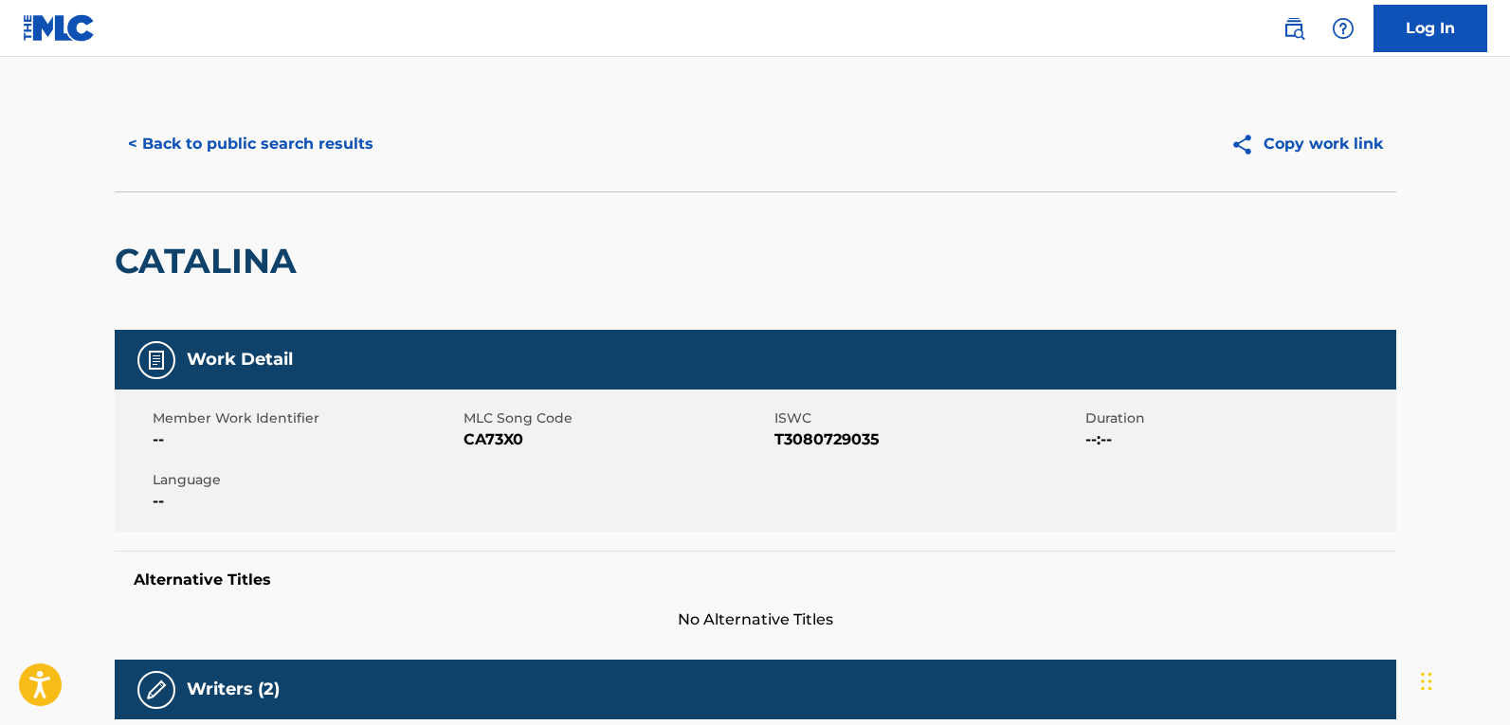
click at [221, 137] on button "< Back to public search results" at bounding box center [251, 143] width 272 height 47
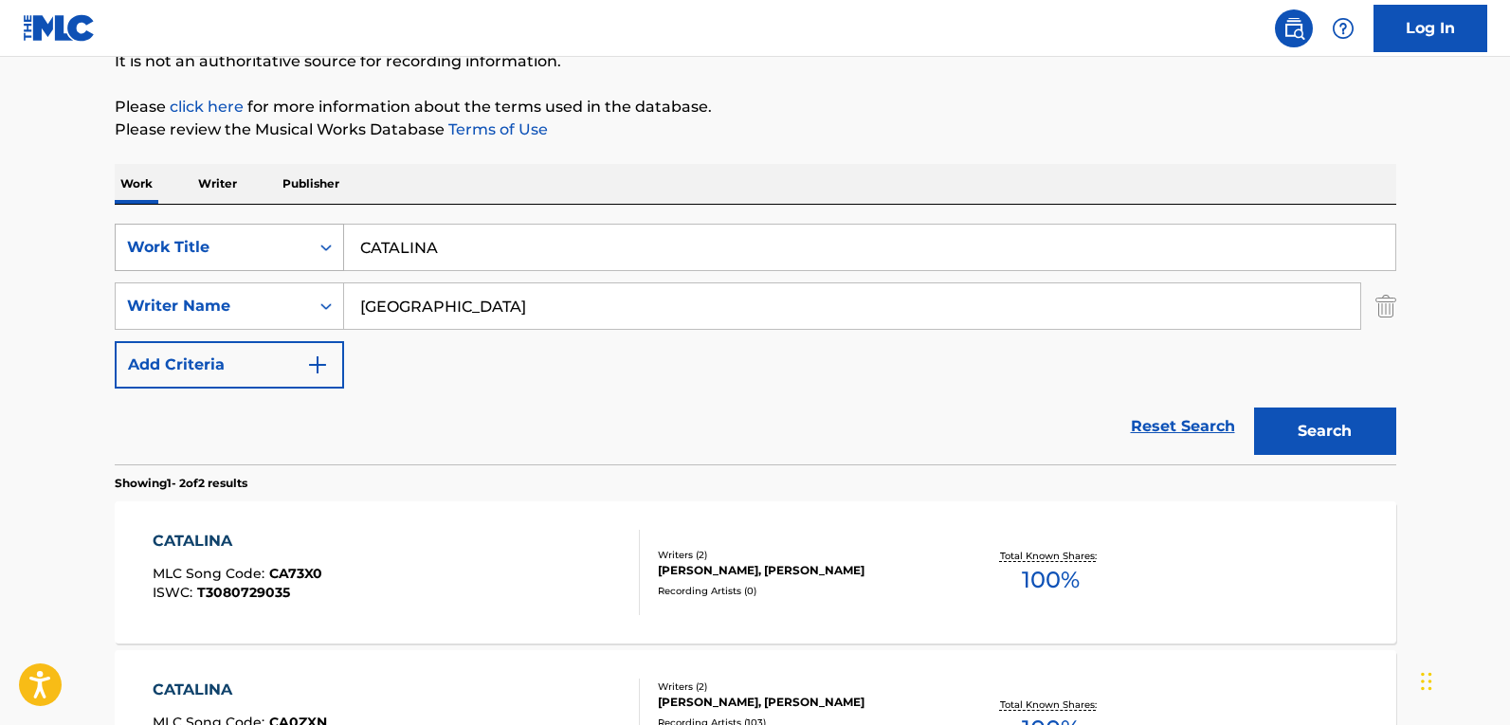
drag, startPoint x: 473, startPoint y: 248, endPoint x: 273, endPoint y: 263, distance: 200.6
click at [5, 256] on main "The MLC Public Work Search The accuracy and completeness of The MLC's data is d…" at bounding box center [755, 375] width 1510 height 1033
paste input "DE PLAT"
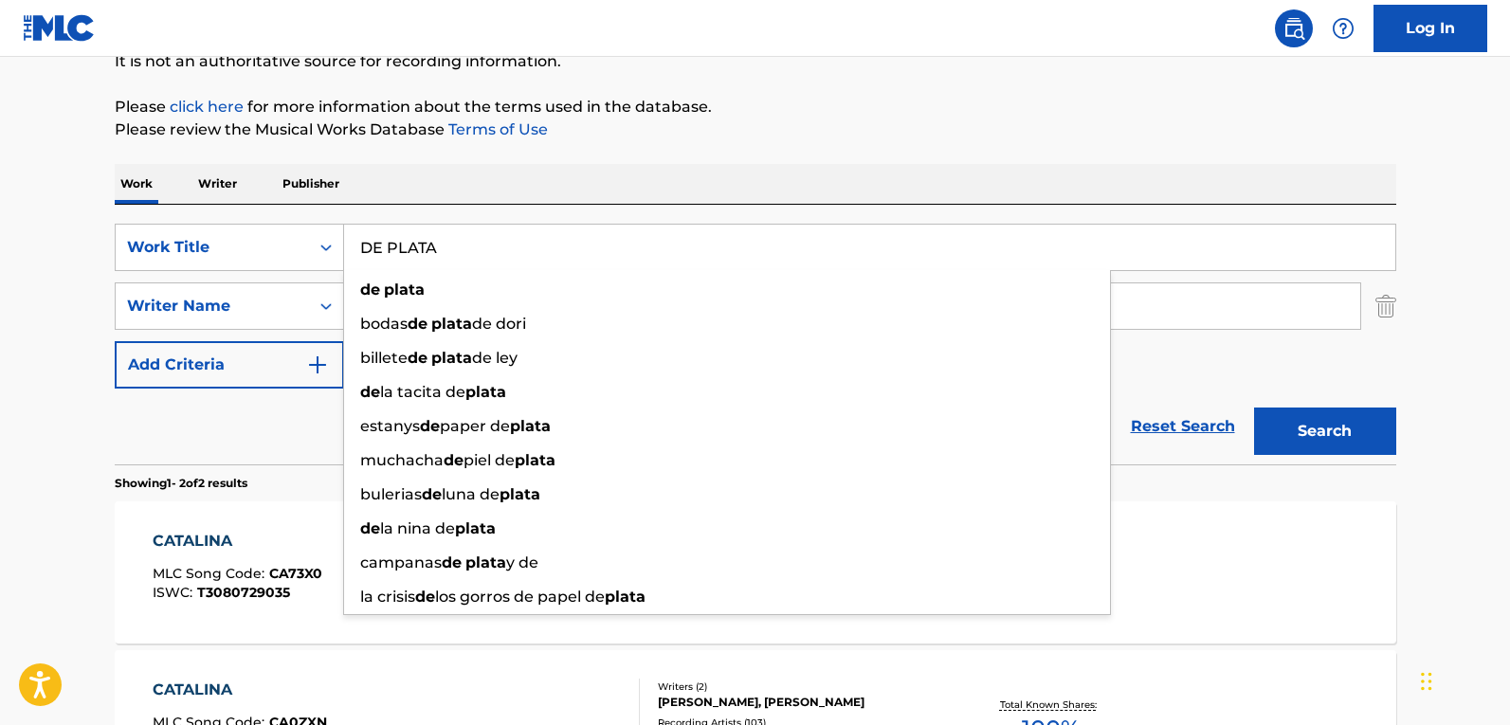
type input "DE PLATA"
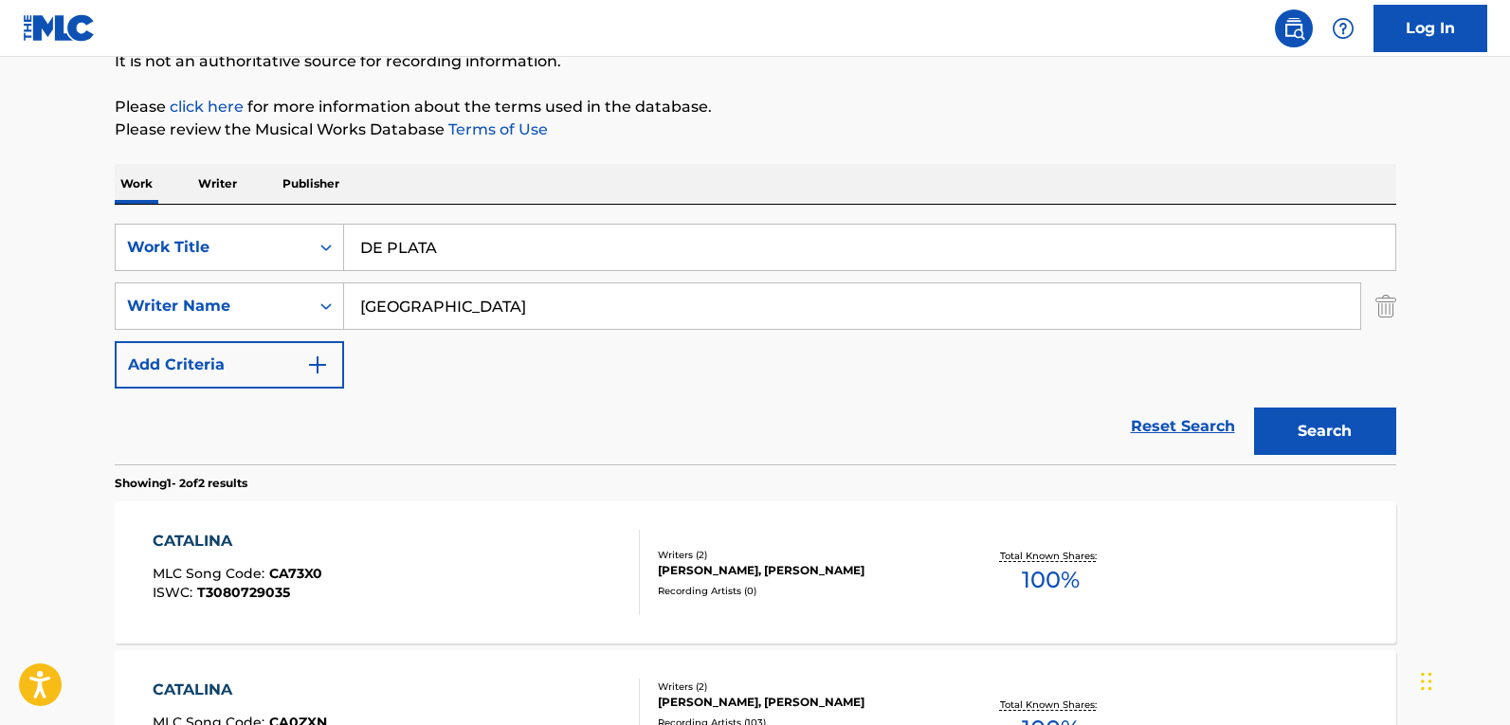
click at [1361, 418] on button "Search" at bounding box center [1325, 431] width 142 height 47
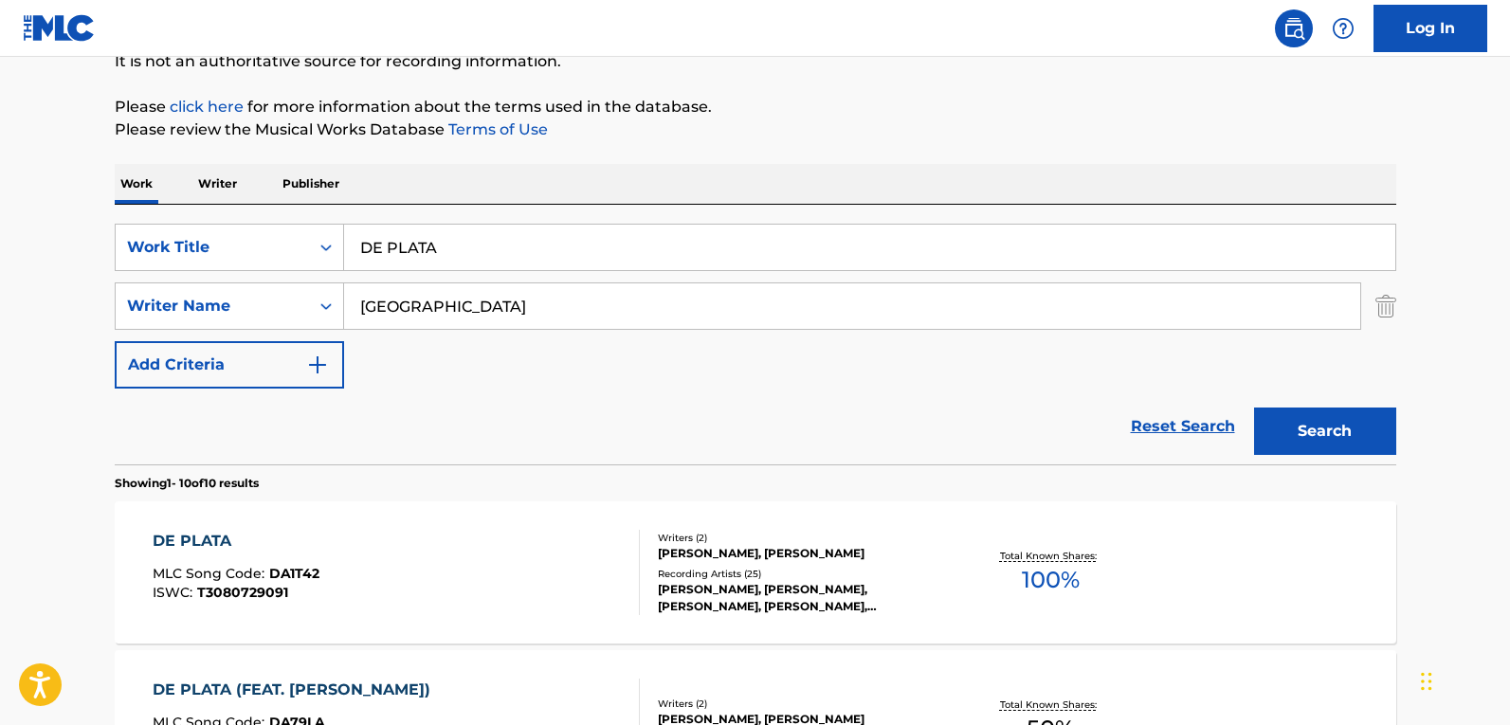
click at [316, 557] on div "DE PLATA MLC Song Code : DA1T42 ISWC : T3080729091" at bounding box center [236, 572] width 167 height 85
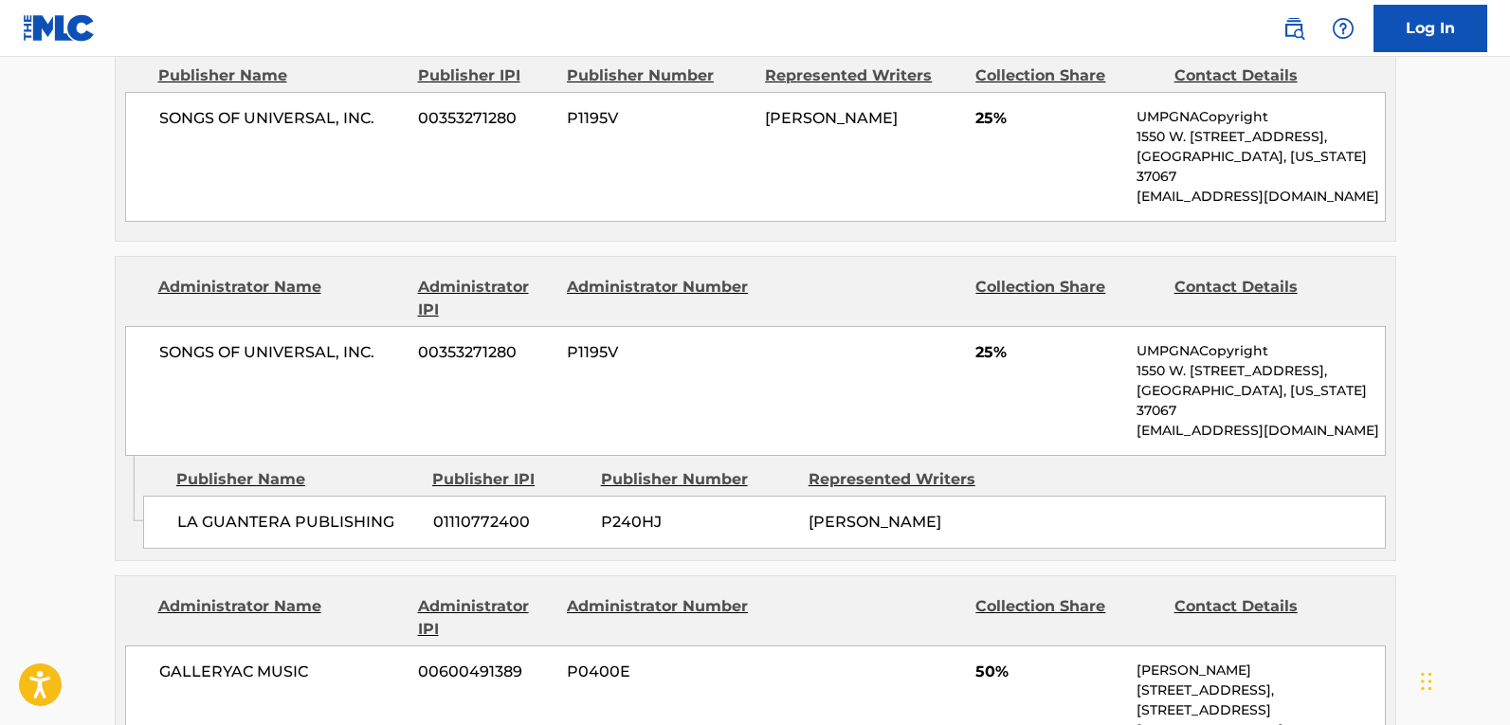
scroll to position [948, 0]
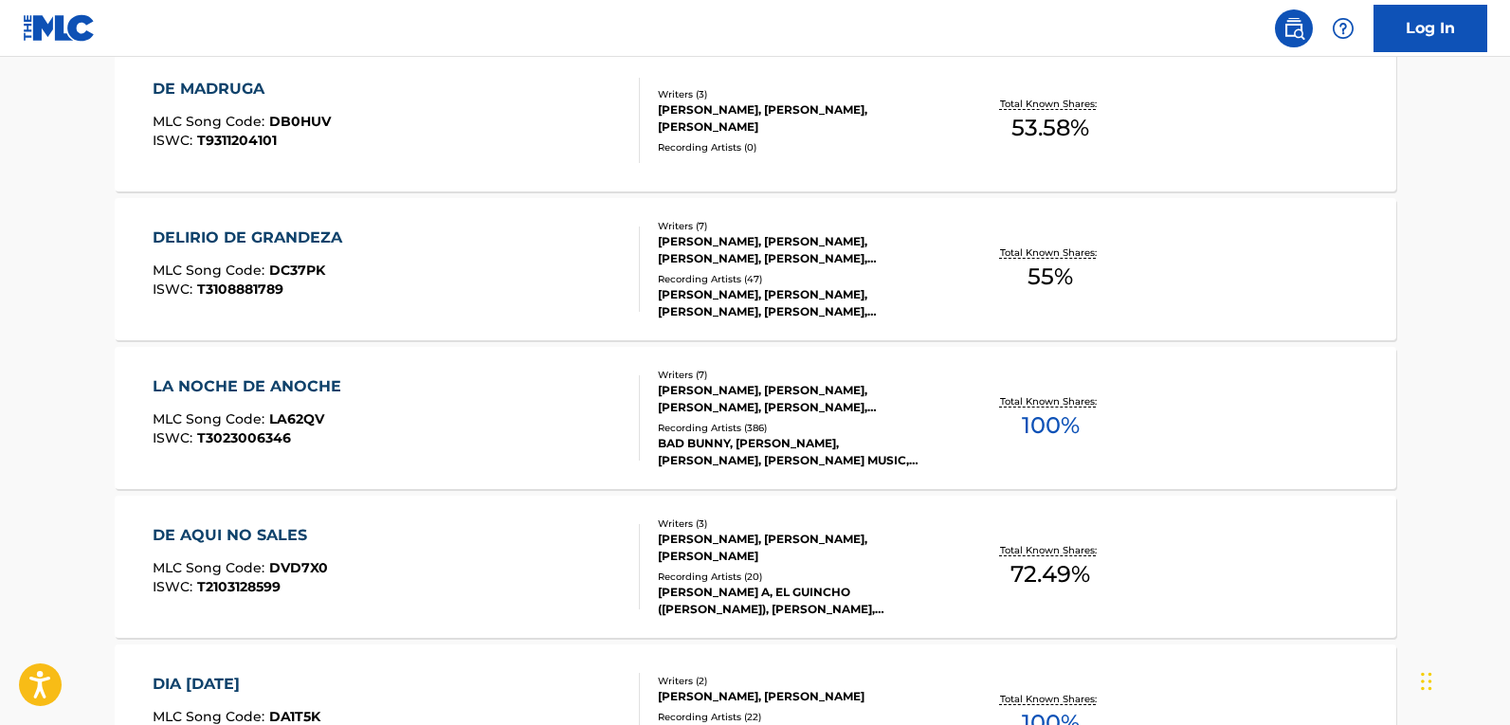
scroll to position [198, 0]
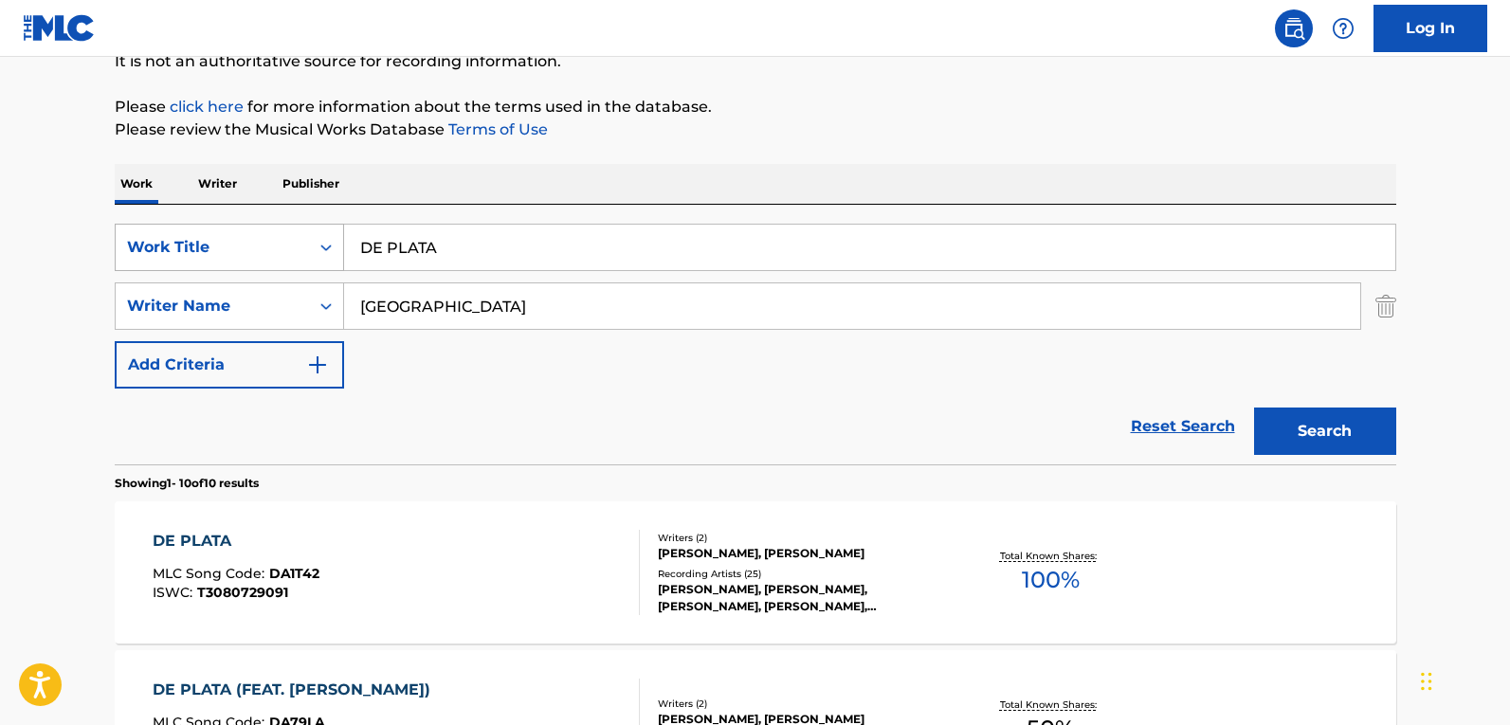
drag, startPoint x: 464, startPoint y: 247, endPoint x: 283, endPoint y: 246, distance: 180.2
paste input "GRANAIN"
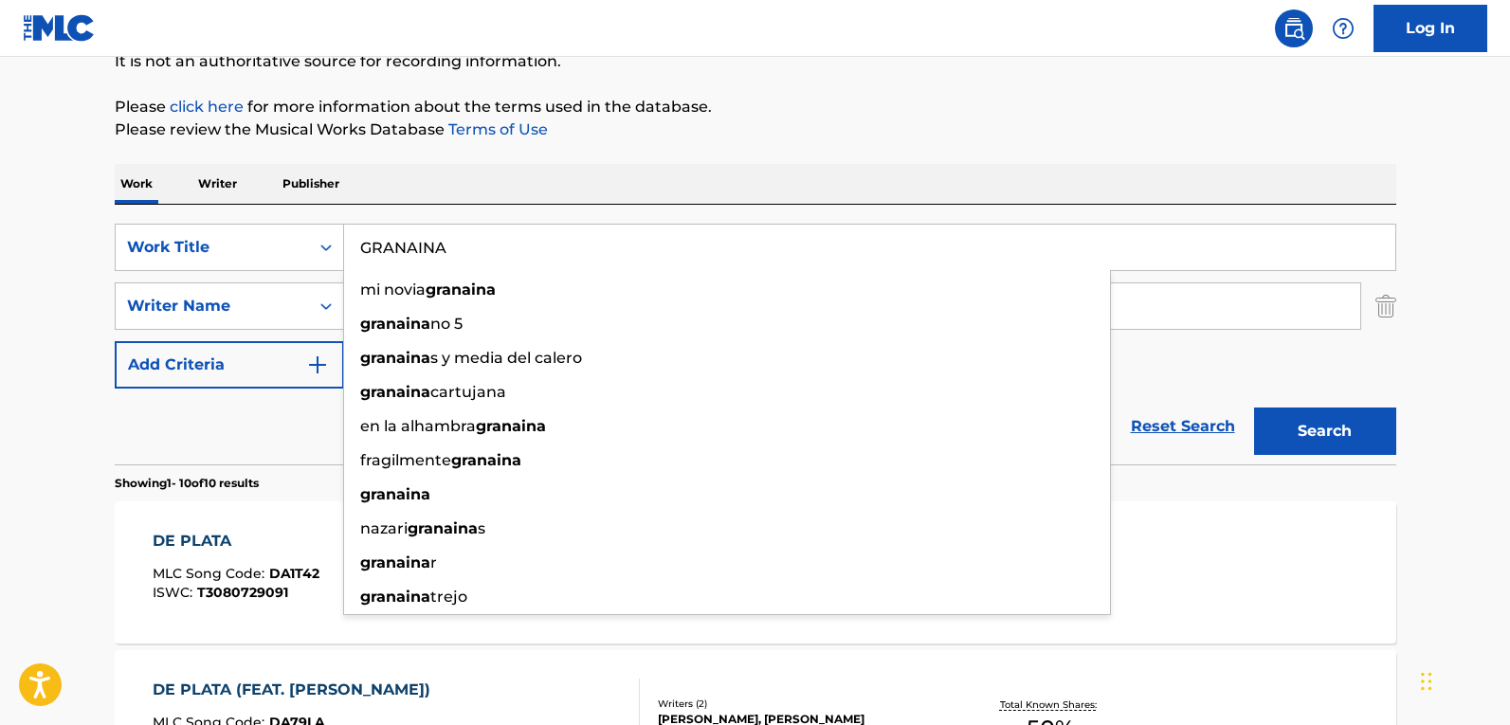
type input "GRANAINA"
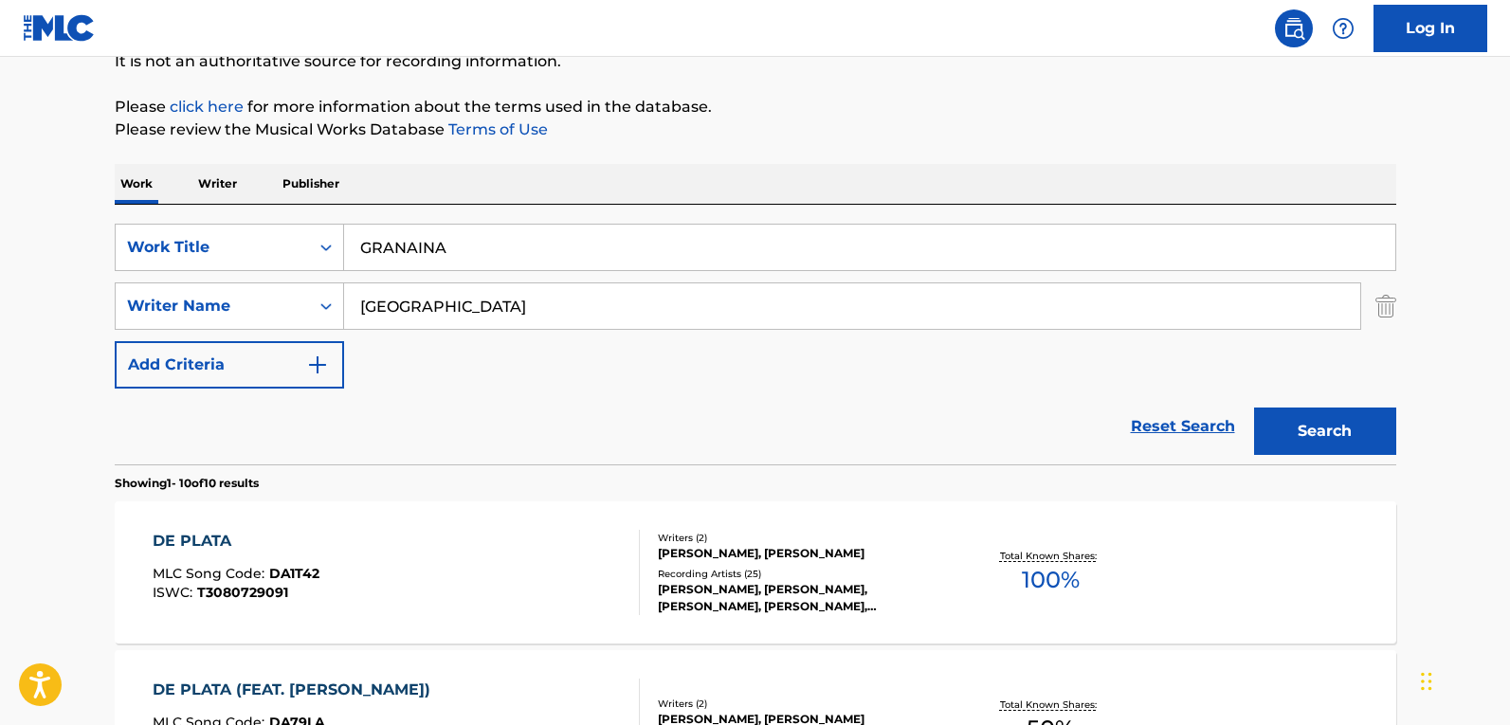
click at [1335, 425] on button "Search" at bounding box center [1325, 431] width 142 height 47
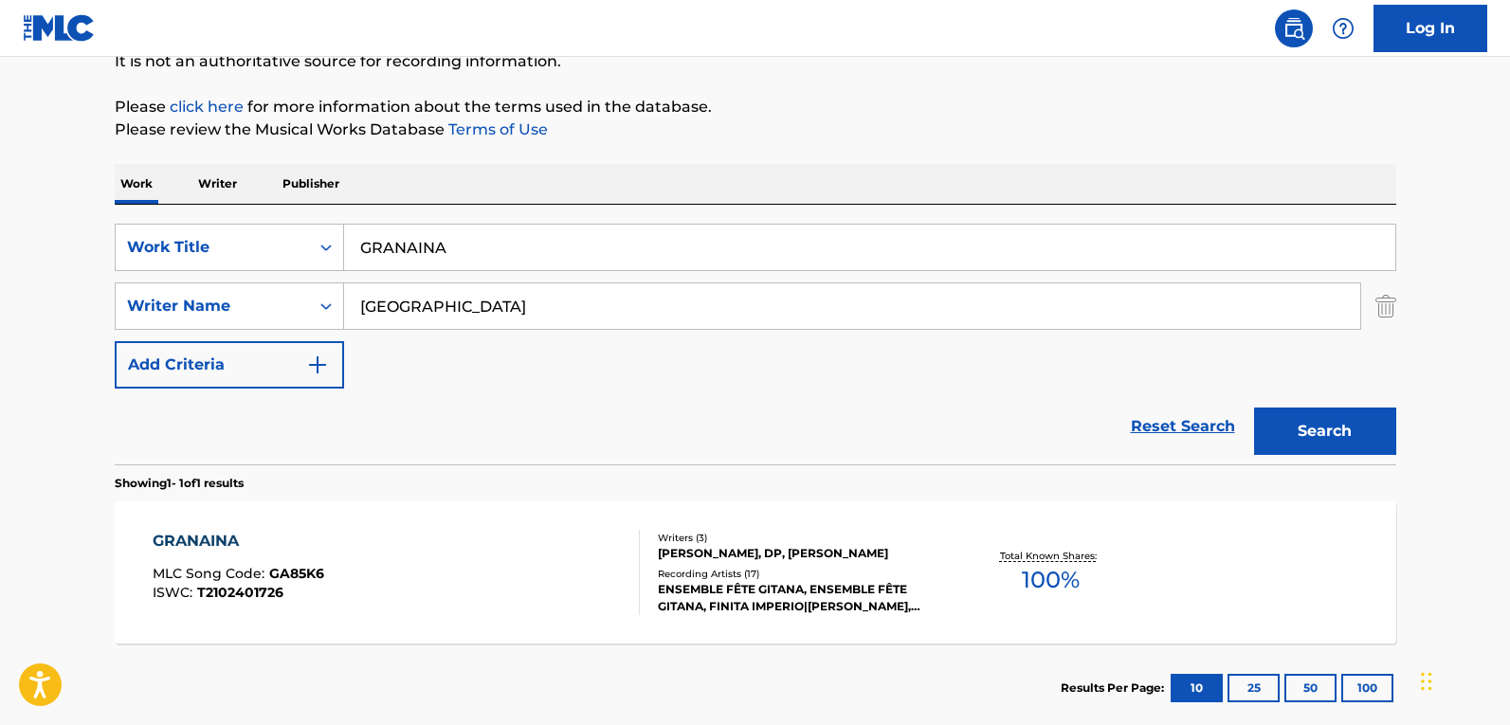
click at [610, 575] on div "GRANAINA MLC Song Code : GA85K6 ISWC : T2102401726" at bounding box center [396, 572] width 487 height 85
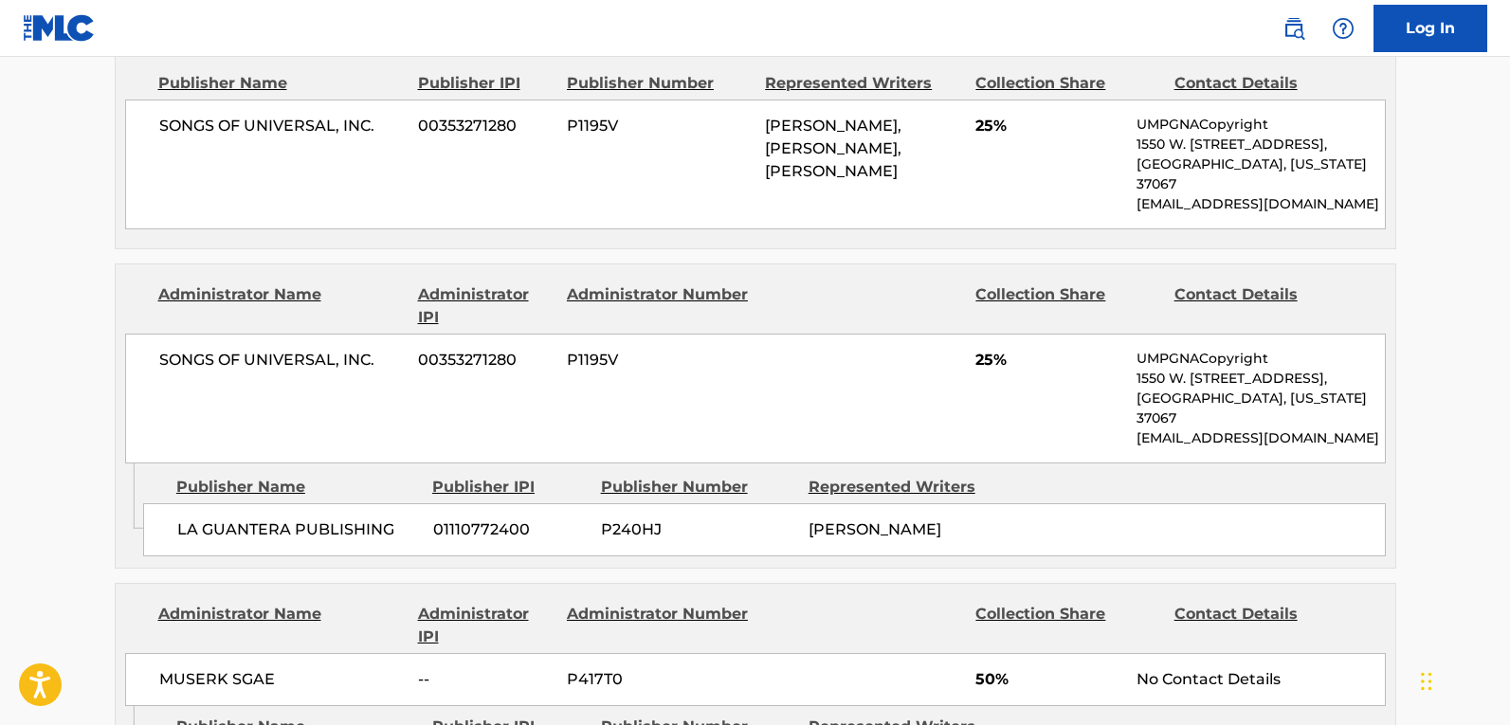
scroll to position [1138, 0]
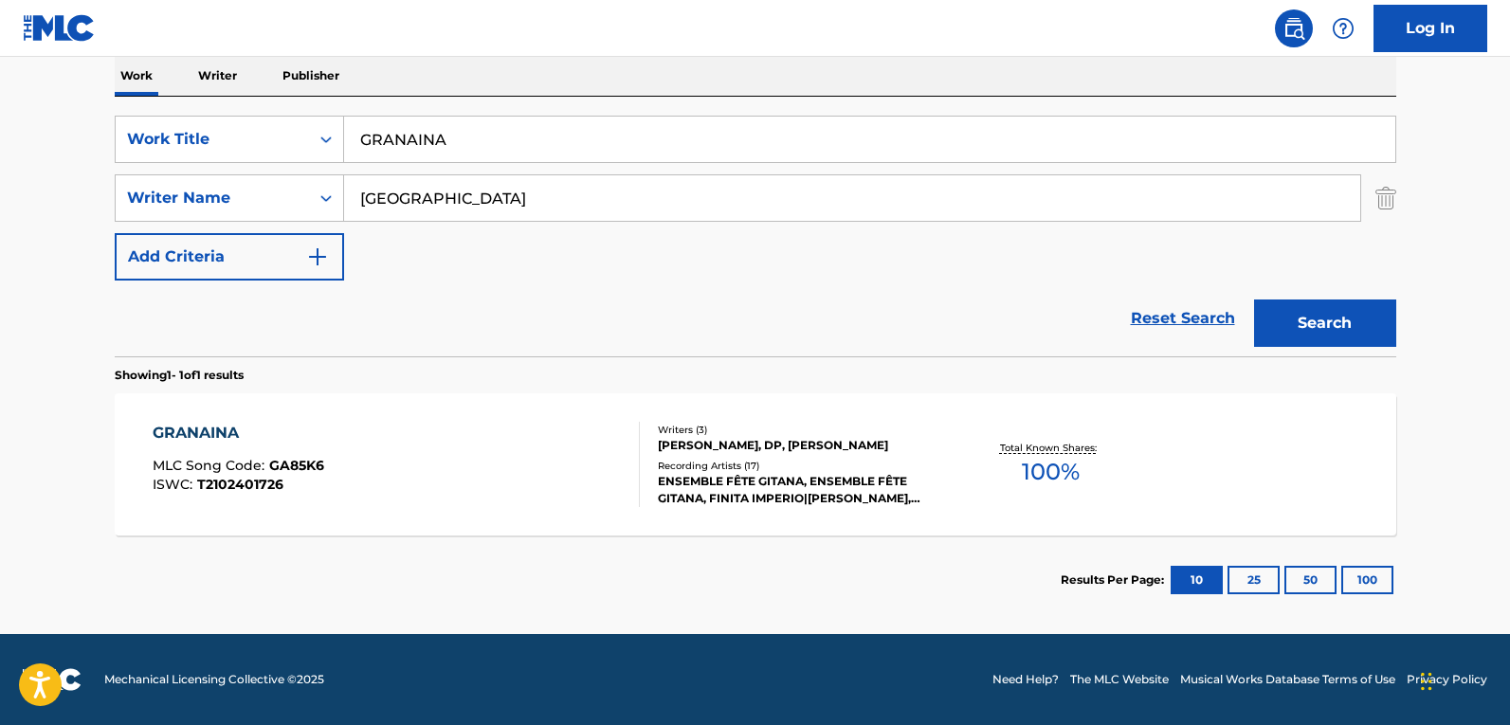
scroll to position [306, 0]
drag, startPoint x: 265, startPoint y: 147, endPoint x: 137, endPoint y: 154, distance: 127.2
click at [63, 143] on main "The MLC Public Work Search The accuracy and completeness of The MLC's data is d…" at bounding box center [755, 193] width 1510 height 884
paste input "HIJA DE JUAN SIMON,"
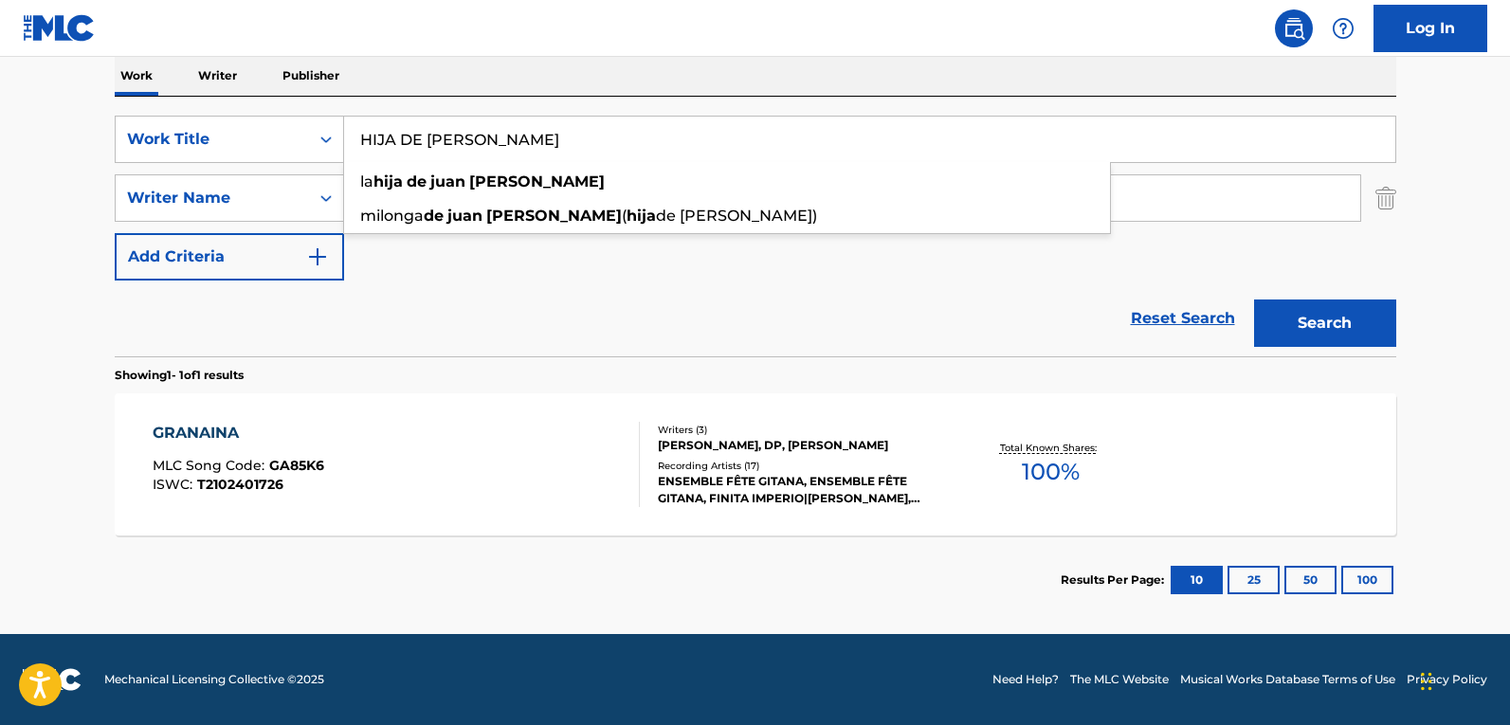
type input "HIJA DE JUAN SIMON"
click at [1360, 317] on button "Search" at bounding box center [1325, 323] width 142 height 47
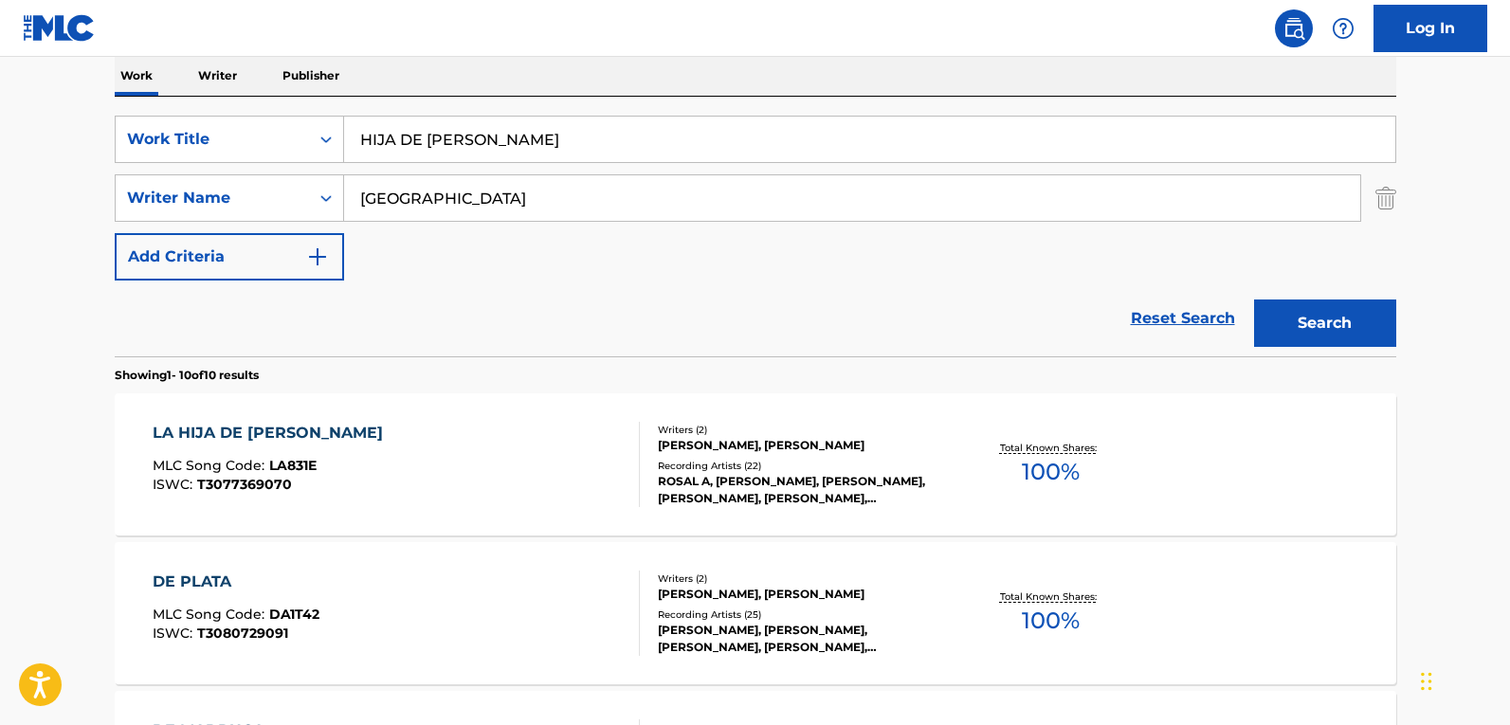
click at [482, 455] on div "LA HIJA DE JUAN SIMON MLC Song Code : LA831E ISWC : T3077369070" at bounding box center [396, 464] width 487 height 85
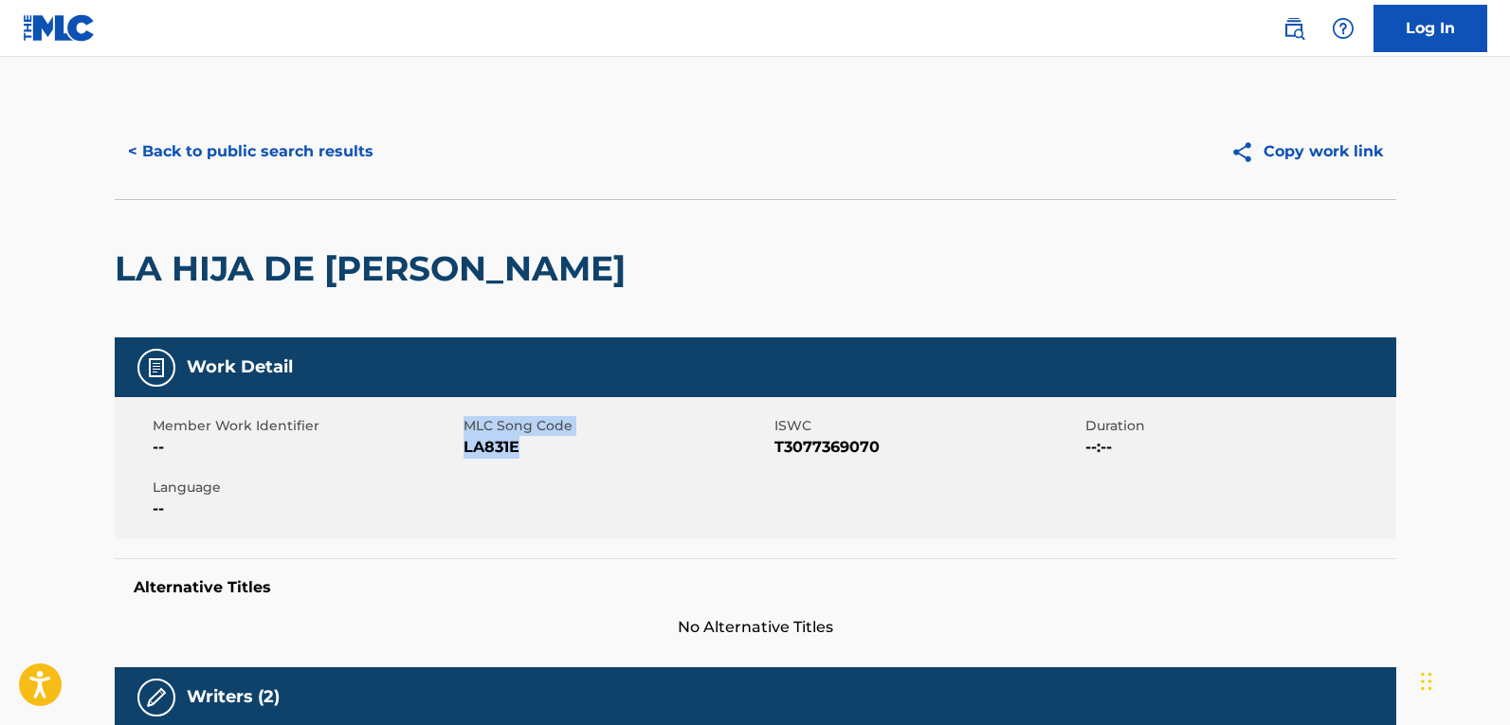
drag, startPoint x: 519, startPoint y: 448, endPoint x: 473, endPoint y: 447, distance: 45.6
click at [461, 447] on div "Member Work Identifier -- MLC Song Code LA831E ISWC T3077369070 Duration --:-- …" at bounding box center [756, 468] width 1282 height 142
click at [540, 448] on span "LA831E" at bounding box center [617, 447] width 306 height 23
drag, startPoint x: 528, startPoint y: 446, endPoint x: 466, endPoint y: 451, distance: 61.9
click at [466, 451] on span "LA831E" at bounding box center [617, 447] width 306 height 23
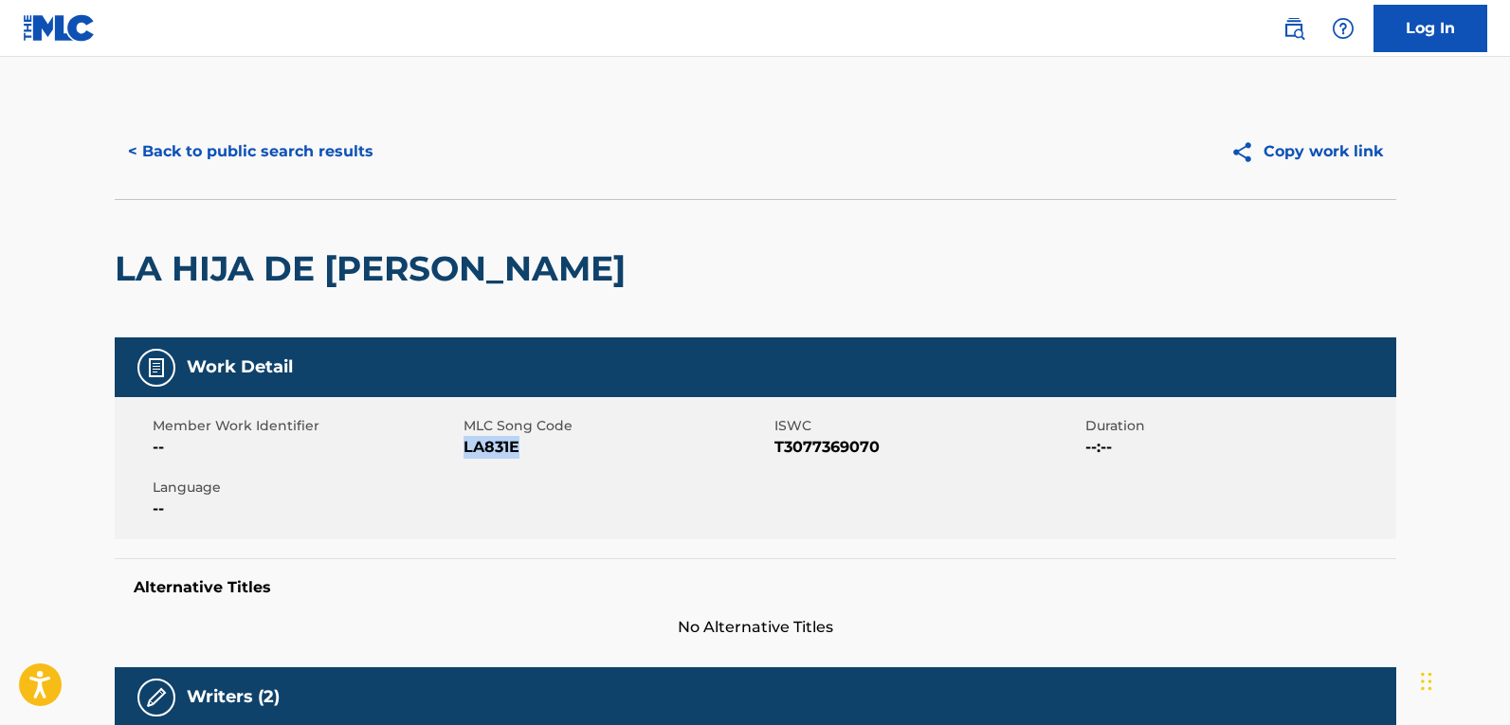
copy span "LA831E"
click at [251, 156] on button "< Back to public search results" at bounding box center [251, 151] width 272 height 47
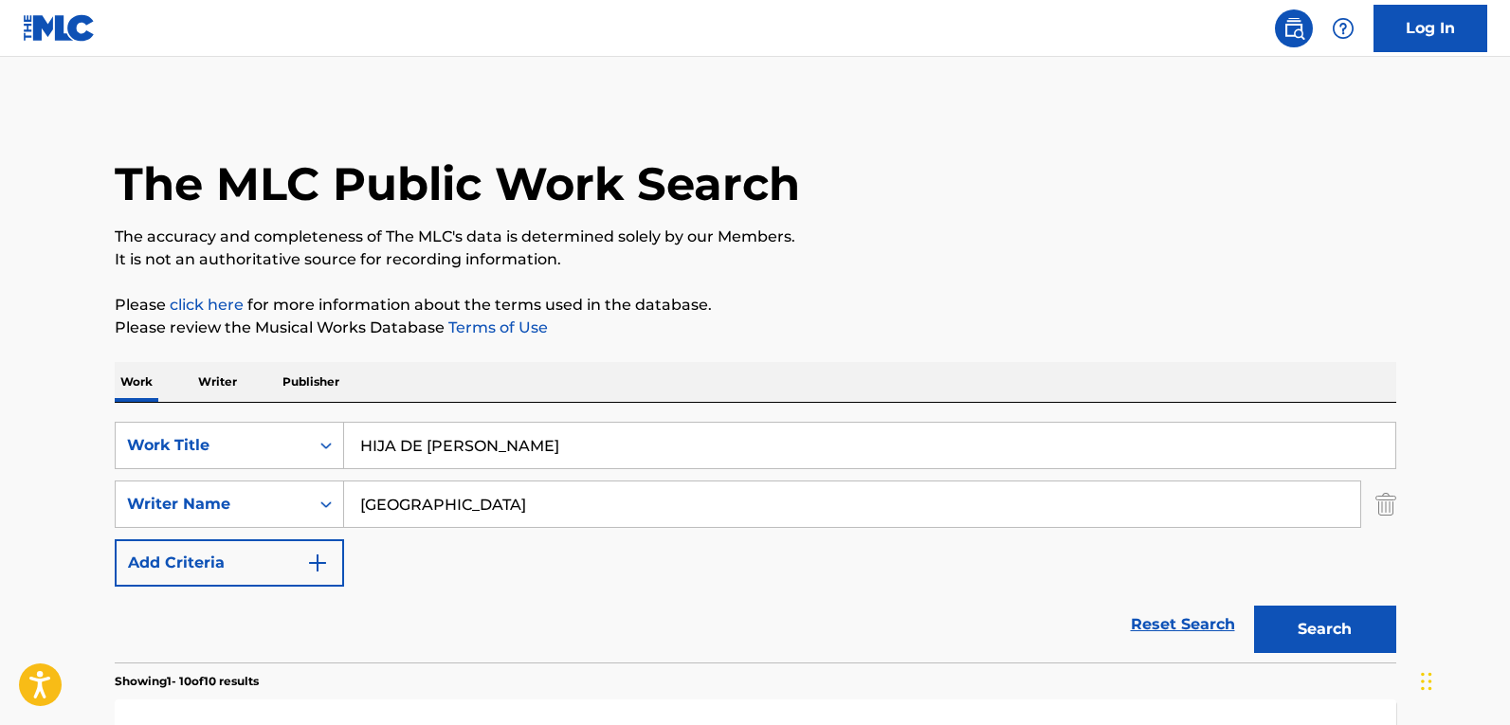
scroll to position [306, 0]
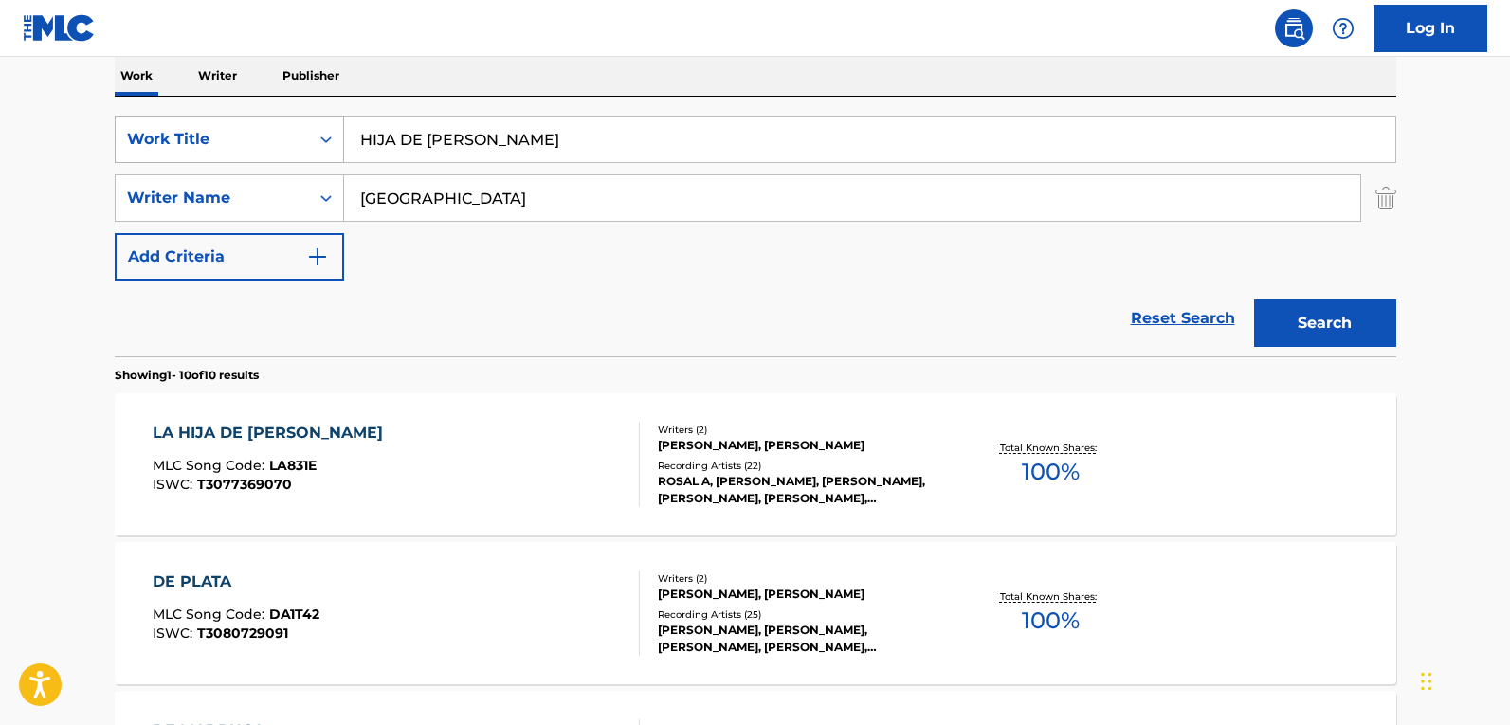
drag, startPoint x: 196, startPoint y: 155, endPoint x: 248, endPoint y: 156, distance: 52.2
click at [171, 156] on div "SearchWithCriteriadb27ddb7-a2f0-42cc-a8e5-c2c16ef98b61 Work Title HIJA DE JUAN …" at bounding box center [756, 139] width 1282 height 47
paste input "I STILL LOVE YOU"
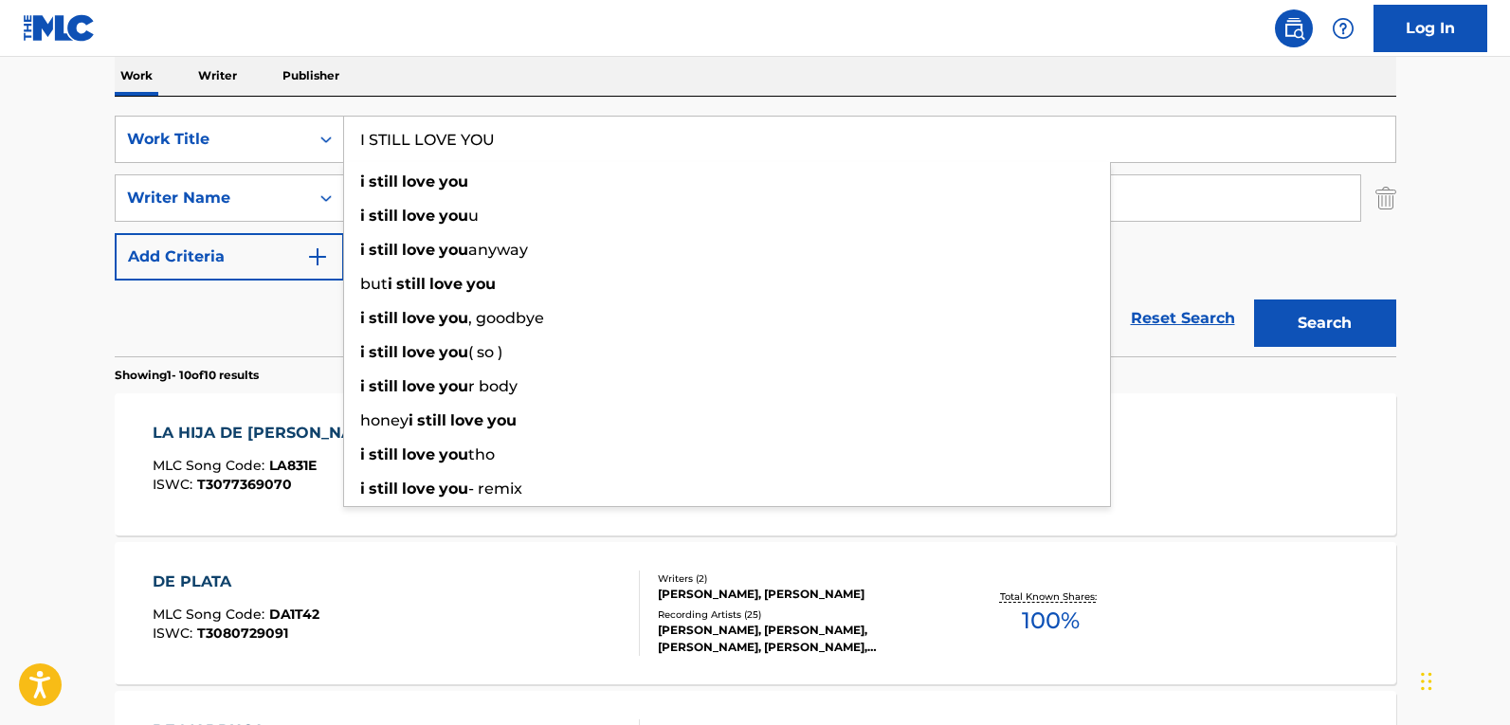
type input "I STILL LOVE YOU"
click at [1354, 323] on button "Search" at bounding box center [1325, 323] width 142 height 47
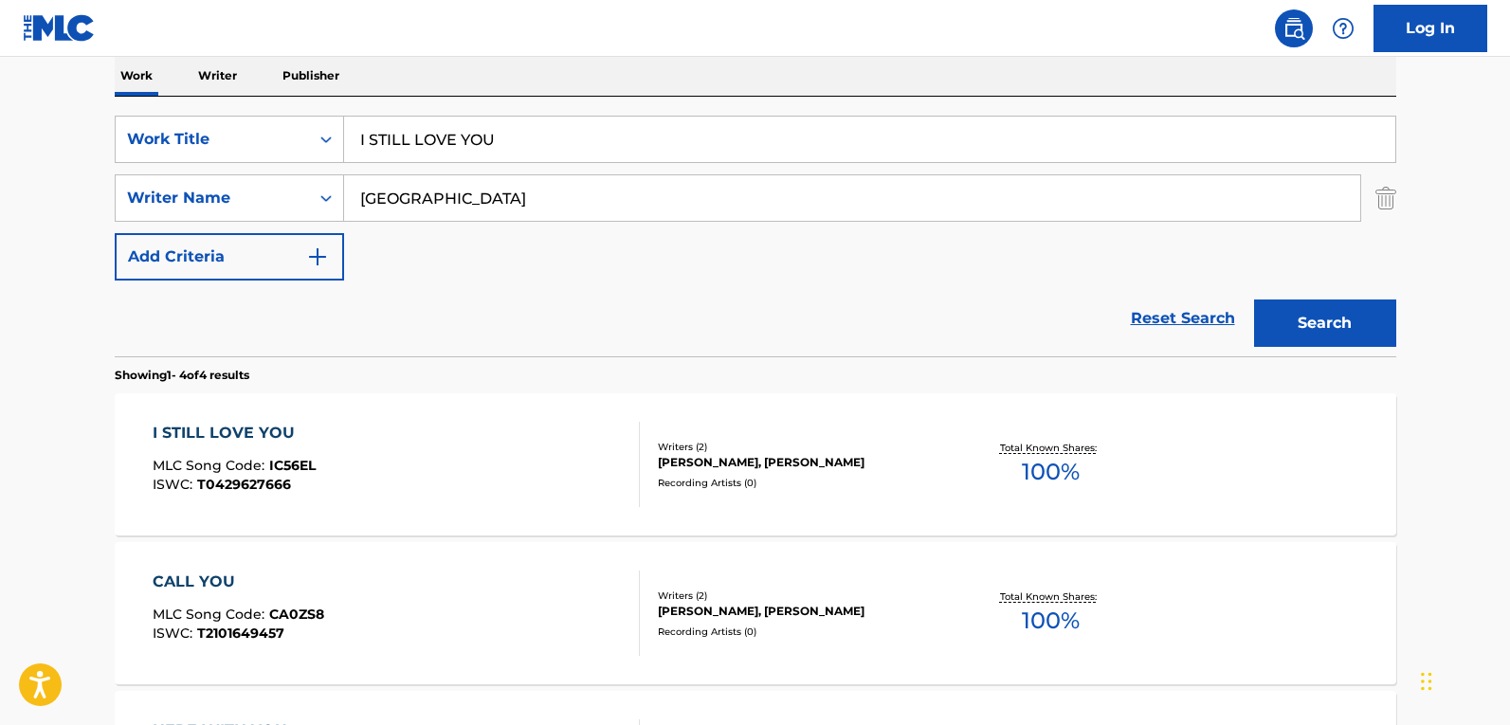
click at [420, 435] on div "I STILL LOVE YOU MLC Song Code : IC56EL ISWC : T0429627666" at bounding box center [396, 464] width 487 height 85
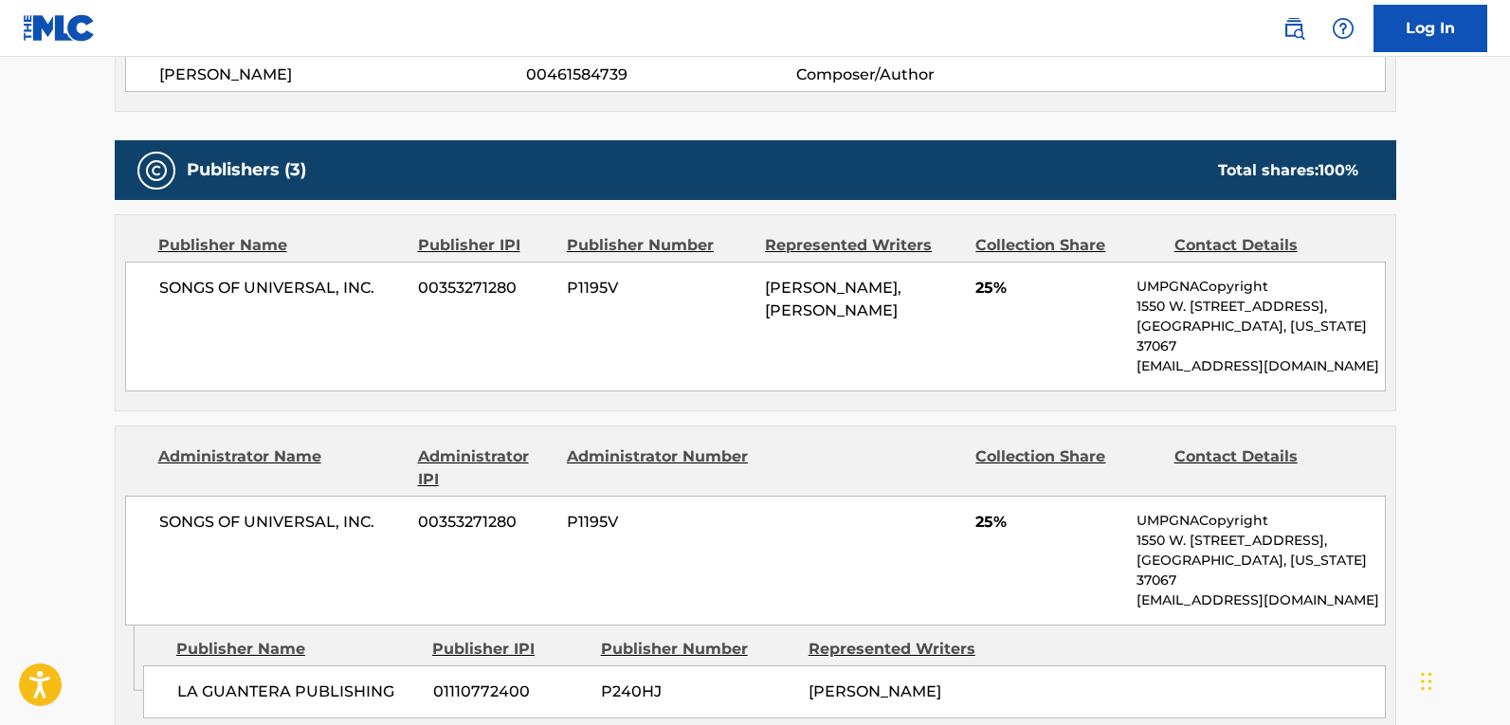
scroll to position [1233, 0]
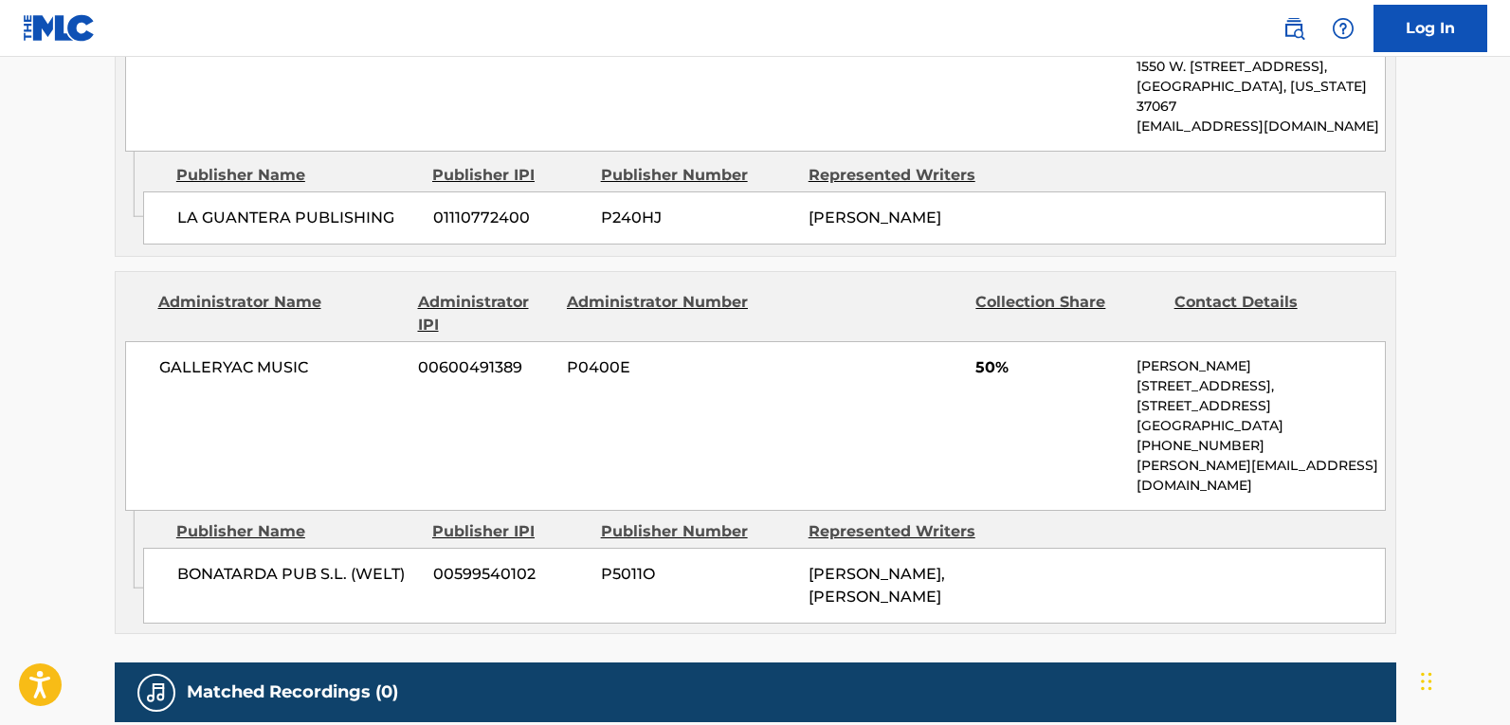
scroll to position [306, 0]
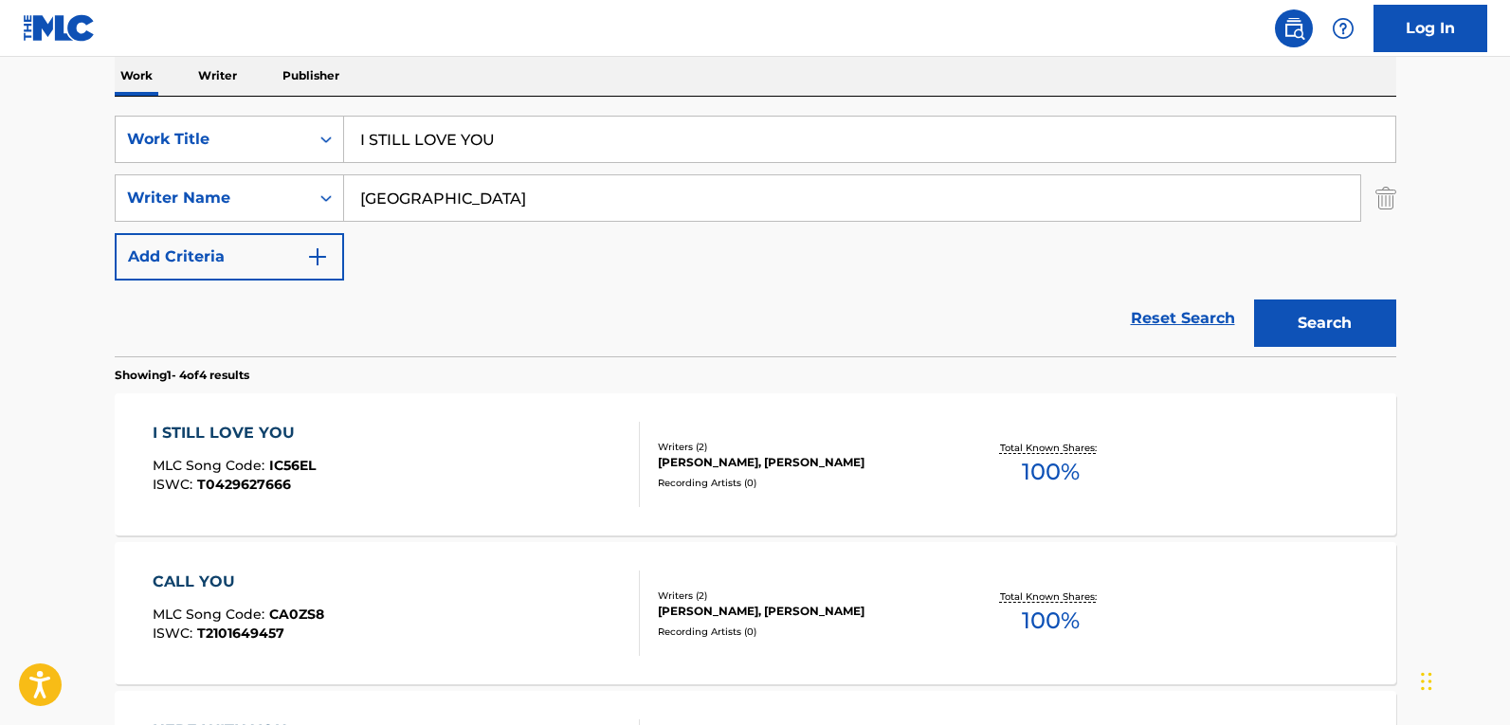
drag, startPoint x: 507, startPoint y: 130, endPoint x: 20, endPoint y: 123, distance: 487.4
click at [2, 125] on main "The MLC Public Work Search The accuracy and completeness of The MLC's data is d…" at bounding box center [755, 416] width 1510 height 1330
paste input "LLAMAME MAS TARDE"
type input "LLAMAME MAS TARDE"
click at [1277, 321] on button "Search" at bounding box center [1325, 323] width 142 height 47
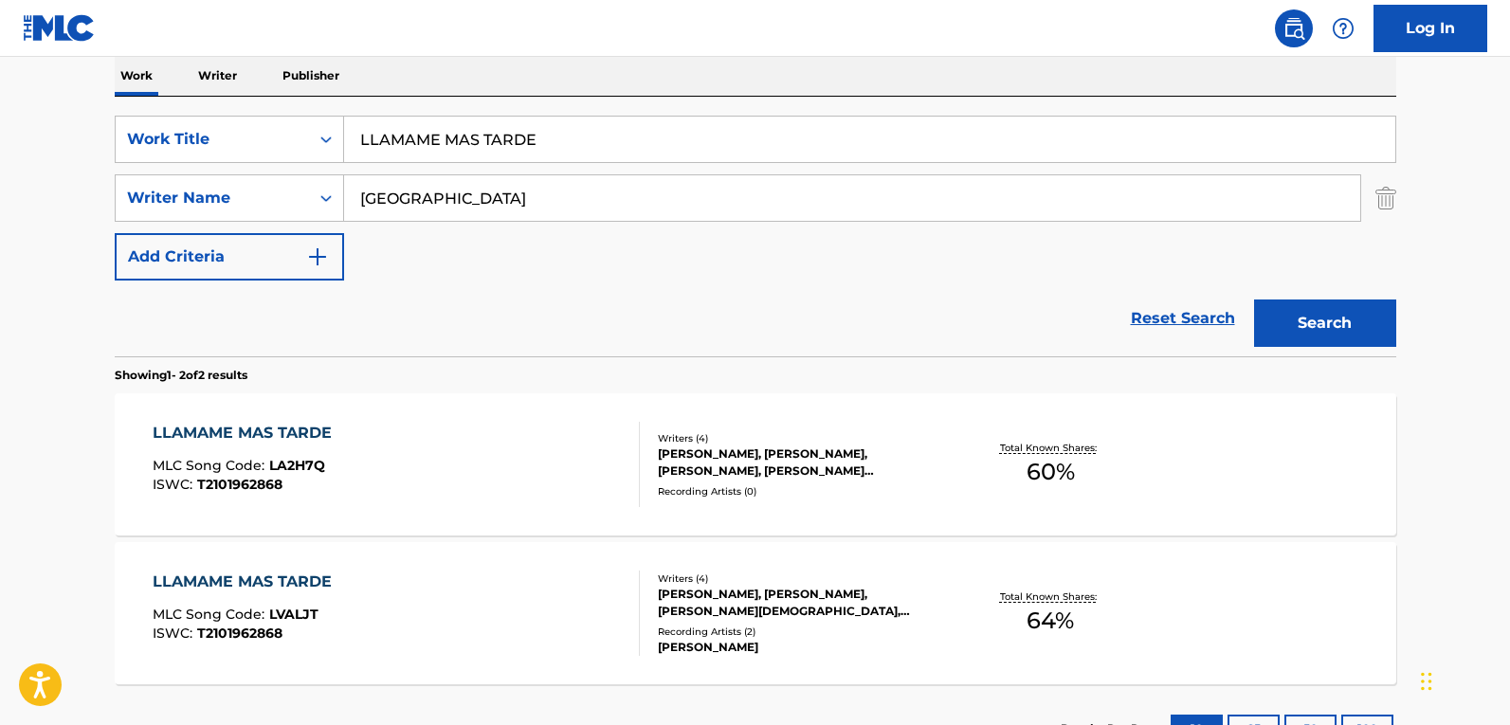
click at [434, 475] on div "LLAMAME MAS TARDE MLC Song Code : LA2H7Q ISWC : T2101962868" at bounding box center [396, 464] width 487 height 85
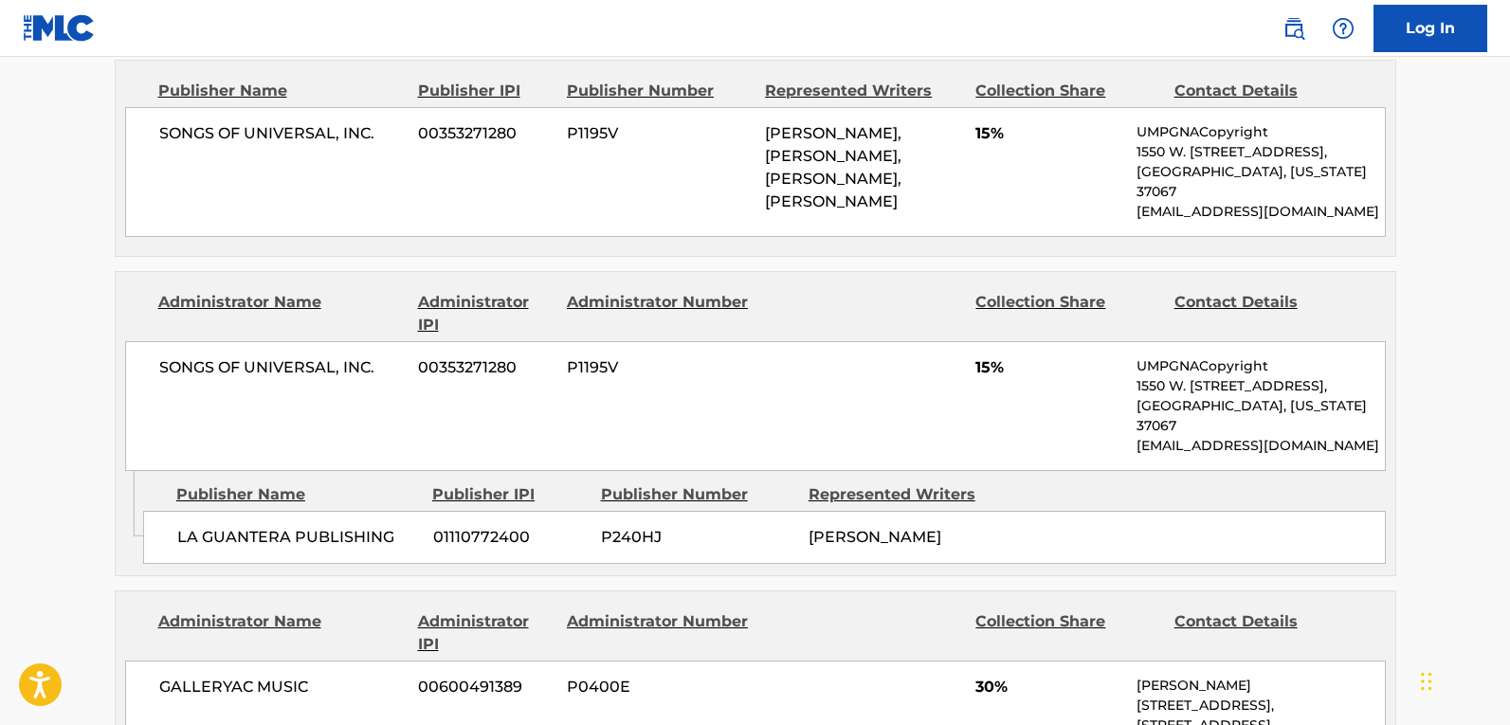
scroll to position [1233, 0]
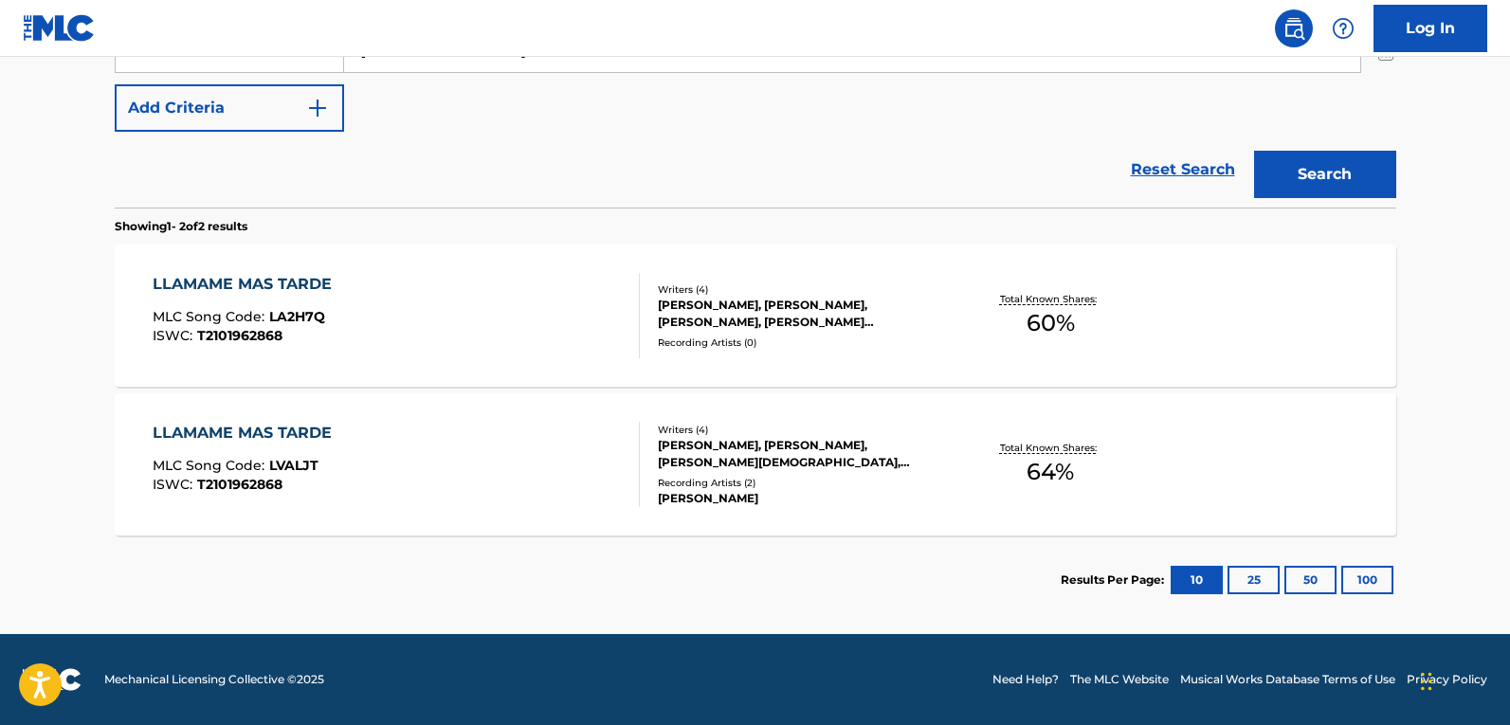
scroll to position [306, 0]
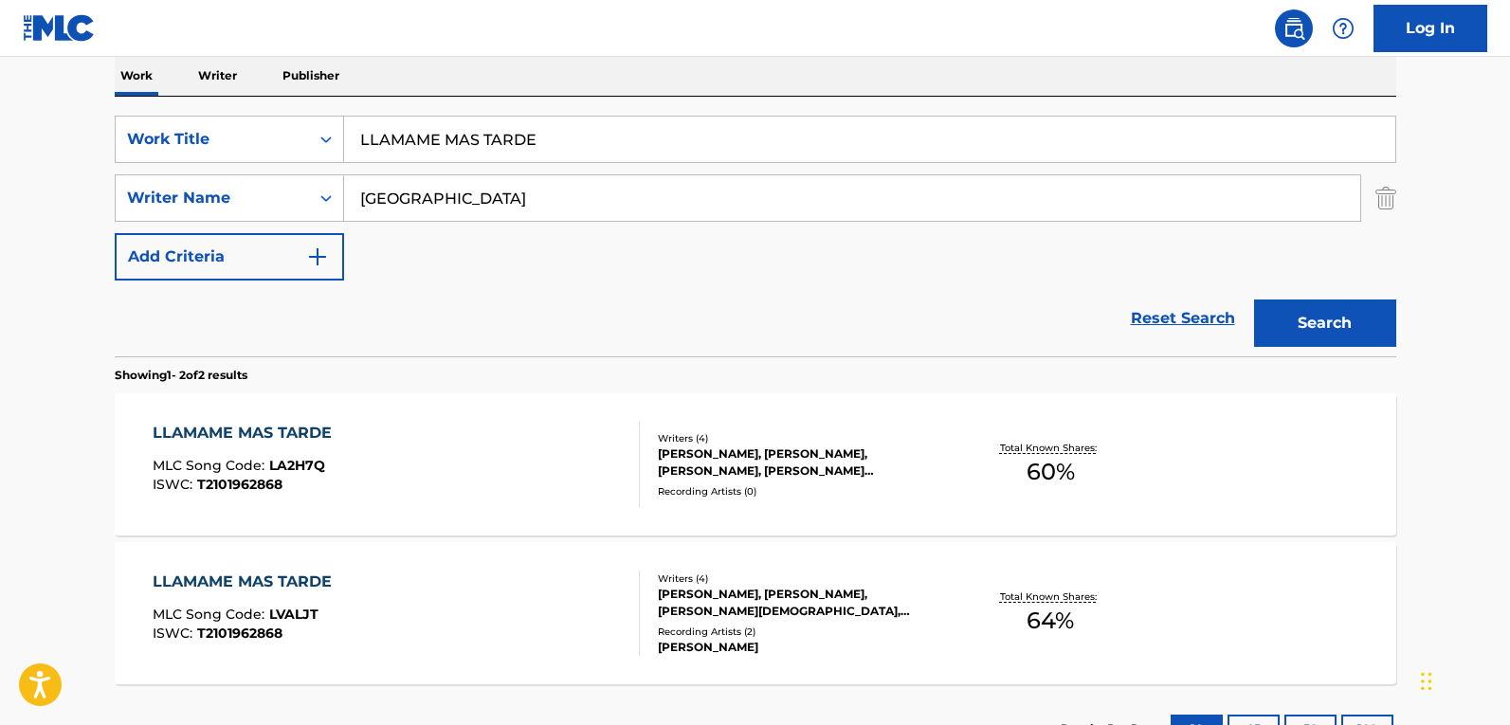
drag, startPoint x: 570, startPoint y: 137, endPoint x: 59, endPoint y: 143, distance: 511.1
click at [59, 143] on main "The MLC Public Work Search The accuracy and completeness of The MLC's data is d…" at bounding box center [755, 267] width 1510 height 1033
paste input "O PRESIENTO"
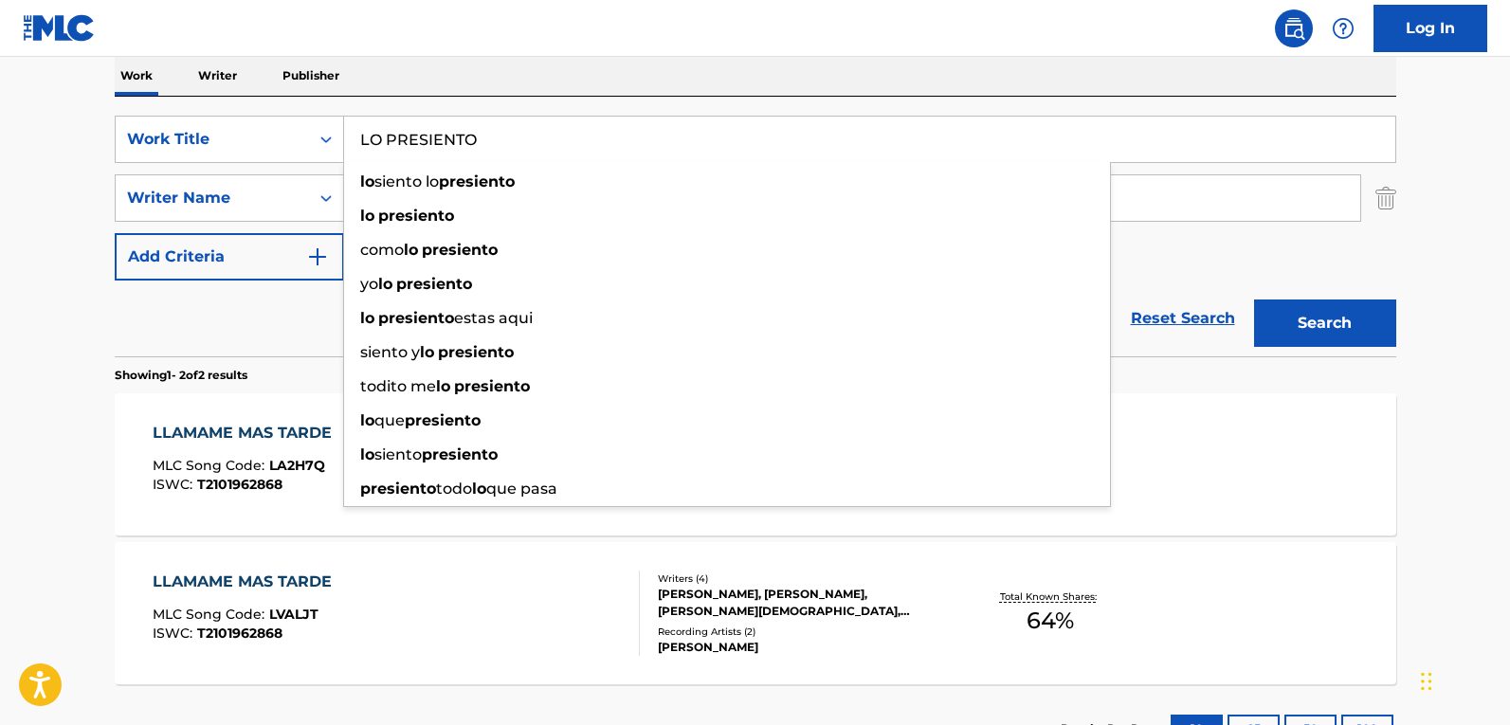
type input "LO PRESIENTO"
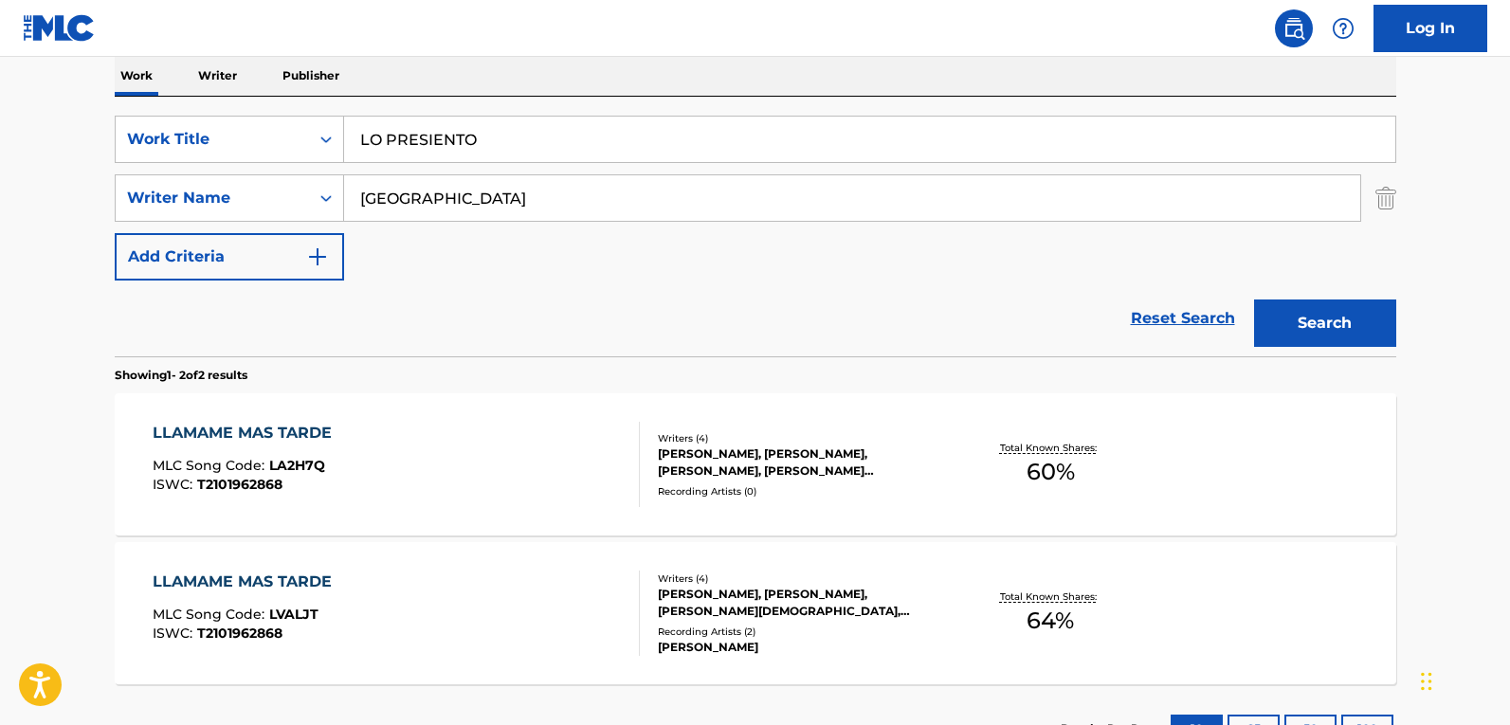
click at [1272, 314] on button "Search" at bounding box center [1325, 323] width 142 height 47
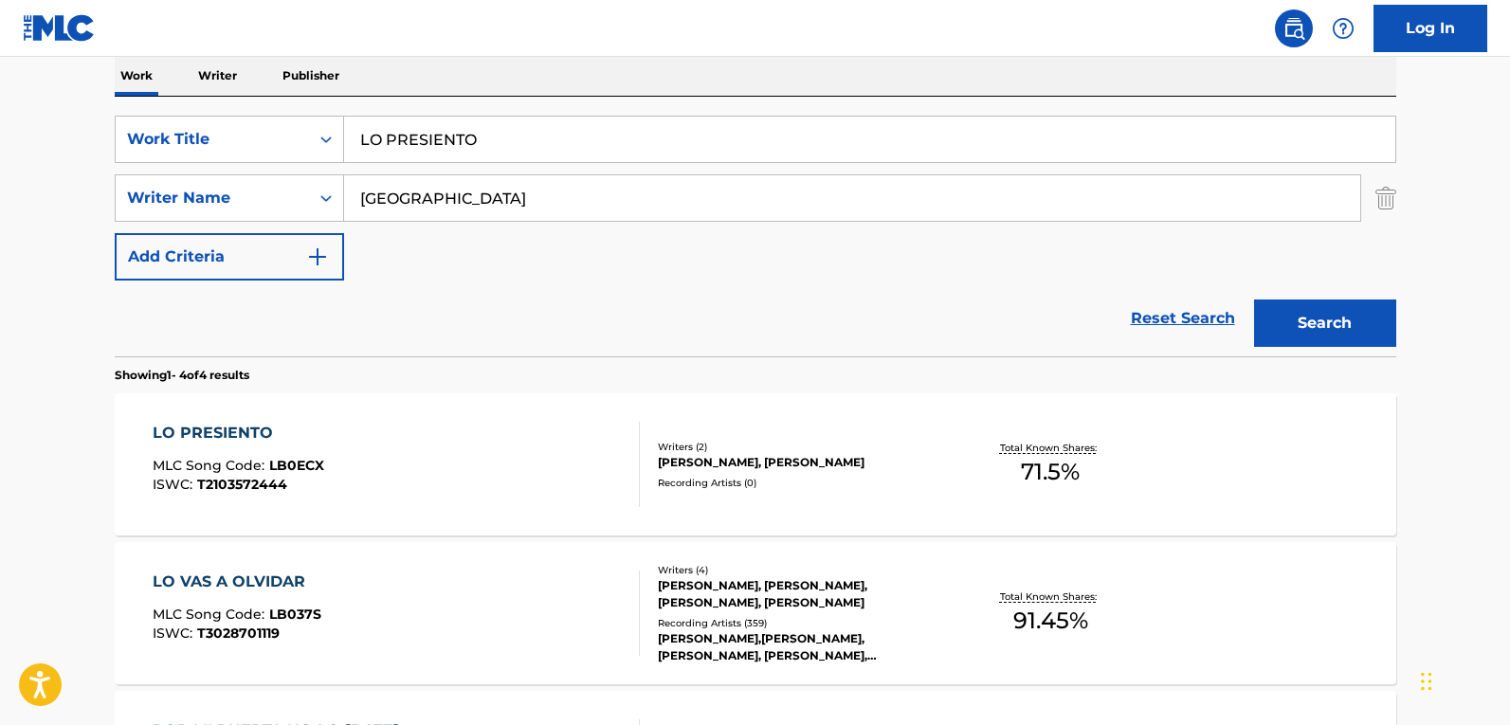
click at [521, 450] on div "LO PRESIENTO MLC Song Code : LB0ECX ISWC : T2103572444" at bounding box center [396, 464] width 487 height 85
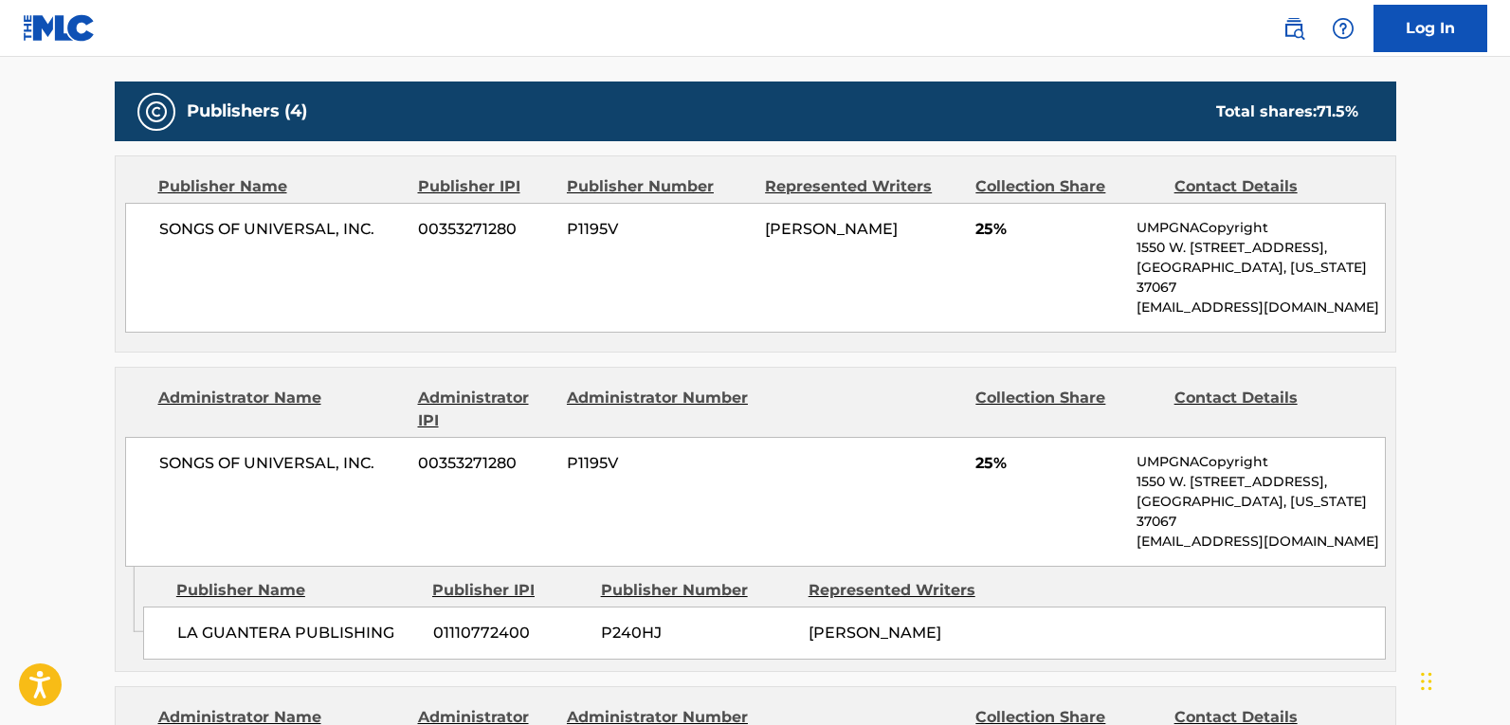
scroll to position [853, 0]
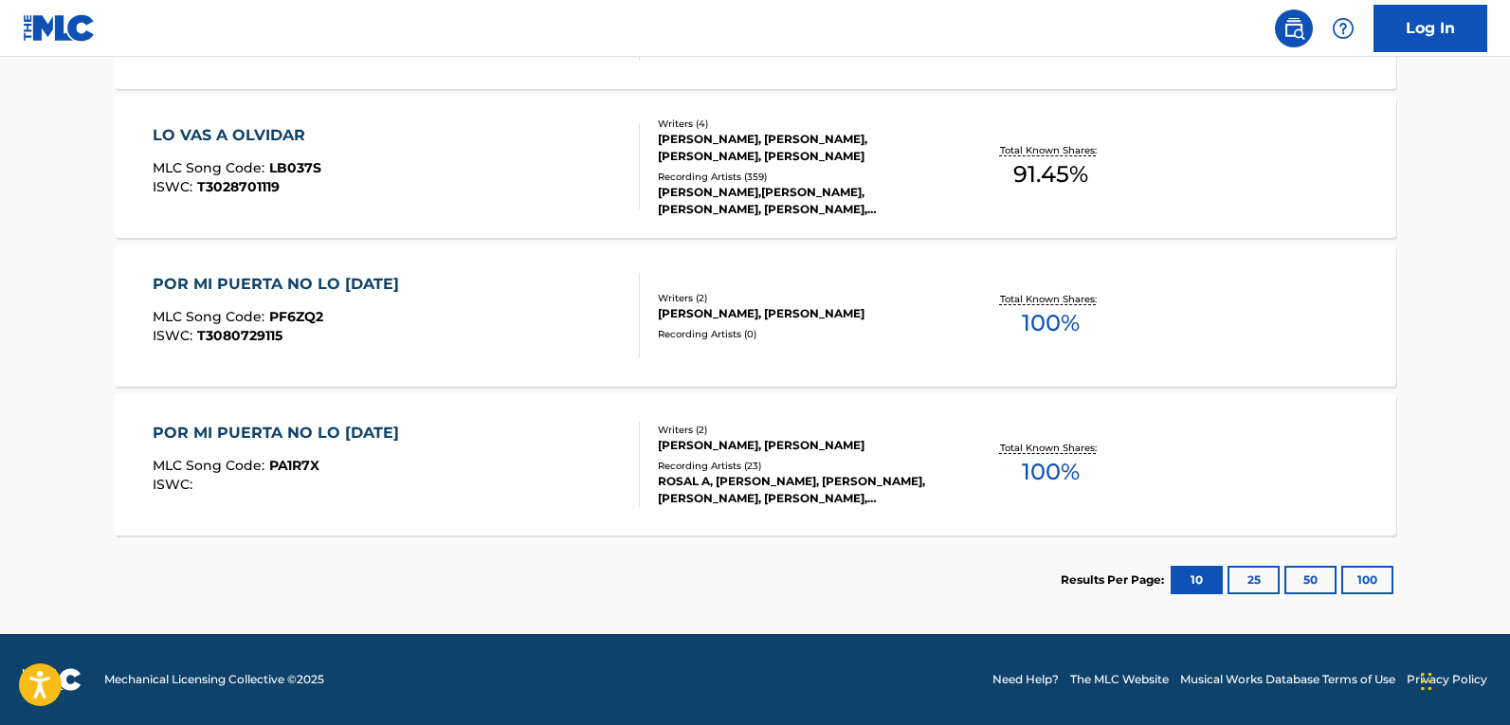
scroll to position [306, 0]
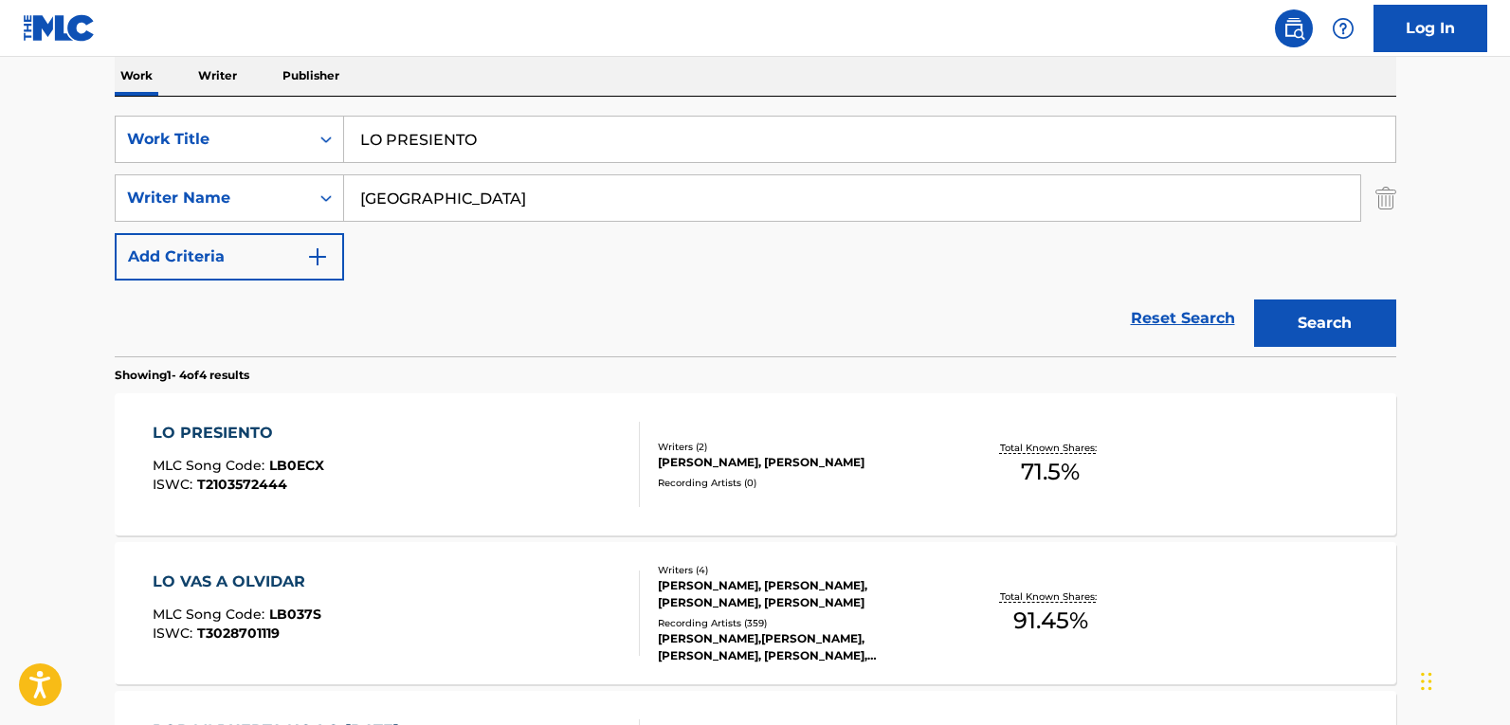
click at [1392, 195] on img "Search Form" at bounding box center [1386, 197] width 21 height 47
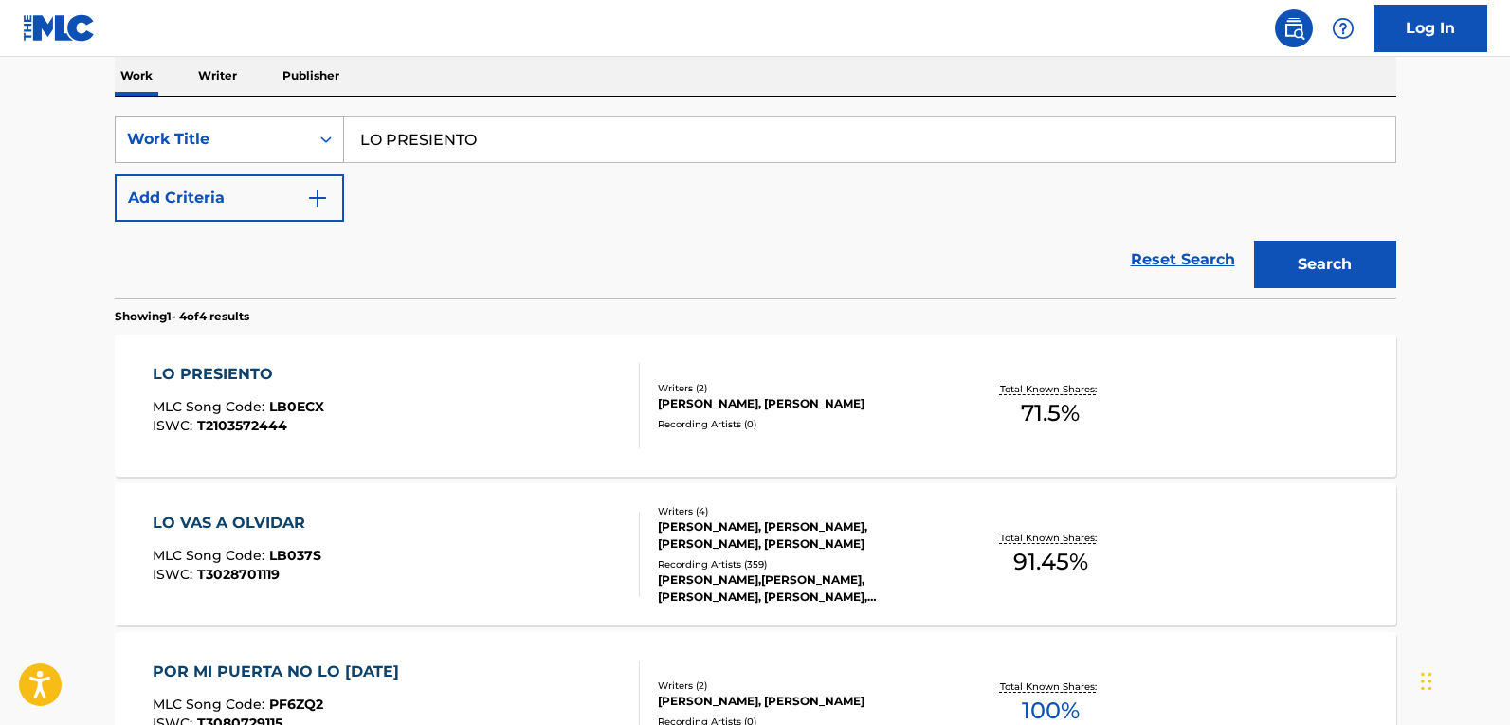
click at [298, 151] on div "Work Title" at bounding box center [212, 139] width 193 height 36
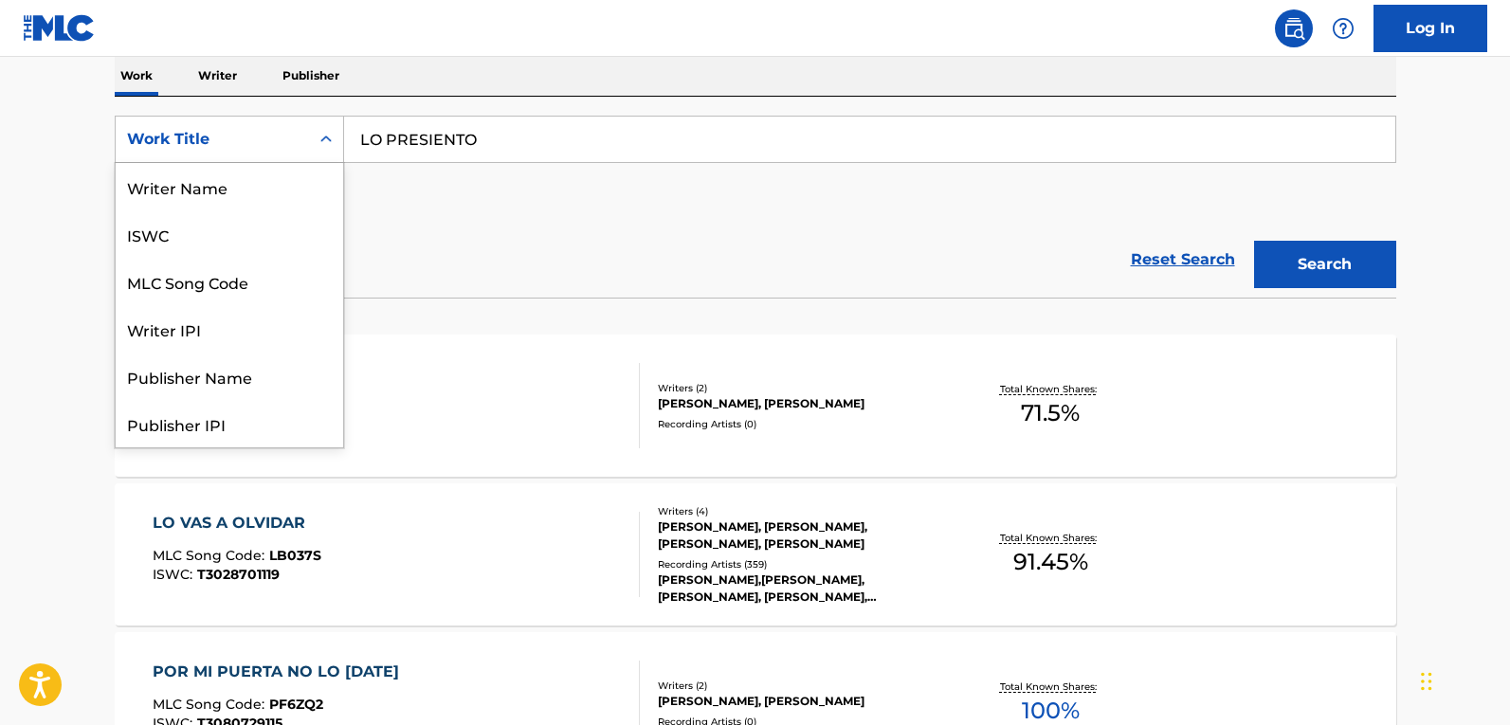
scroll to position [95, 0]
drag, startPoint x: 249, startPoint y: 208, endPoint x: 260, endPoint y: 203, distance: 11.5
click at [250, 207] on div "MLC Song Code" at bounding box center [230, 186] width 228 height 47
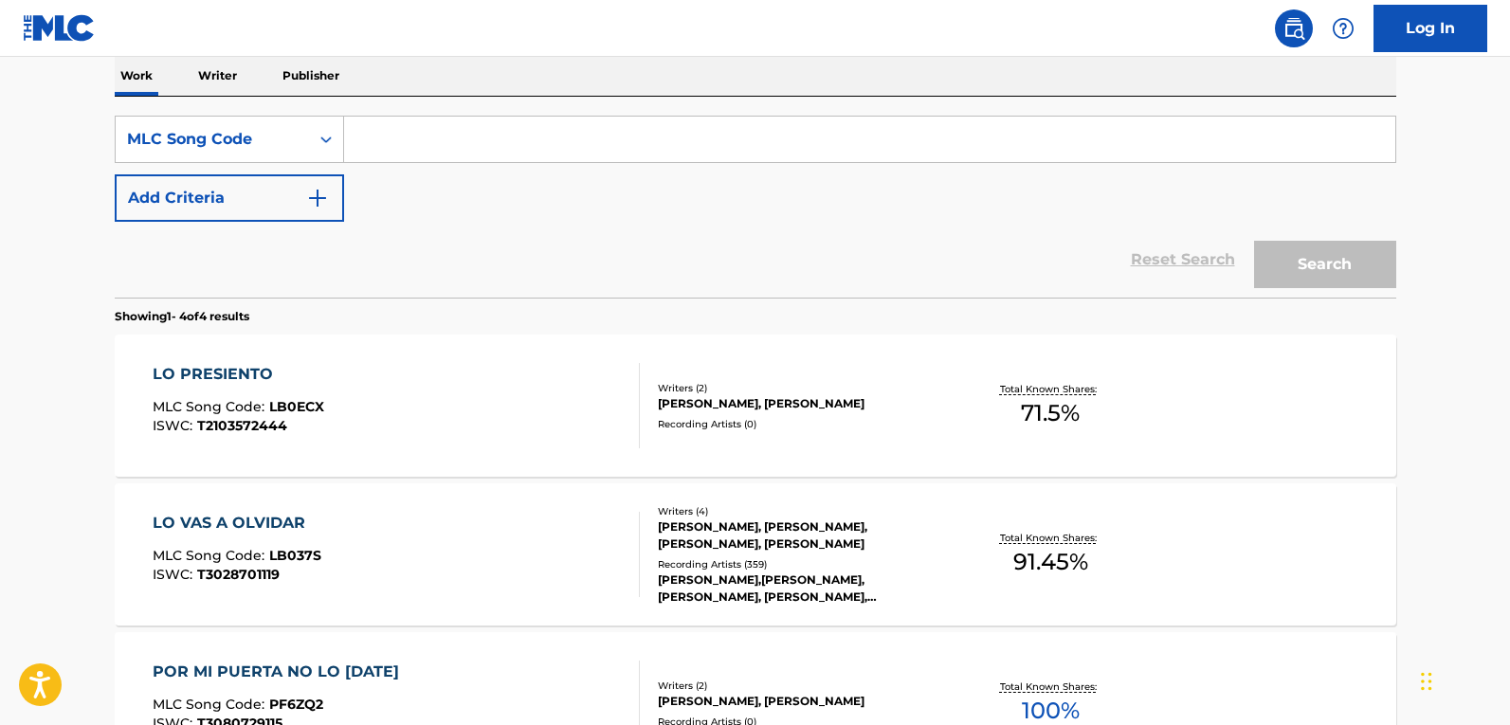
click at [521, 134] on input "Search Form" at bounding box center [870, 140] width 1052 height 46
paste input "LA831E"
type input "LA831E"
click at [1325, 263] on button "Search" at bounding box center [1325, 264] width 142 height 47
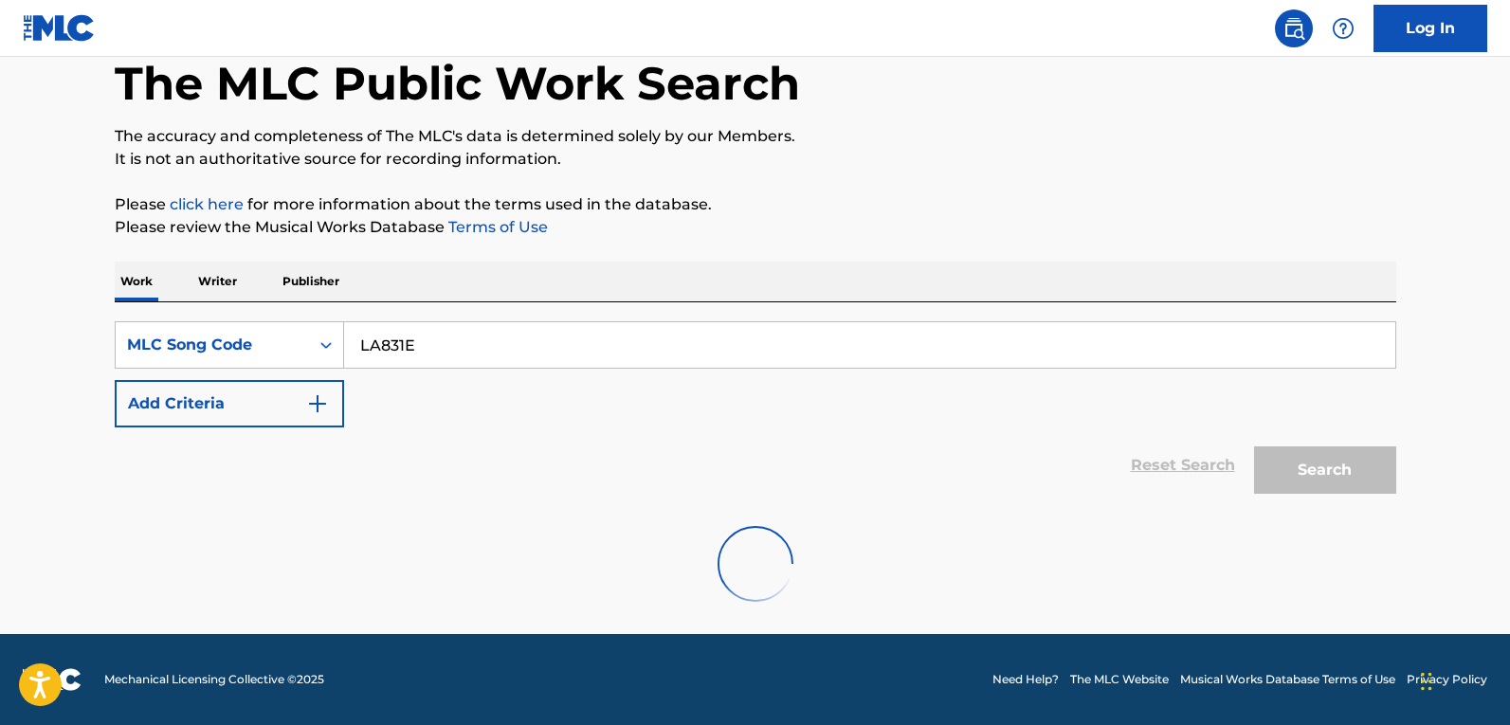
scroll to position [247, 0]
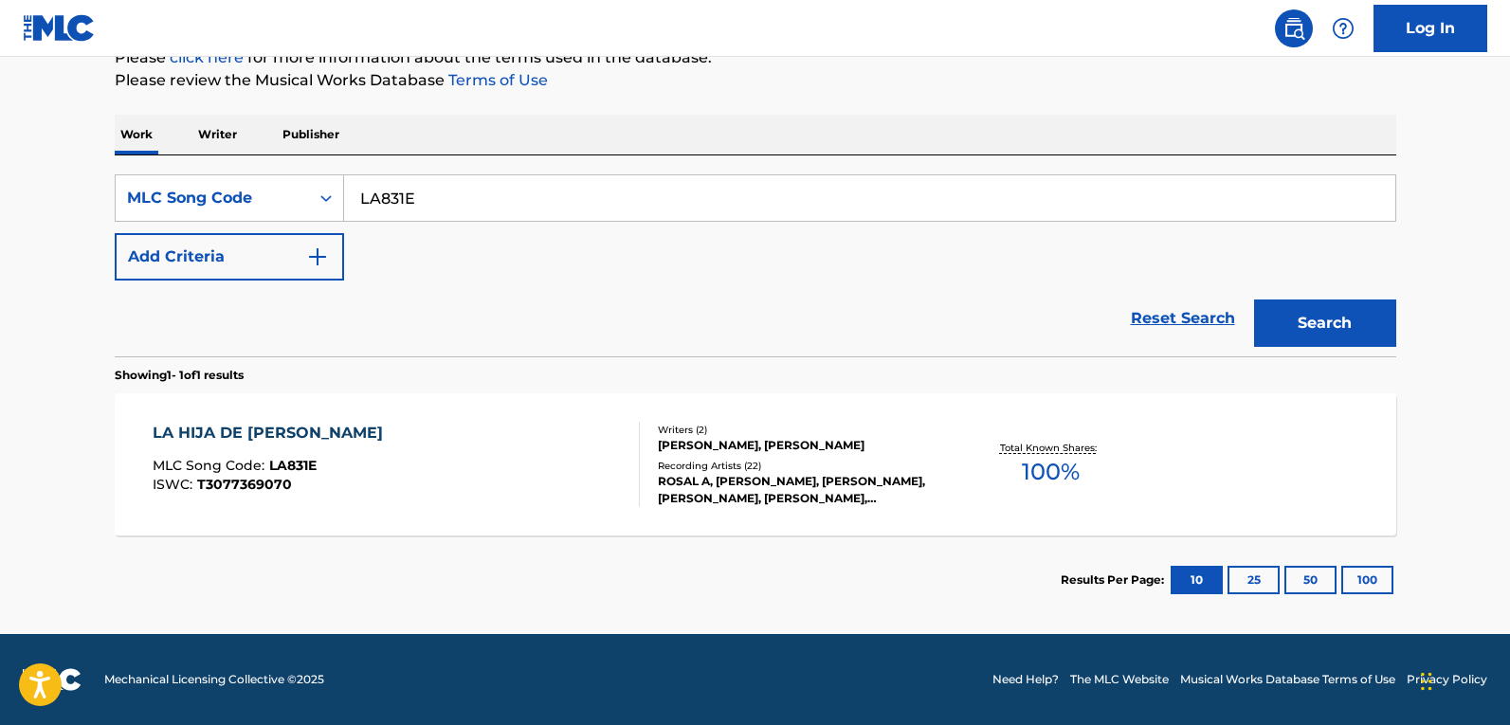
click at [466, 433] on div "LA HIJA DE JUAN SIMON MLC Song Code : LA831E ISWC : T3077369070" at bounding box center [396, 464] width 487 height 85
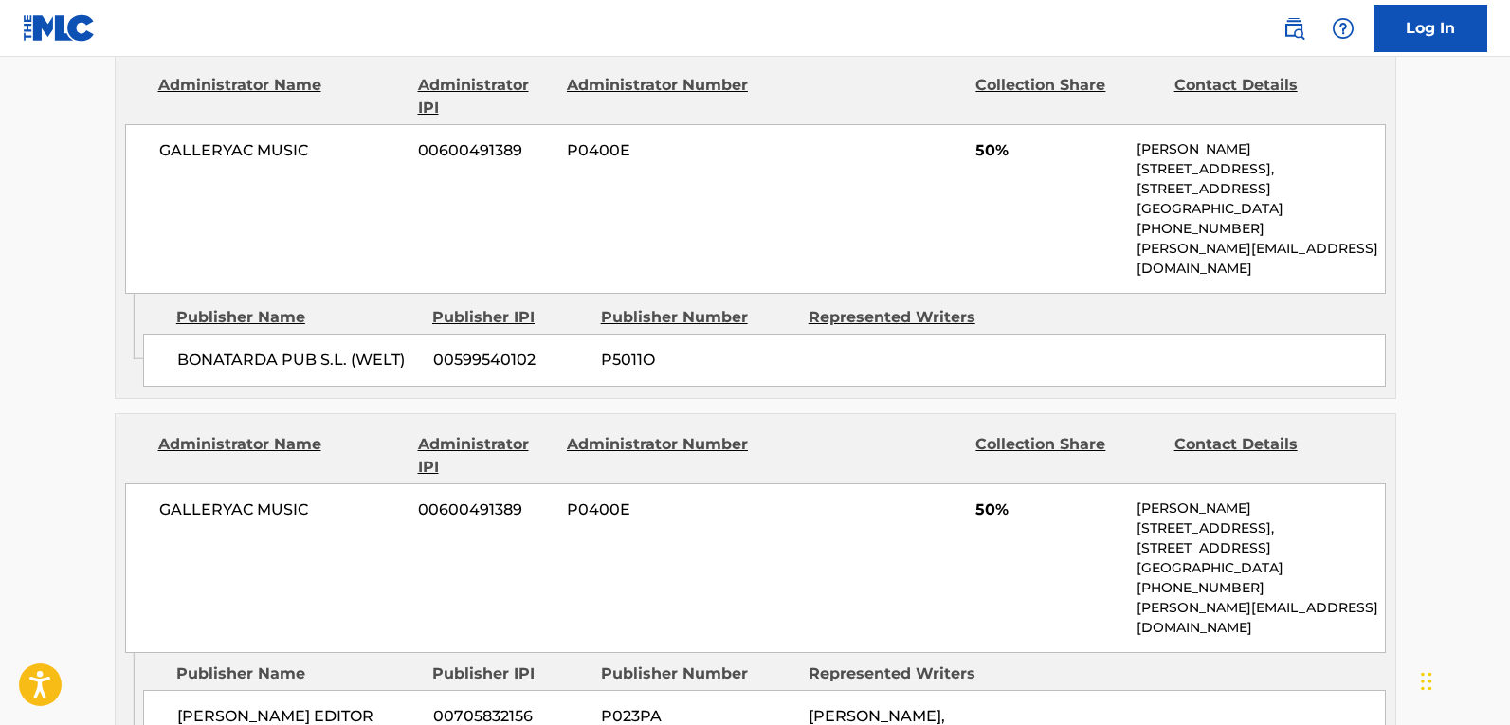
scroll to position [853, 0]
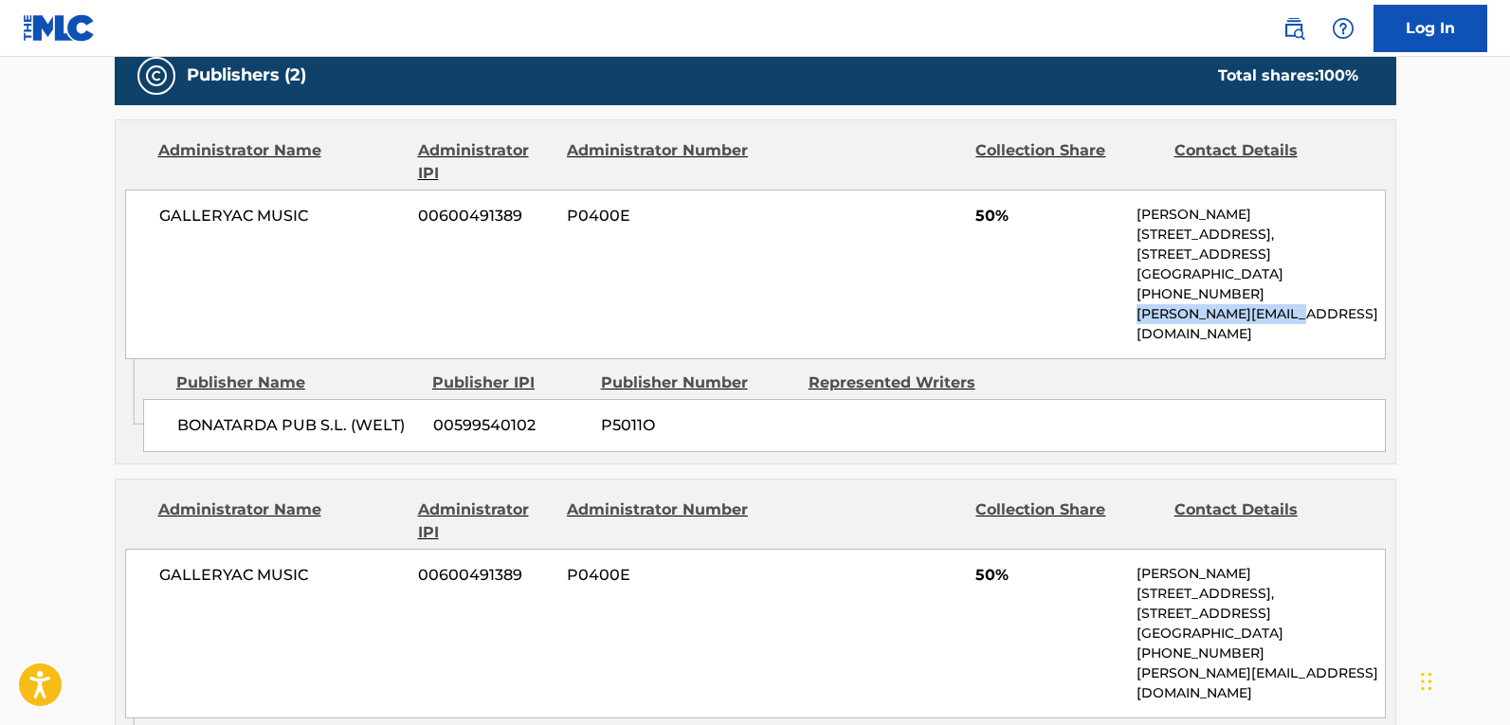
drag, startPoint x: 1279, startPoint y: 319, endPoint x: 1141, endPoint y: 319, distance: 138.4
click at [1141, 319] on p "chloe@arts-crafts.ca" at bounding box center [1260, 324] width 247 height 40
copy p "chloe@arts-crafts.ca"
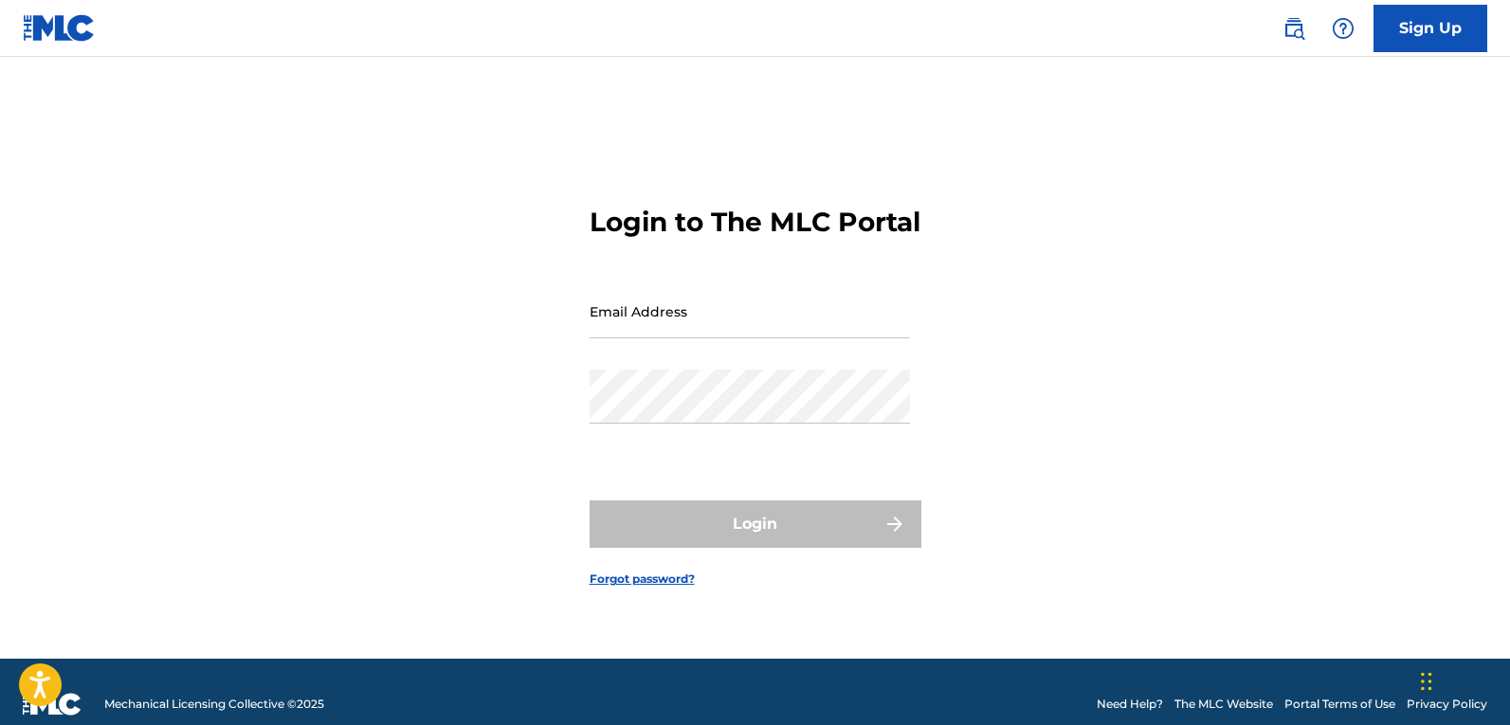
click at [1284, 33] on img at bounding box center [1294, 28] width 23 height 23
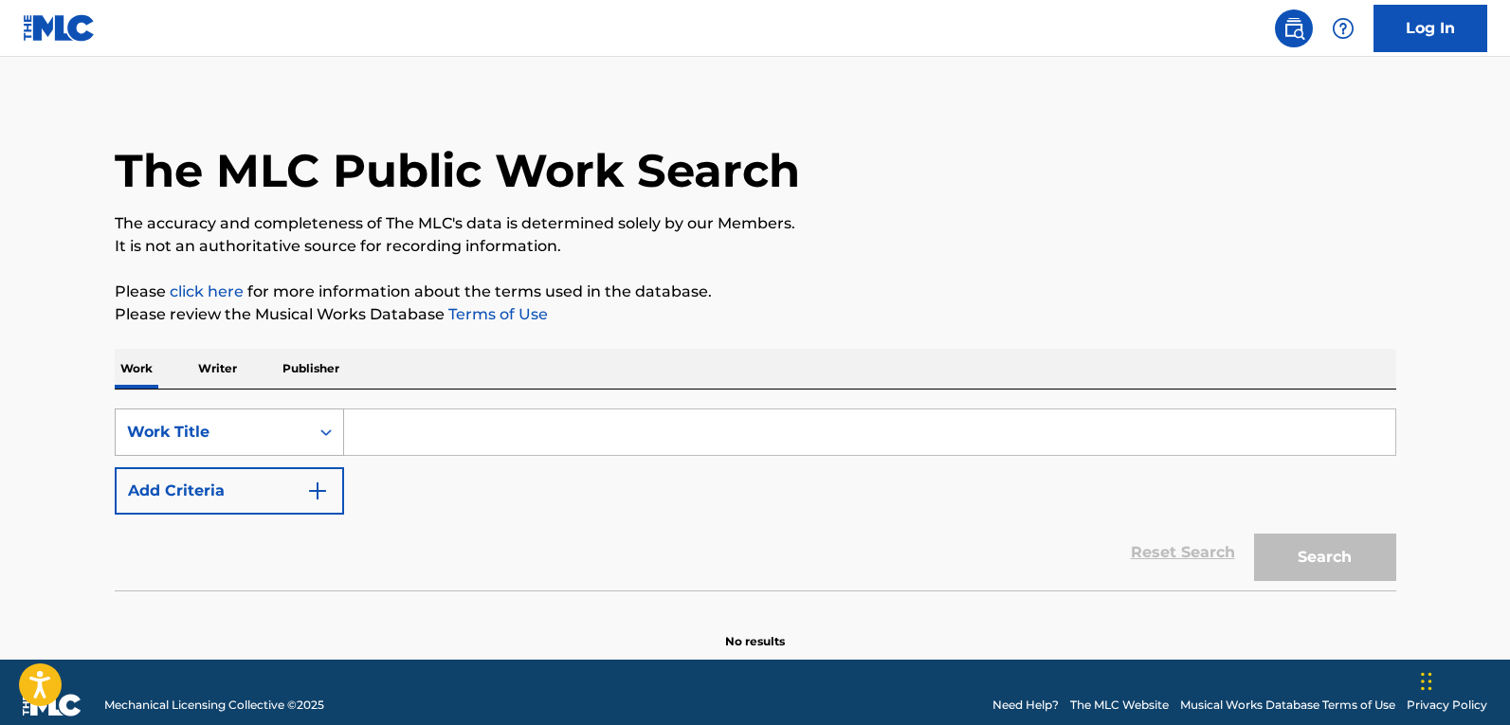
click at [229, 456] on div "Work Title" at bounding box center [229, 432] width 229 height 47
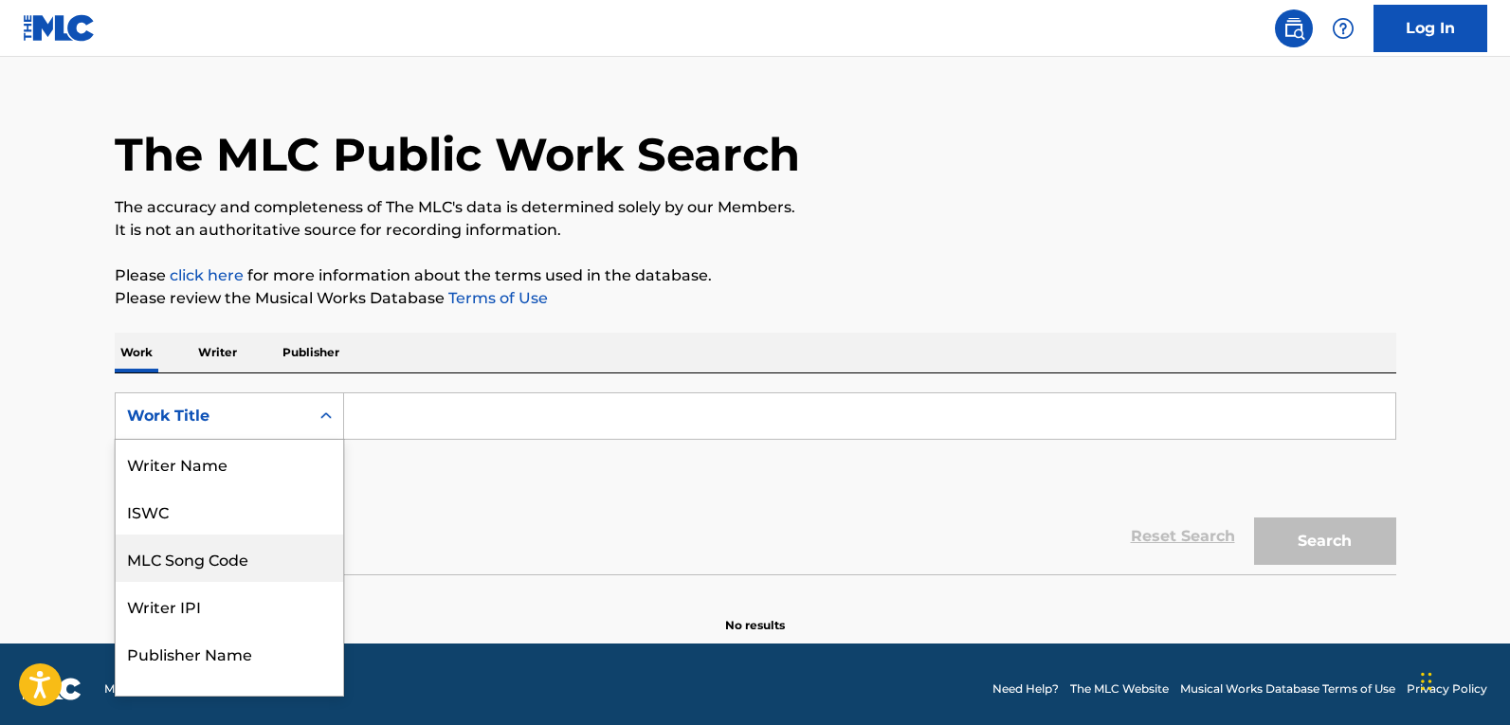
scroll to position [95, 0]
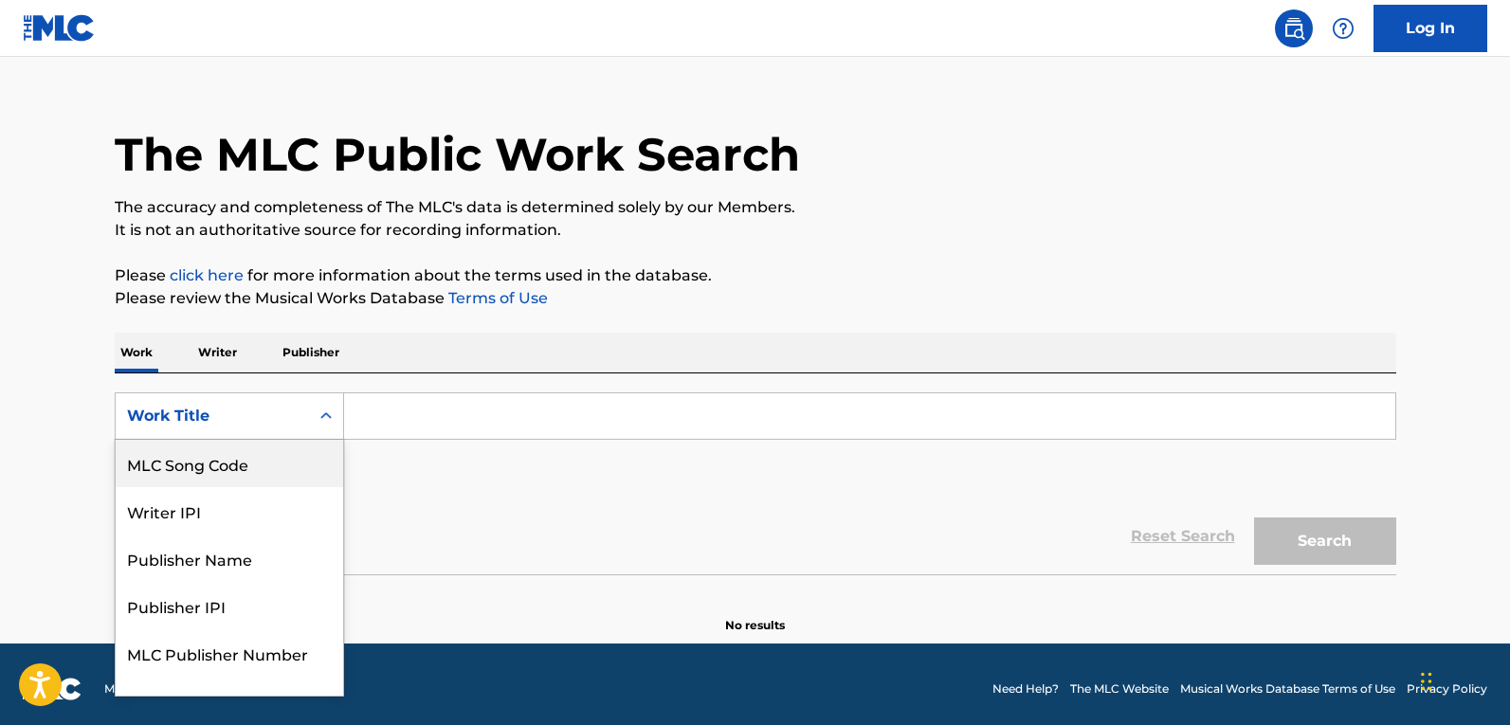
click at [231, 471] on div "MLC Song Code" at bounding box center [230, 463] width 228 height 47
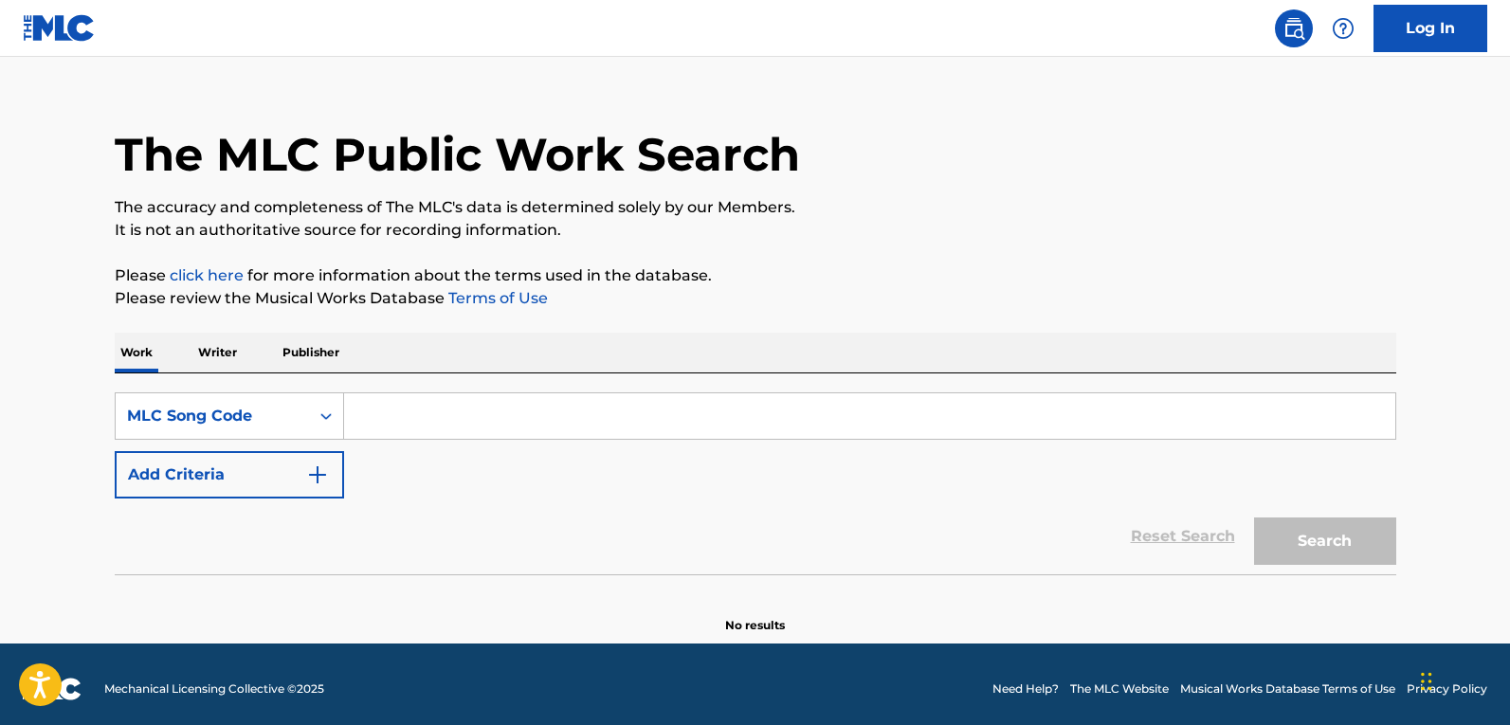
drag, startPoint x: 377, startPoint y: 443, endPoint x: 561, endPoint y: 438, distance: 184.0
click at [449, 418] on input "Search Form" at bounding box center [870, 416] width 1052 height 46
paste input "LA831E"
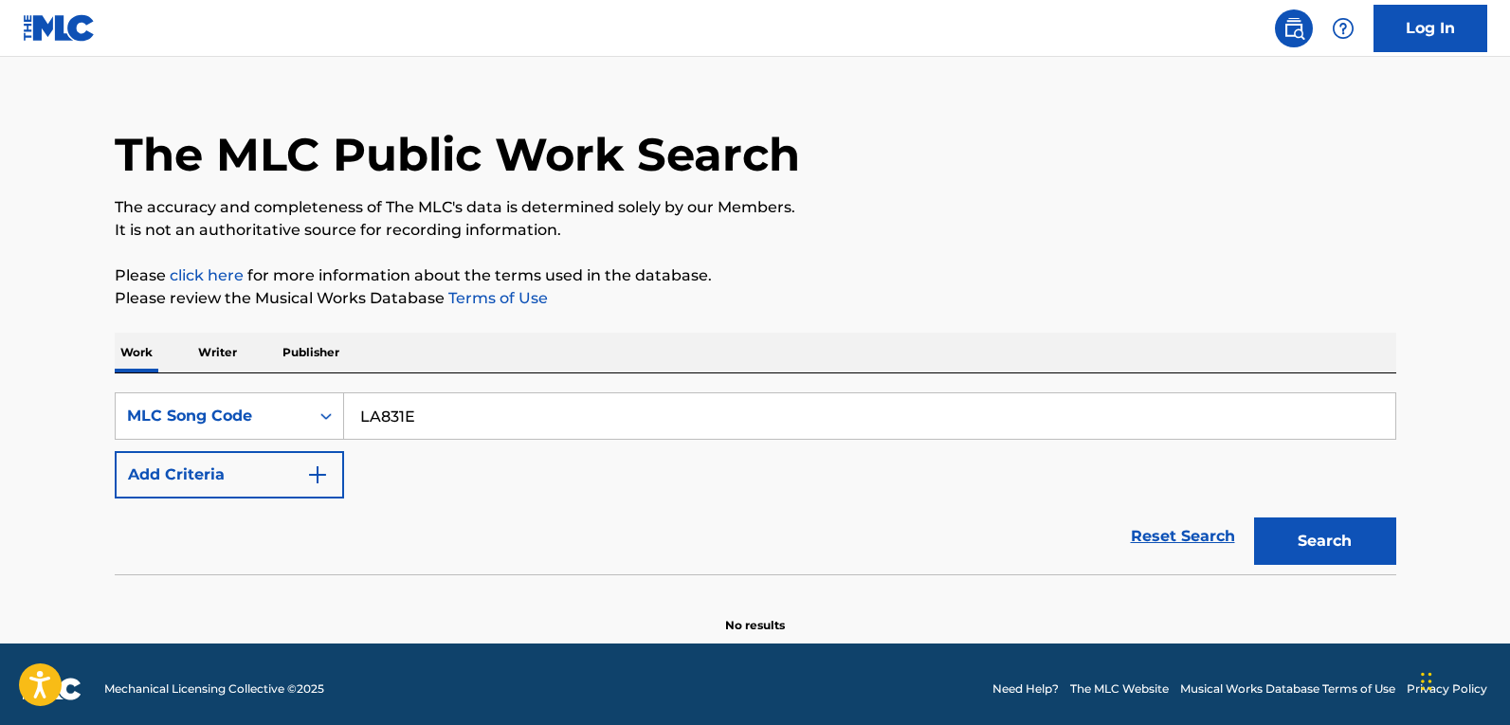
type input "LA831E"
drag, startPoint x: 1405, startPoint y: 554, endPoint x: 1387, endPoint y: 551, distance: 18.2
click at [1397, 553] on div "The MLC Public Work Search The accuracy and completeness of The MLC's data is d…" at bounding box center [755, 354] width 1327 height 559
click at [1360, 547] on button "Search" at bounding box center [1325, 541] width 142 height 47
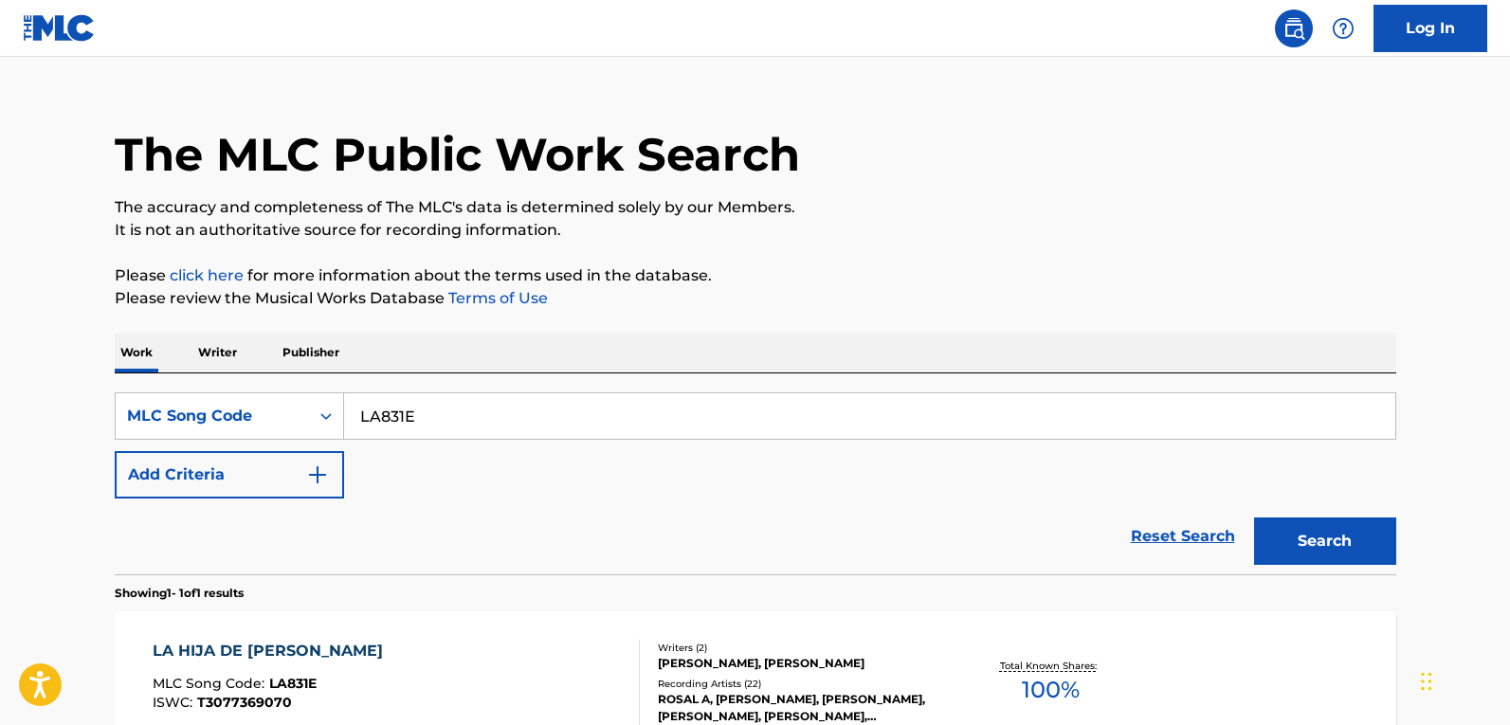
click at [426, 635] on div "LA HIJA DE JUAN SIMON MLC Song Code : LA831E ISWC : T3077369070 Writers ( 2 ) R…" at bounding box center [756, 683] width 1282 height 142
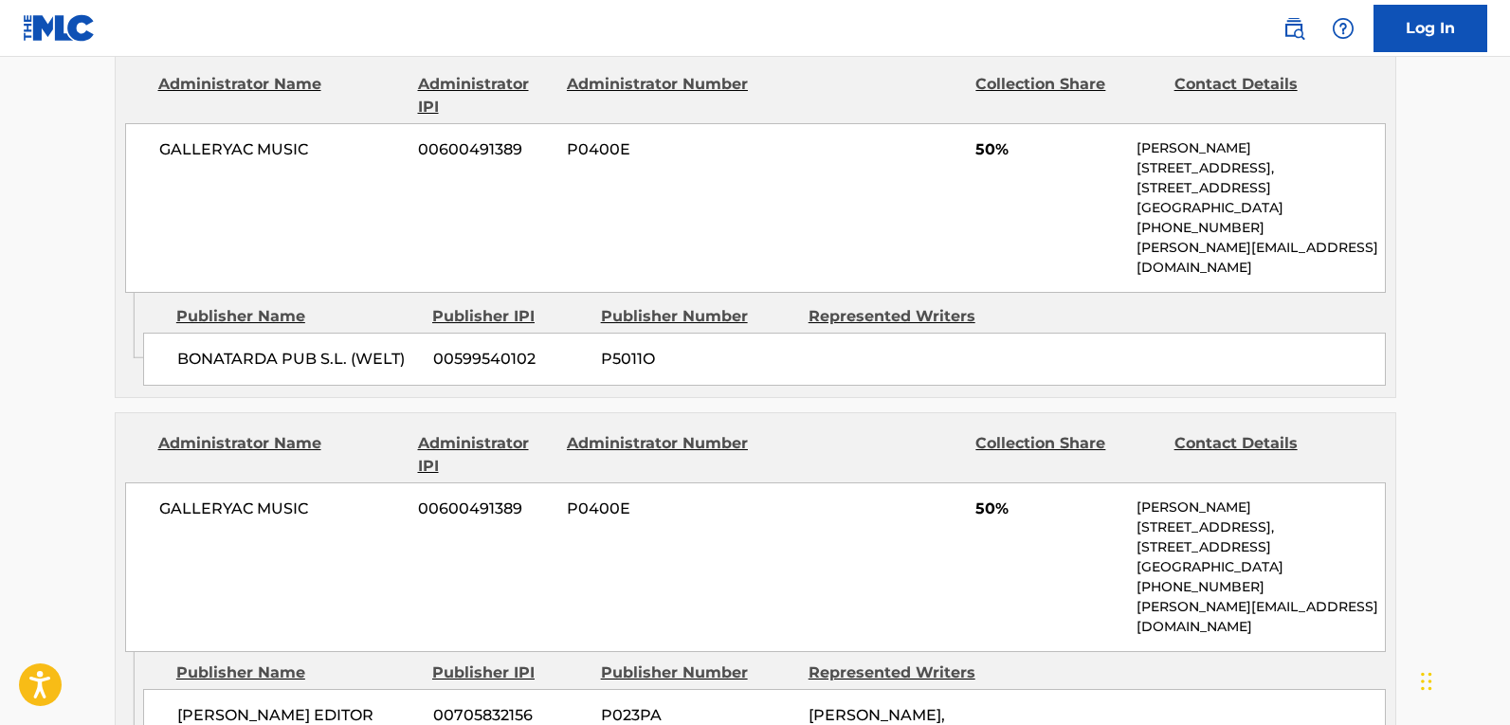
scroll to position [1138, 0]
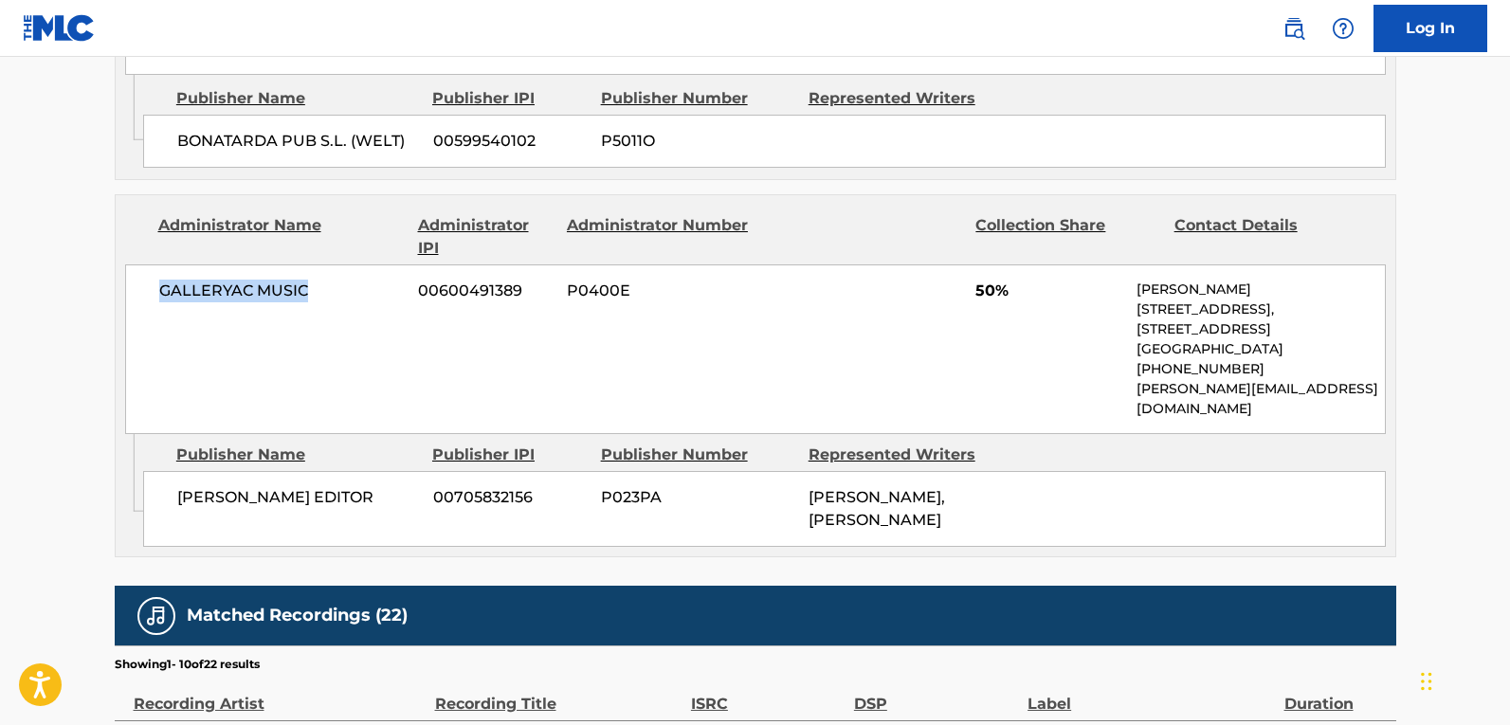
drag, startPoint x: 328, startPoint y: 267, endPoint x: 160, endPoint y: 268, distance: 167.8
click at [160, 280] on span "GALLERYAC MUSIC" at bounding box center [282, 291] width 246 height 23
copy span "GALLERYAC MUSIC"
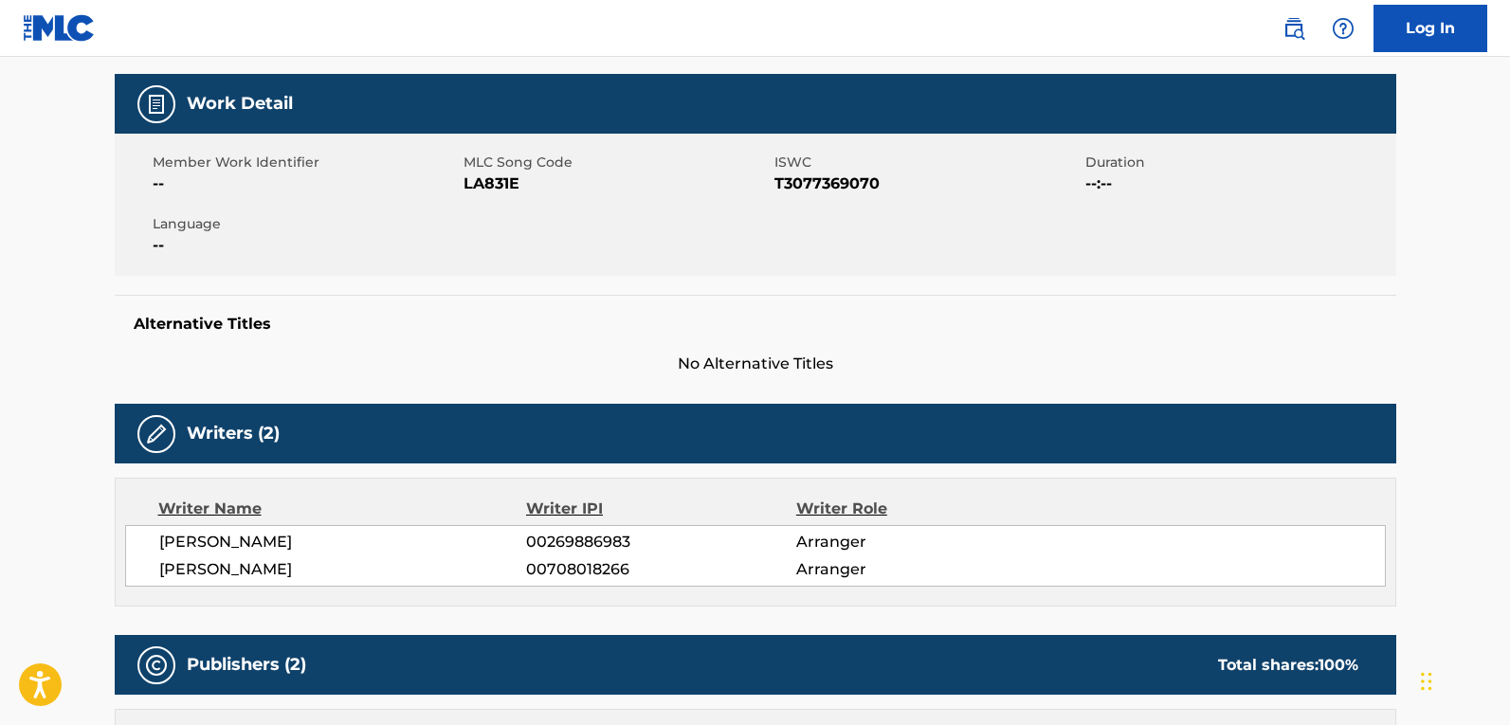
scroll to position [474, 0]
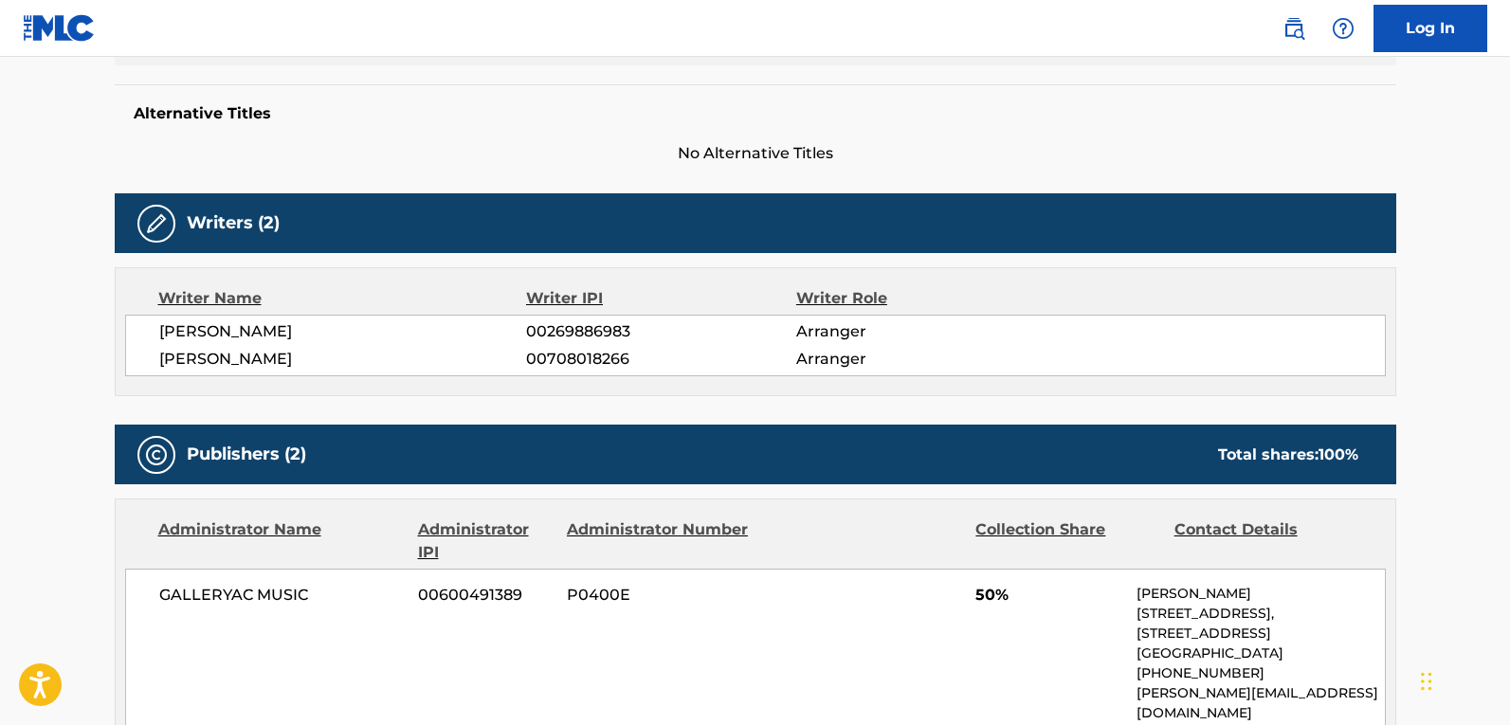
drag, startPoint x: 354, startPoint y: 362, endPoint x: 236, endPoint y: 359, distance: 117.6
click at [236, 359] on span "ROSALIA VILA TOBELLA" at bounding box center [343, 359] width 368 height 23
copy span "VILA TOBELLA"
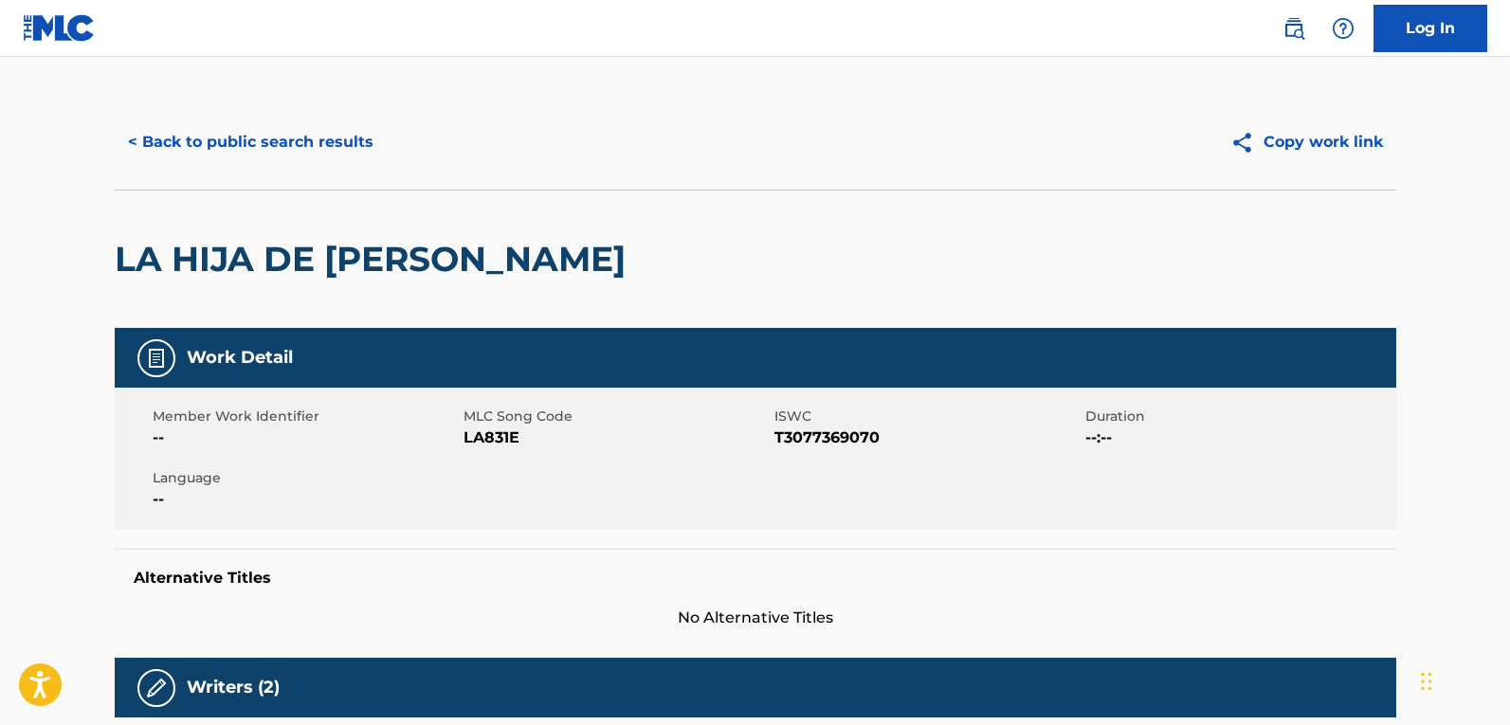
scroll to position [0, 0]
